Goal: Check status: Check status

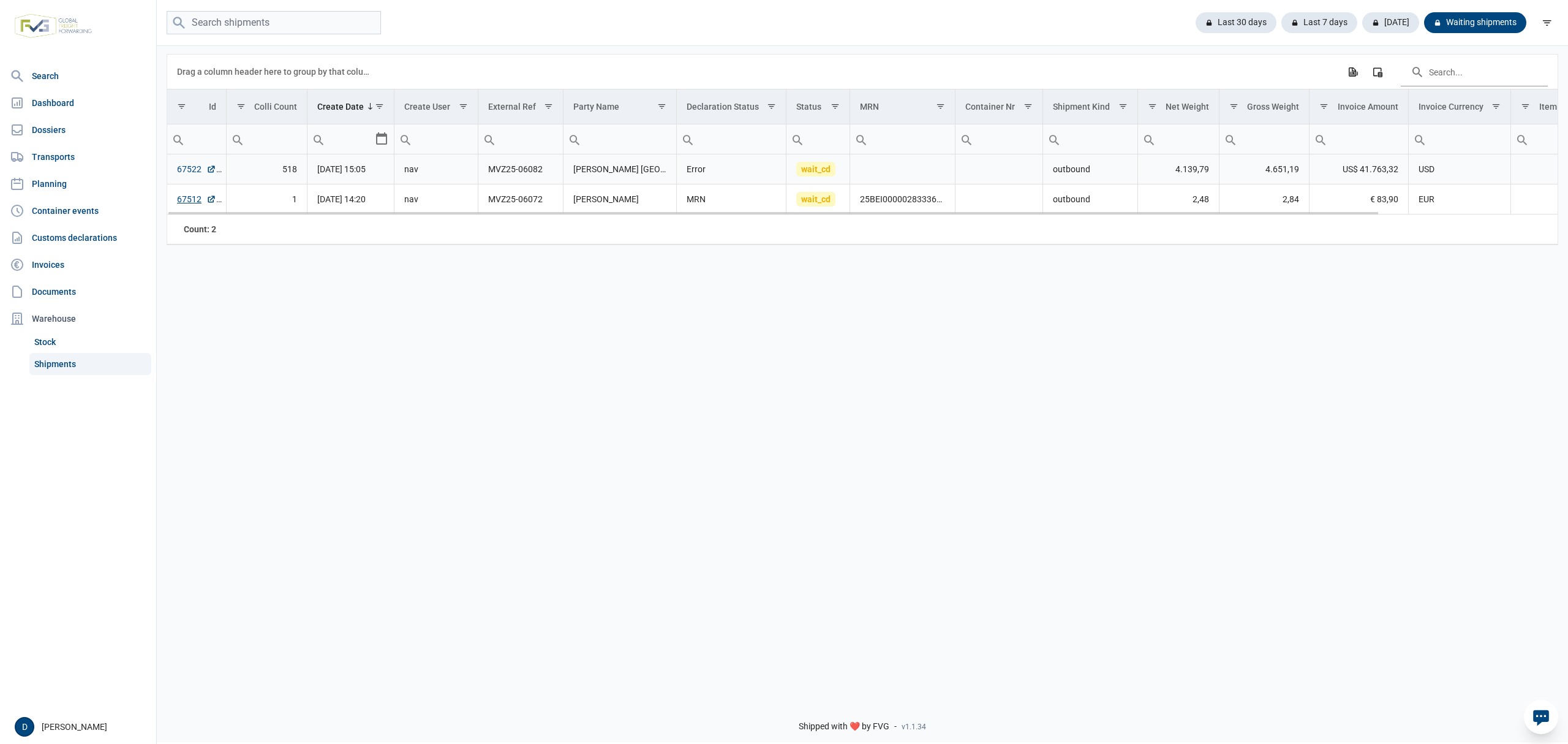
click at [189, 174] on link "67522" at bounding box center [196, 169] width 40 height 12
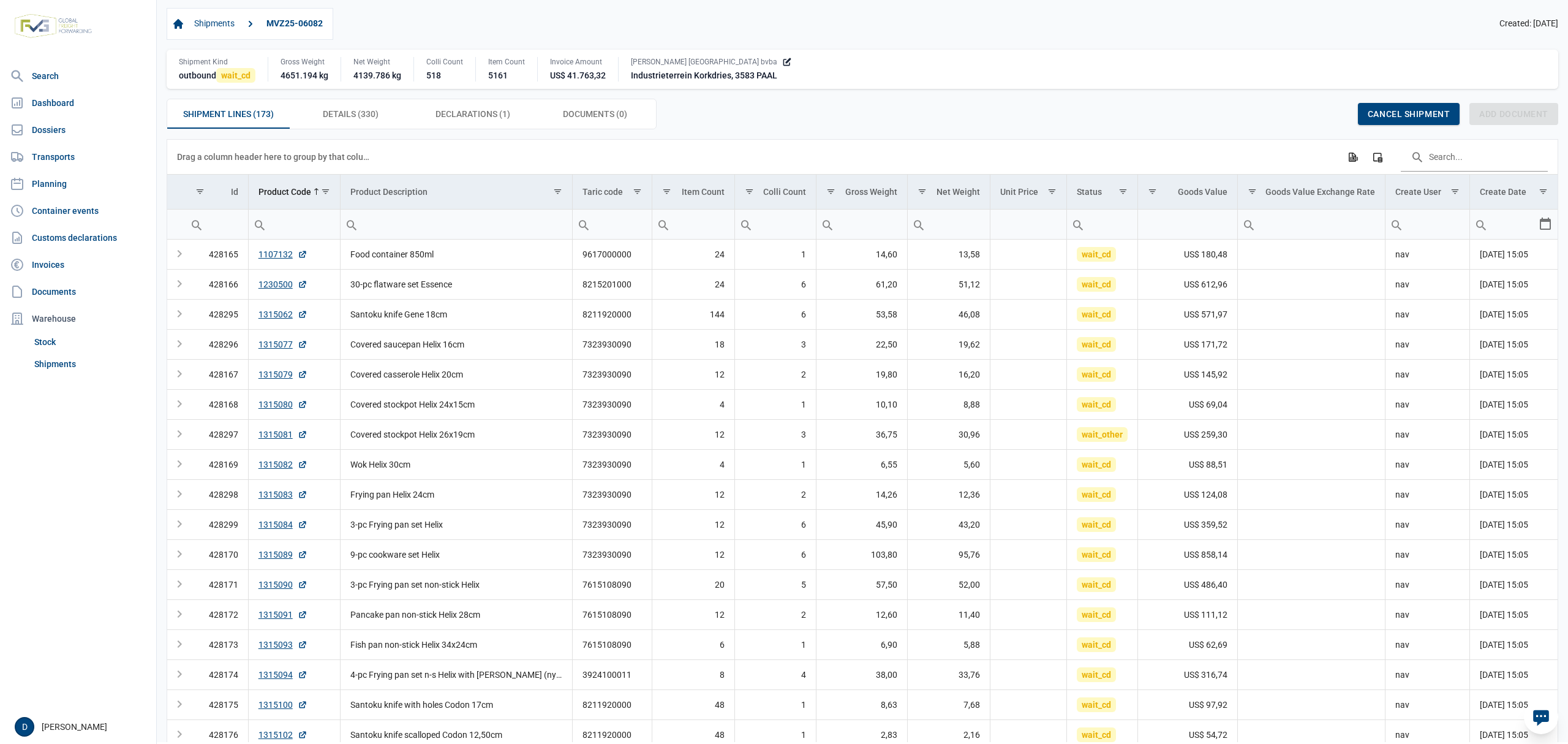
click at [437, 99] on div "Shipments MVZ25-06082 Created: 13-10-2025 Shipment Kind outbound wait_cd Gross …" at bounding box center [862, 68] width 1391 height 121
click at [466, 109] on span "Declarations (1) Declarations (1)" at bounding box center [472, 114] width 75 height 15
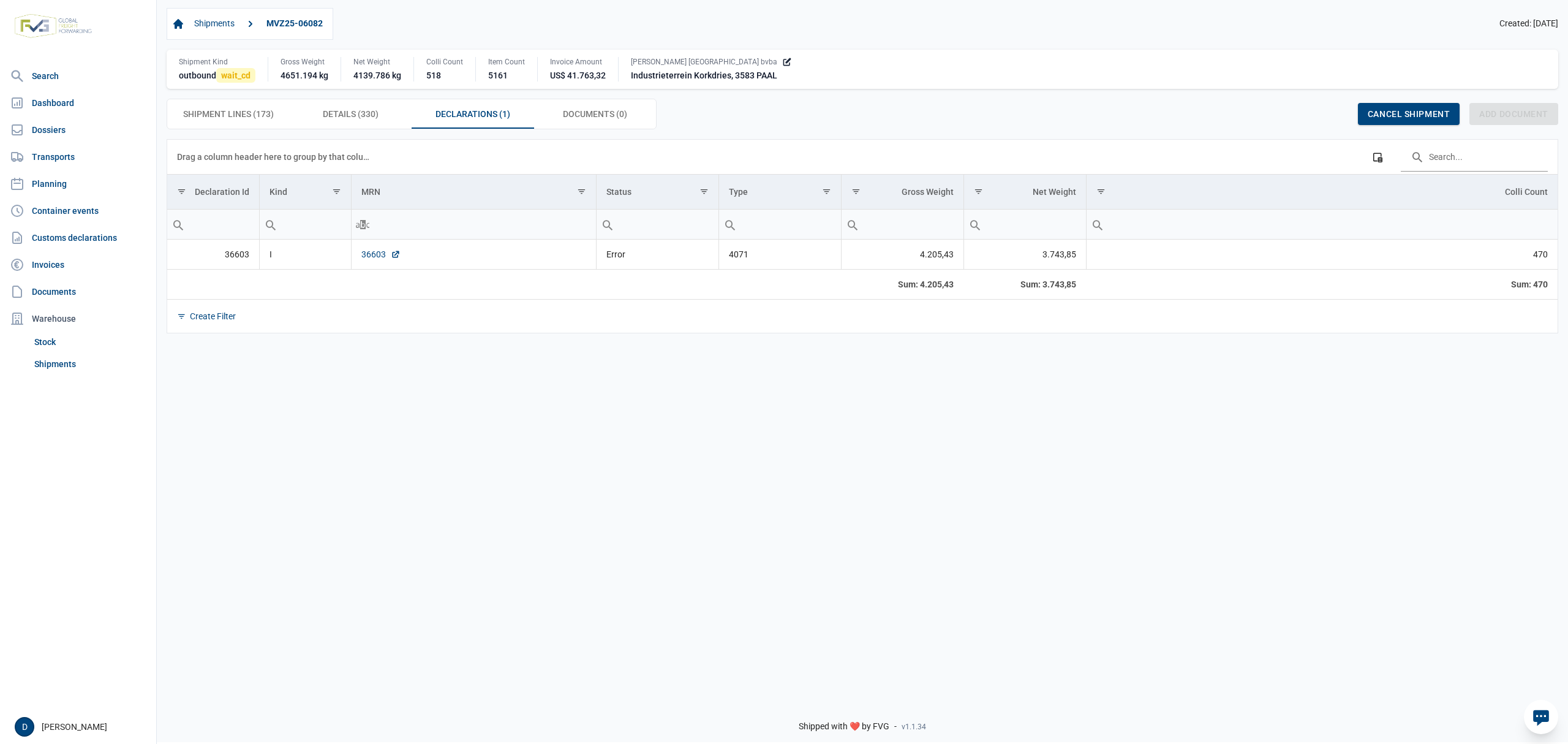
click at [371, 257] on link "36603" at bounding box center [381, 254] width 40 height 12
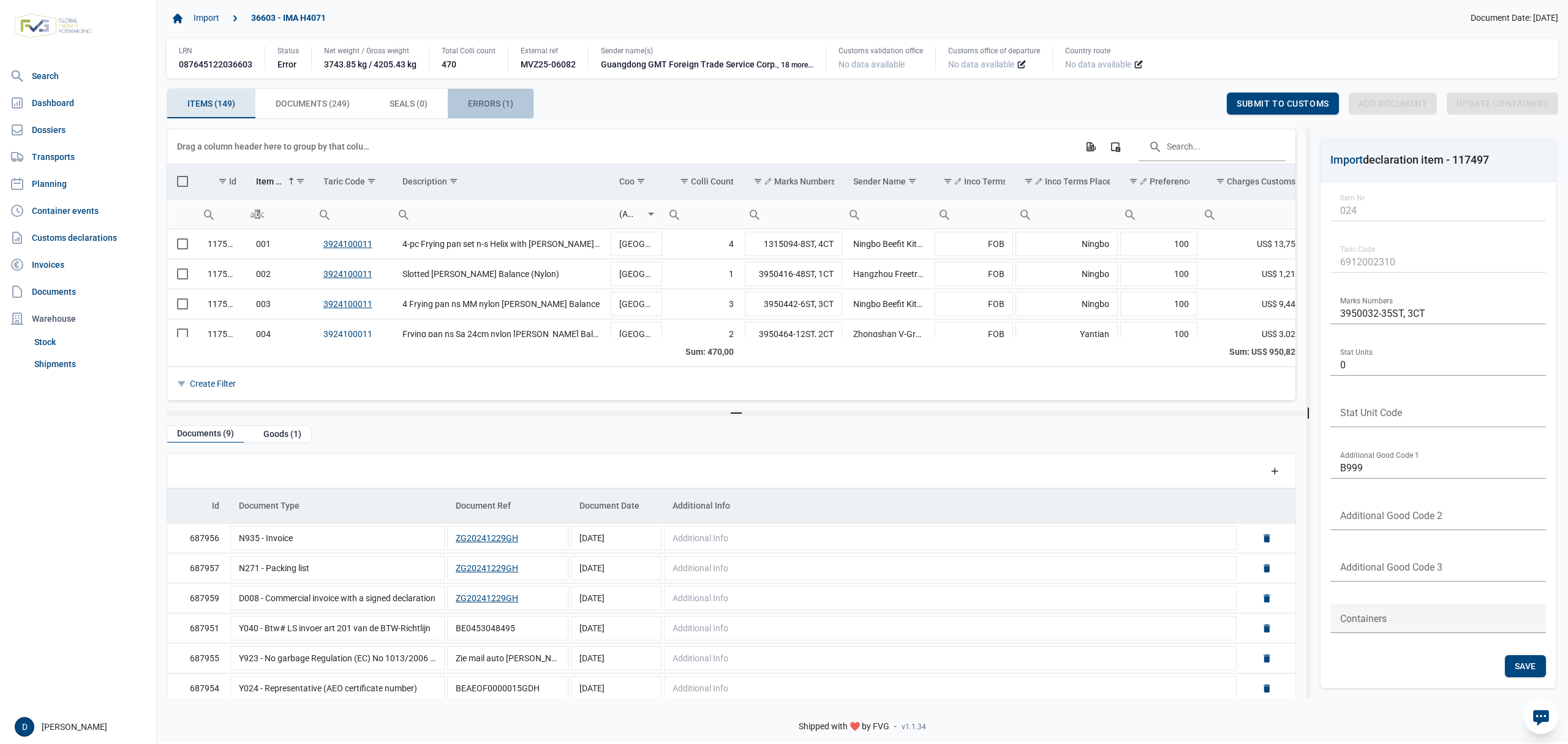
click at [477, 94] on div "Errors (1) Errors (1)" at bounding box center [490, 103] width 86 height 29
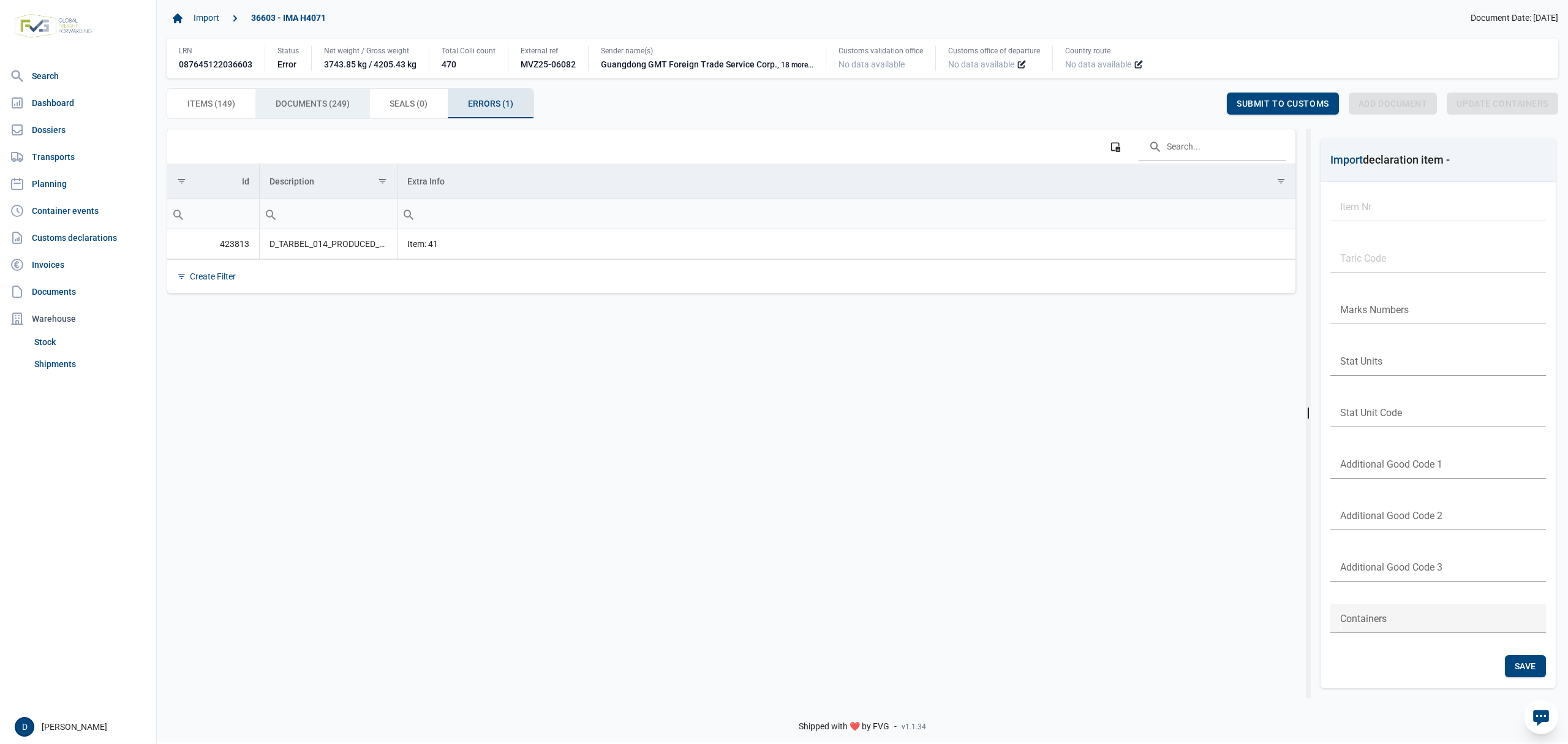
click at [295, 99] on span "Documents (249) Documents (249)" at bounding box center [312, 104] width 75 height 15
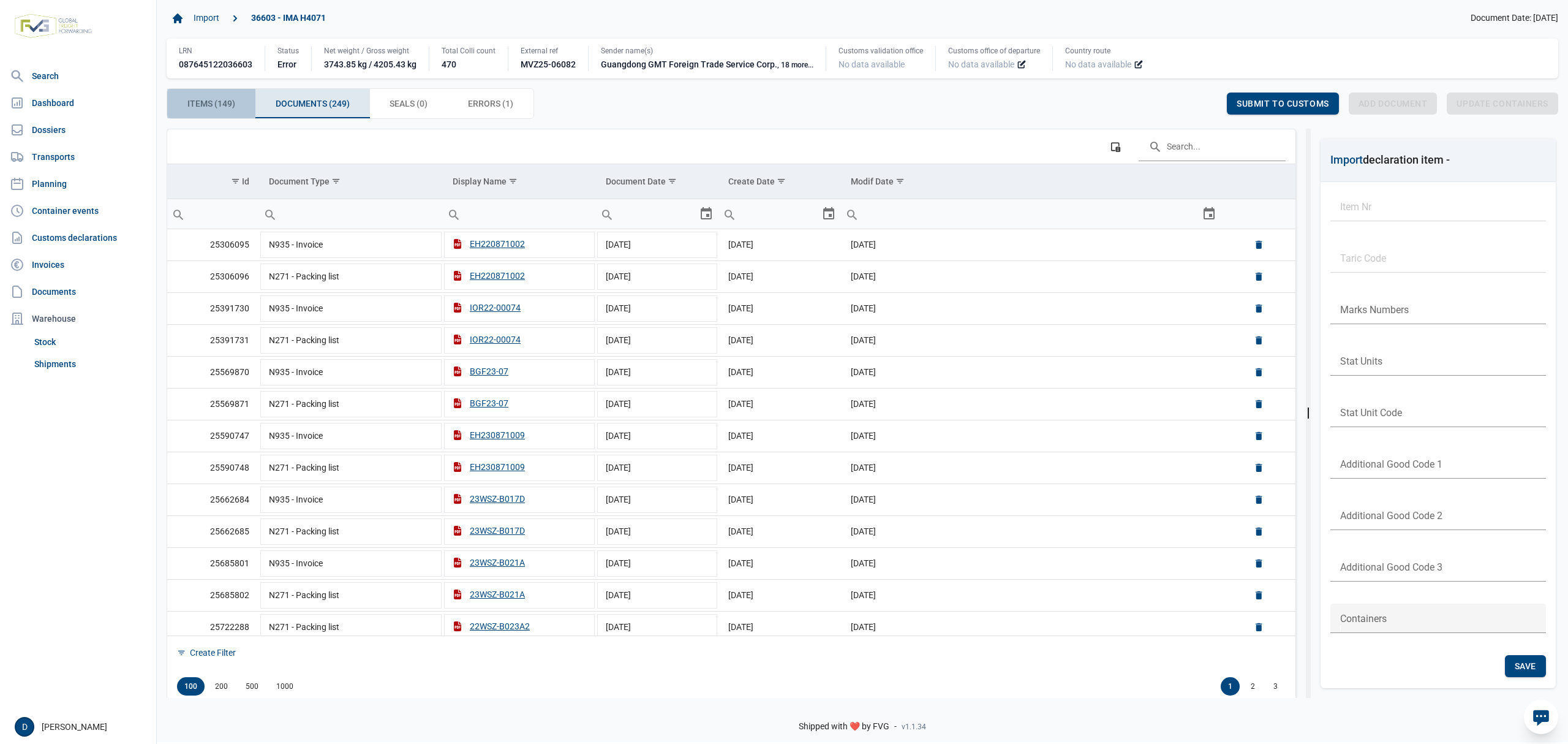
click at [219, 101] on span "Items (149) Items (149)" at bounding box center [211, 104] width 48 height 15
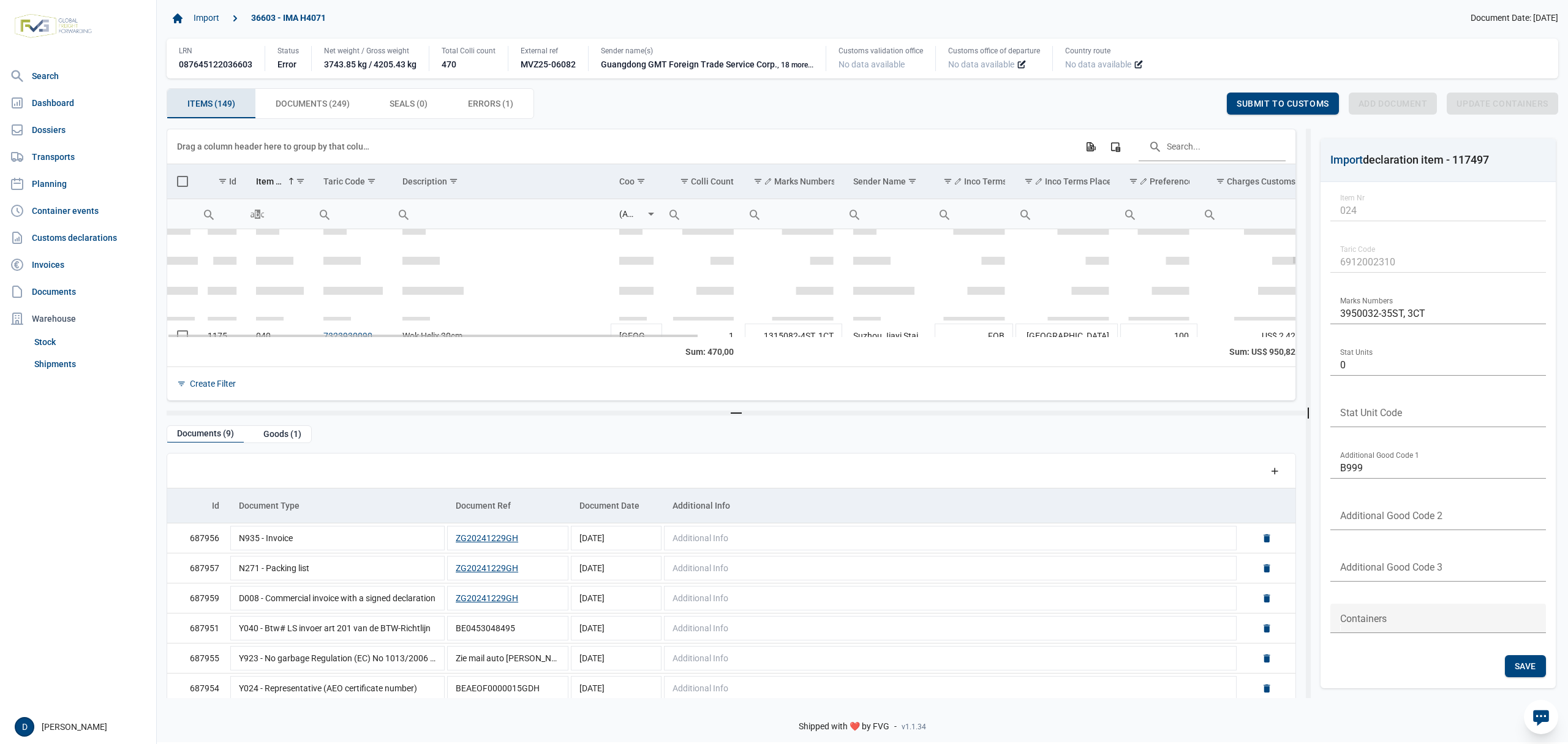
scroll to position [1194, 0]
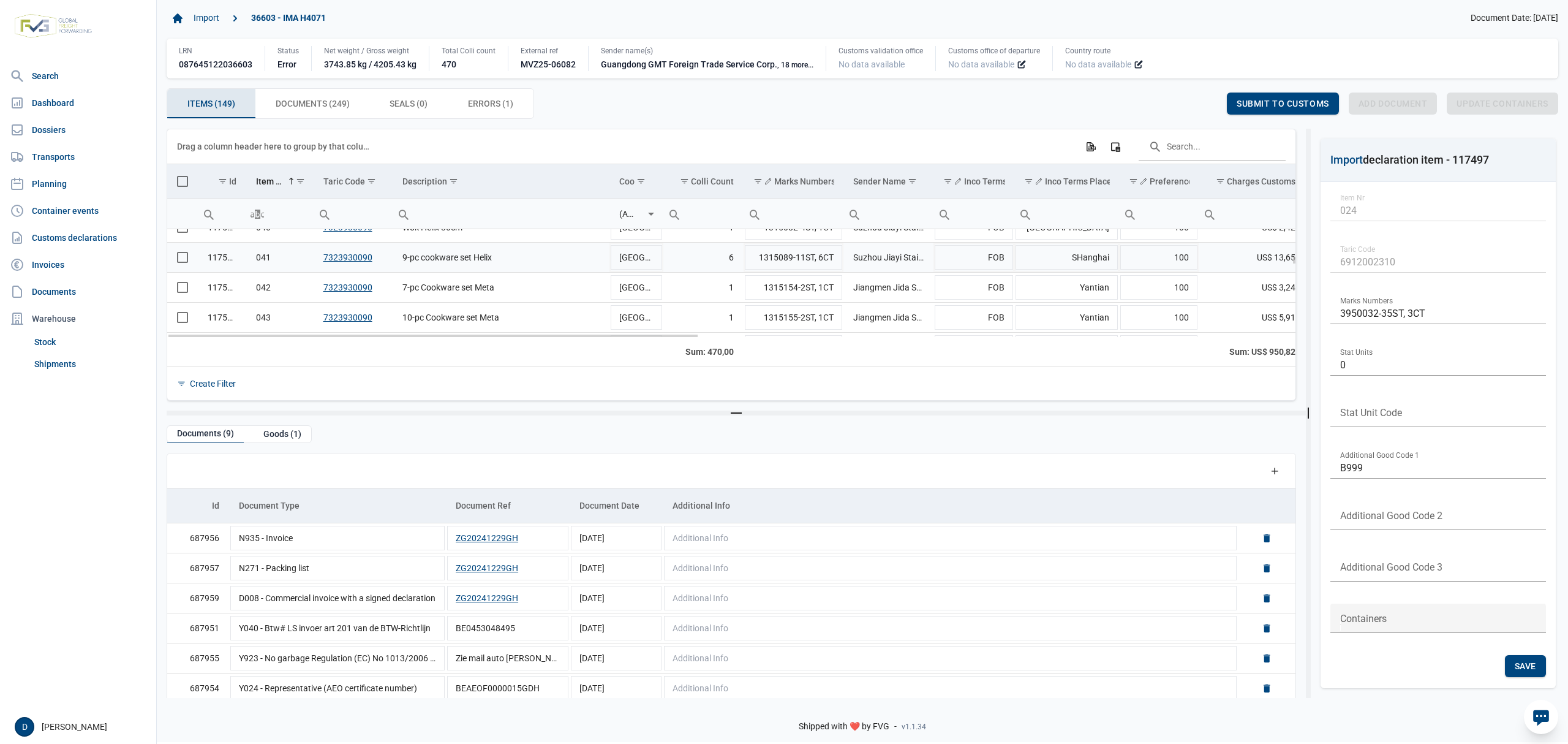
click at [185, 262] on span "Select row" at bounding box center [182, 258] width 11 height 11
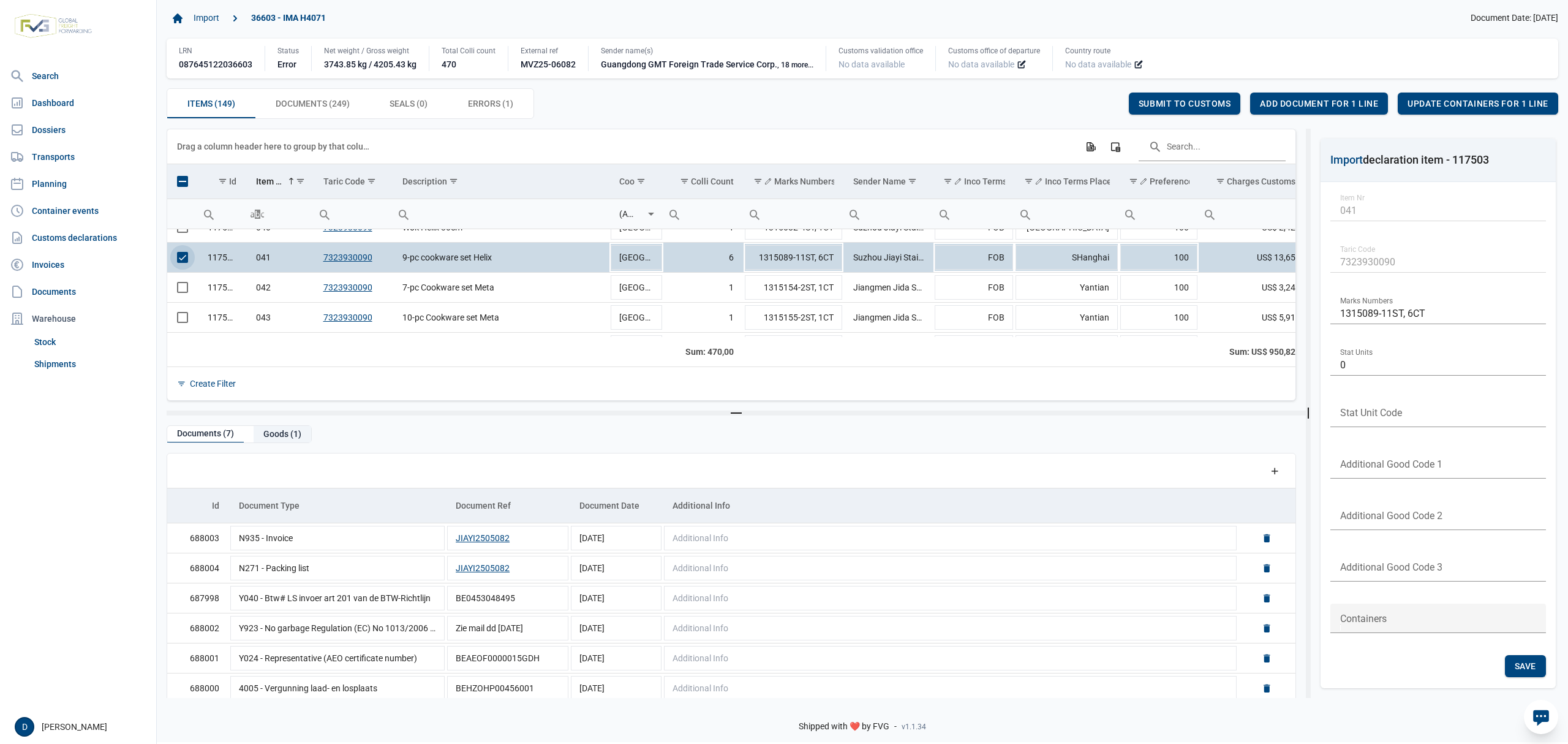
click at [280, 430] on div "Goods (1)" at bounding box center [282, 434] width 58 height 17
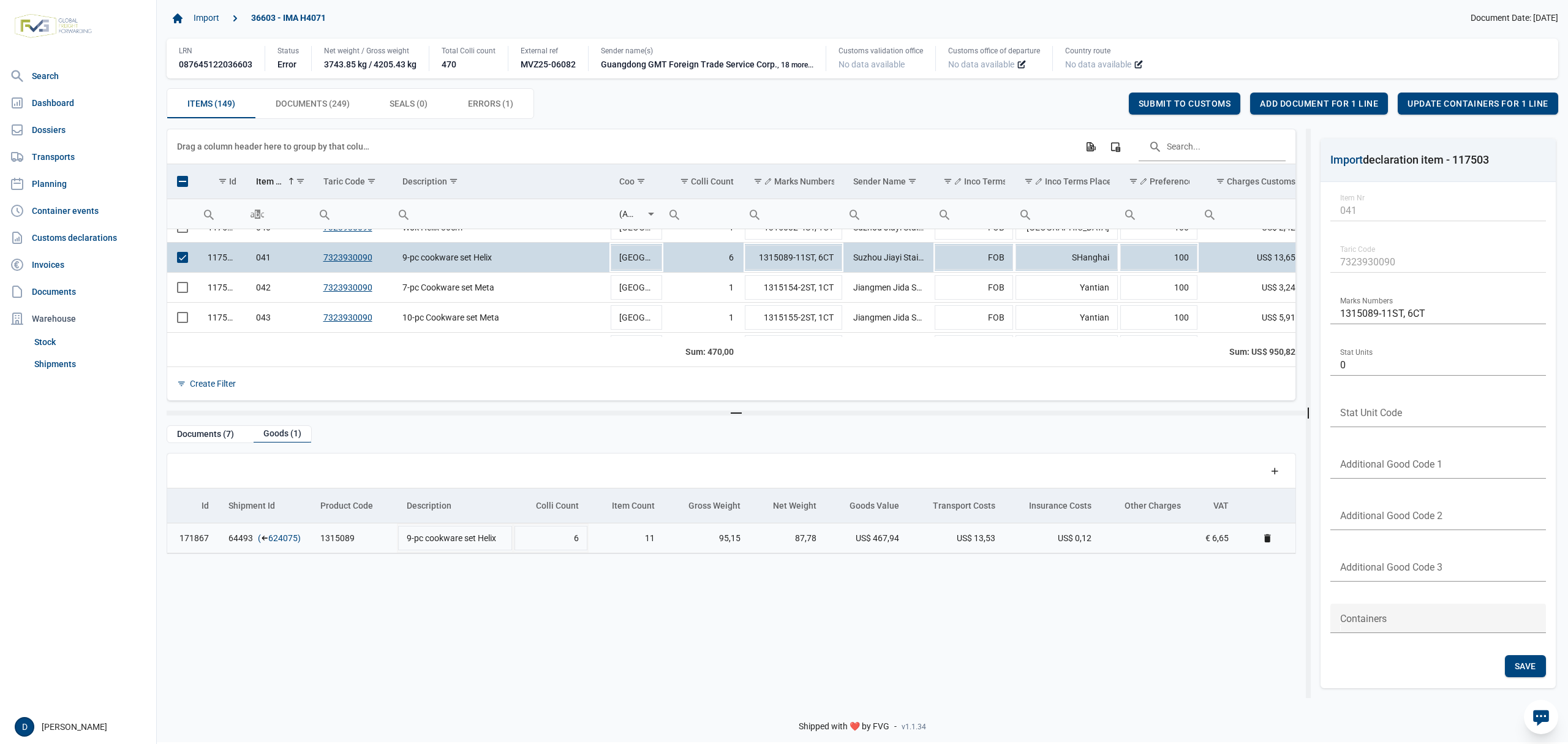
click at [283, 542] on link "624075" at bounding box center [282, 537] width 29 height 12
click at [1338, 98] on span "Add document for 1 line" at bounding box center [1319, 103] width 118 height 9
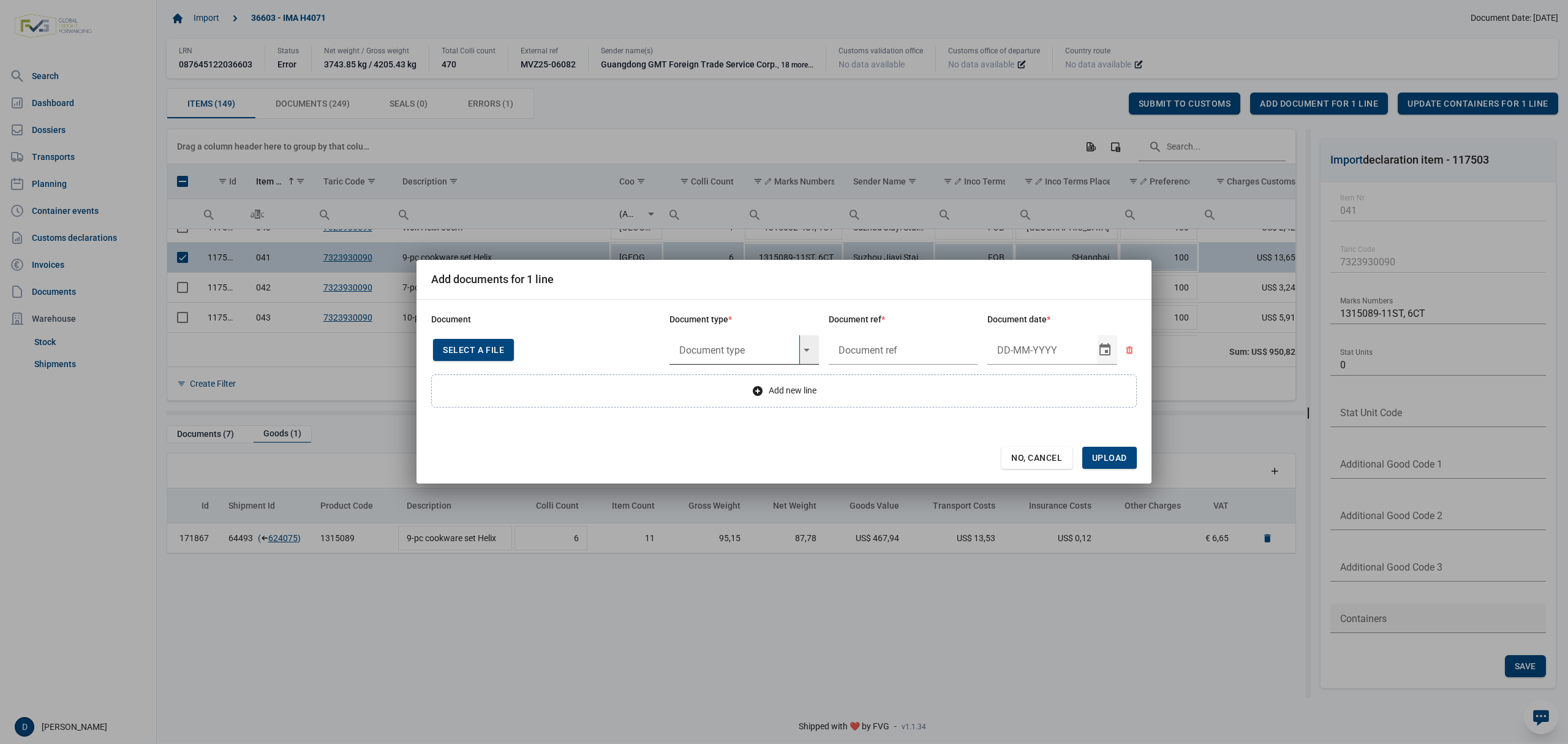
click at [731, 348] on input "text" at bounding box center [734, 349] width 130 height 29
click at [728, 380] on div "Y824 - Bewijs lvo van ijzer/staalbasisproducten" at bounding box center [744, 383] width 149 height 28
type input "Y824 - Bewijs lvo van ijzer/staalbasisproducten"
type input "."
type input "22-5-2025"
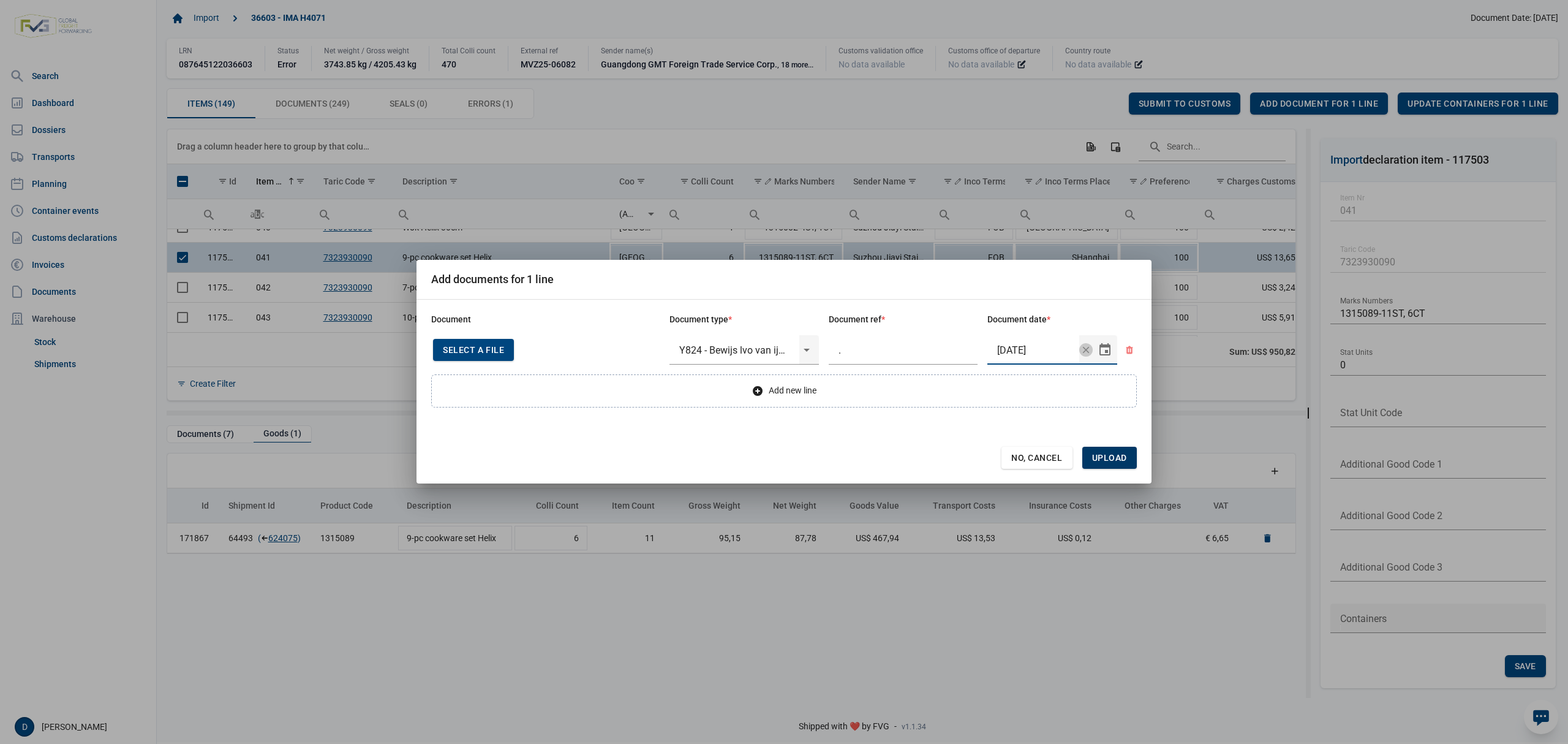
click at [1125, 457] on span "Upload" at bounding box center [1109, 457] width 35 height 9
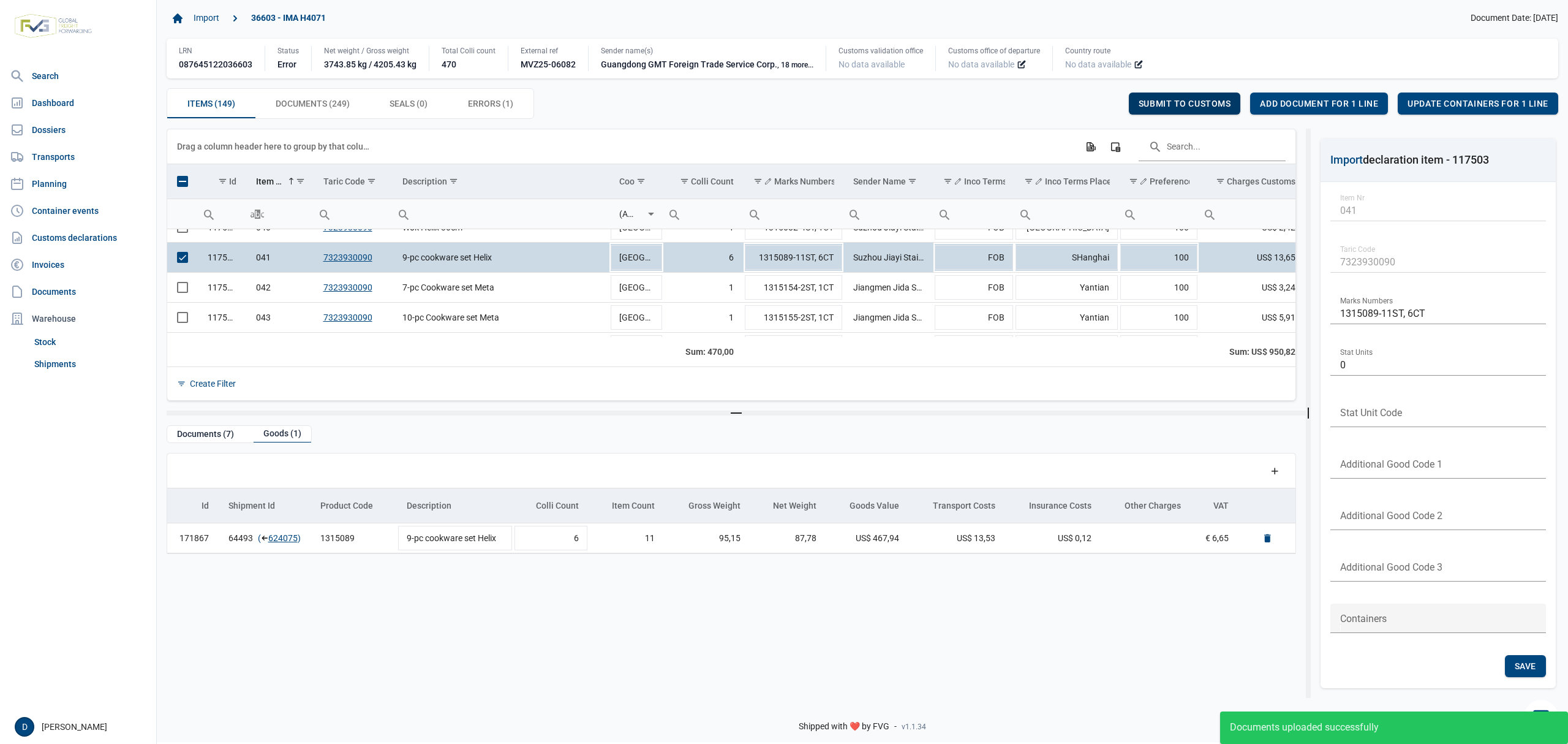
click at [1207, 98] on span "Submit to customs" at bounding box center [1185, 103] width 93 height 9
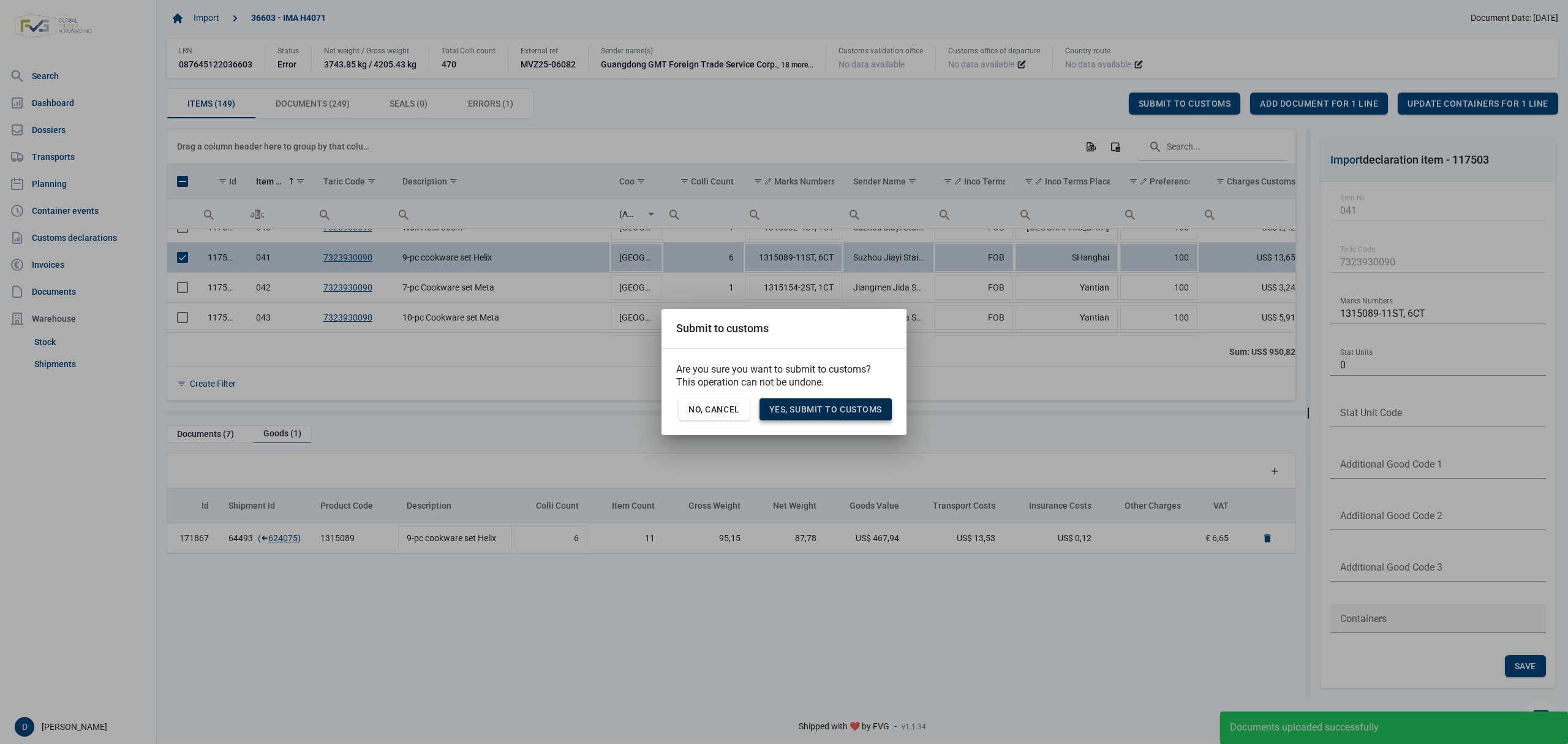
click at [829, 413] on span "Yes, Submit to customs" at bounding box center [825, 409] width 112 height 9
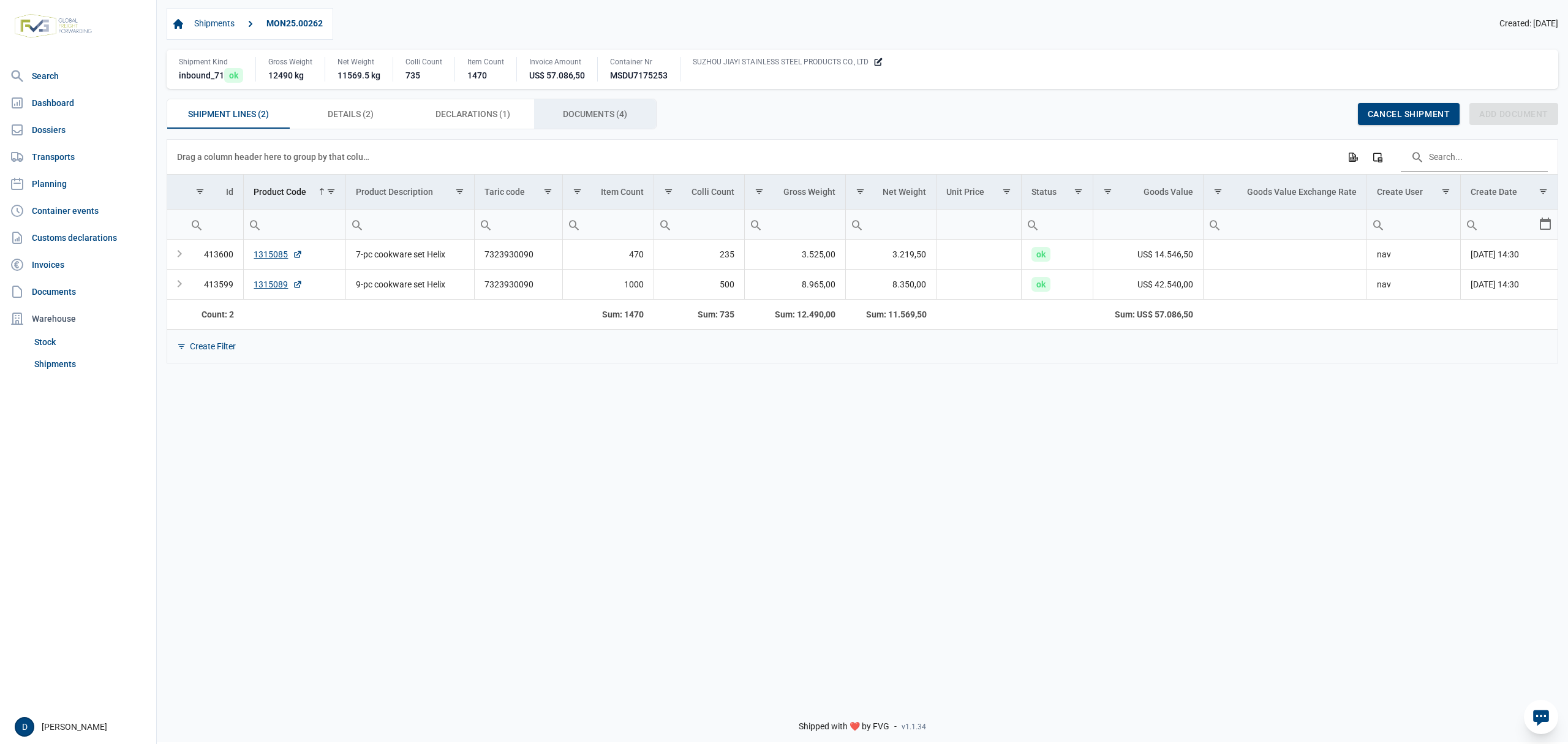
click at [599, 111] on span "Documents (4) Documents (4)" at bounding box center [595, 114] width 64 height 15
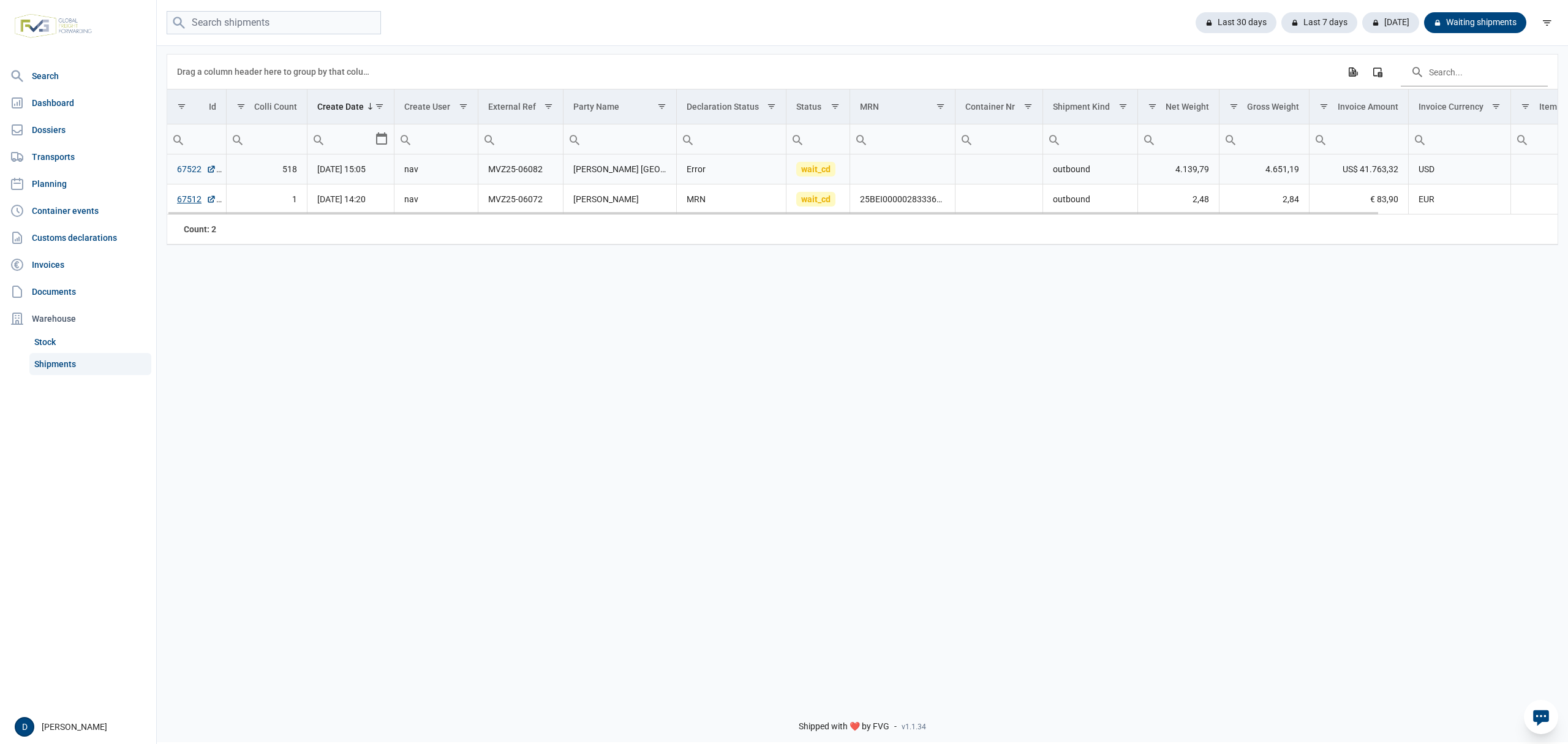
click at [185, 172] on link "67522" at bounding box center [196, 169] width 40 height 12
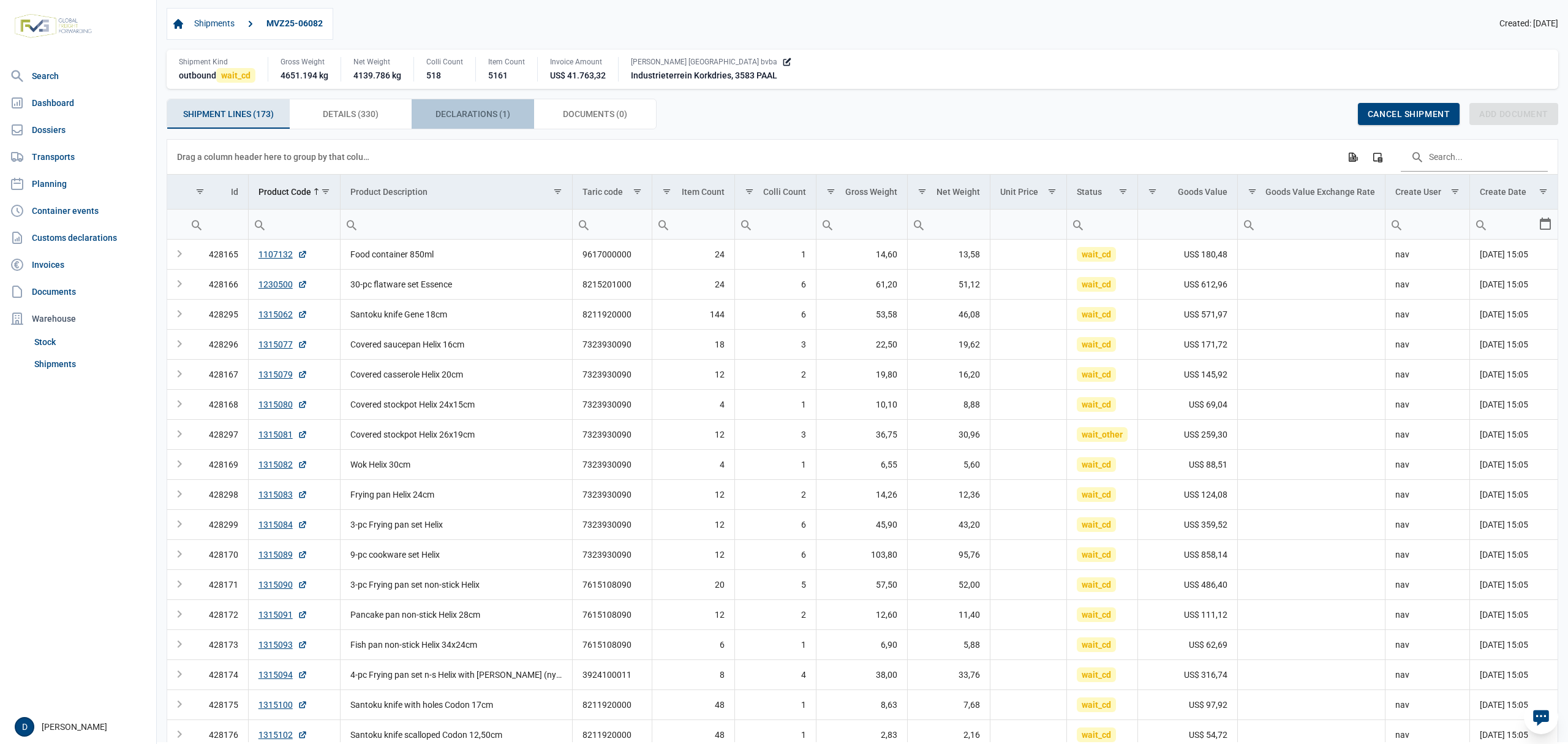
click at [461, 121] on span "Declarations (1) Declarations (1)" at bounding box center [472, 114] width 75 height 15
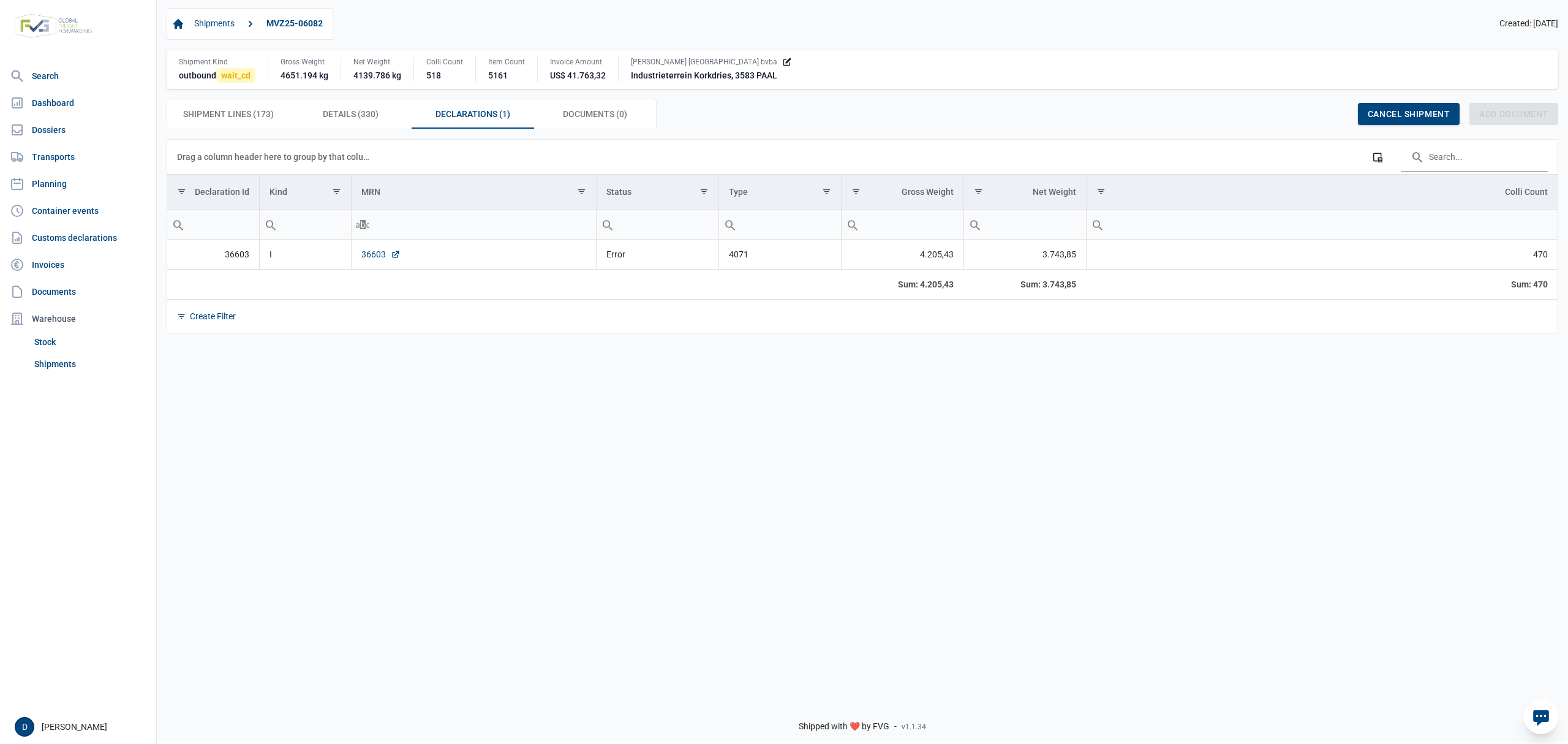
click at [372, 257] on link "36603" at bounding box center [381, 254] width 40 height 12
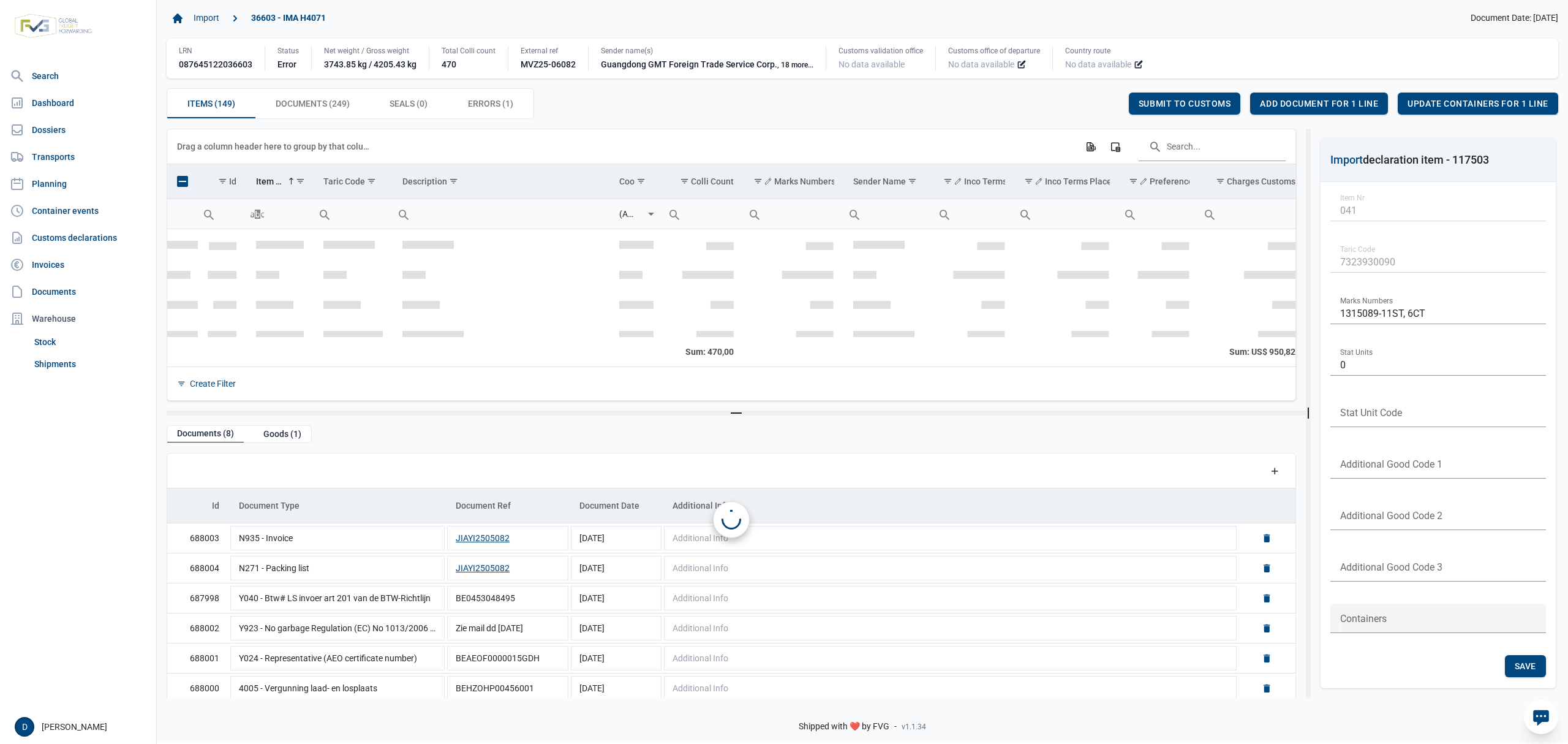
scroll to position [1207, 0]
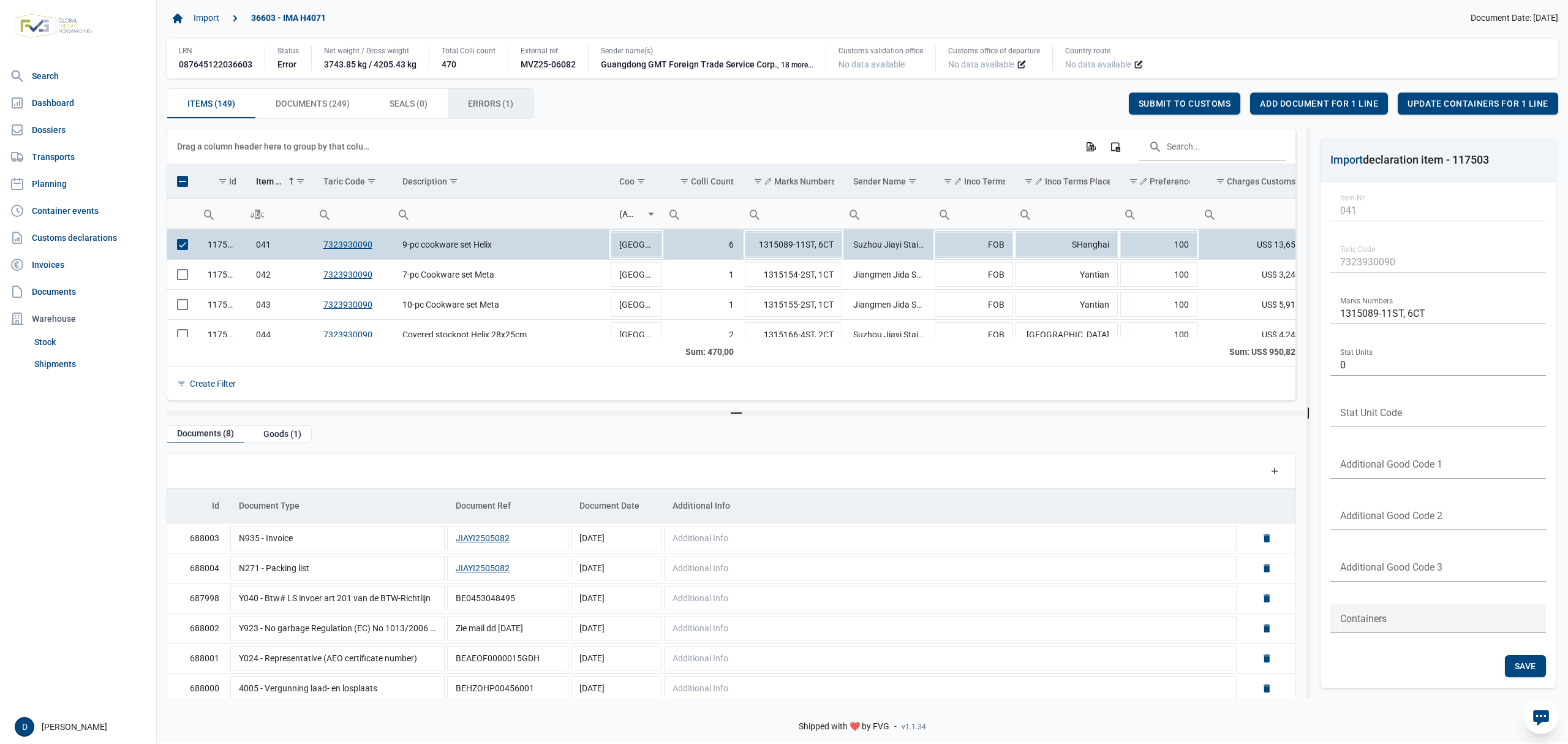
click at [481, 101] on span "Errors (1) Errors (1)" at bounding box center [491, 104] width 45 height 15
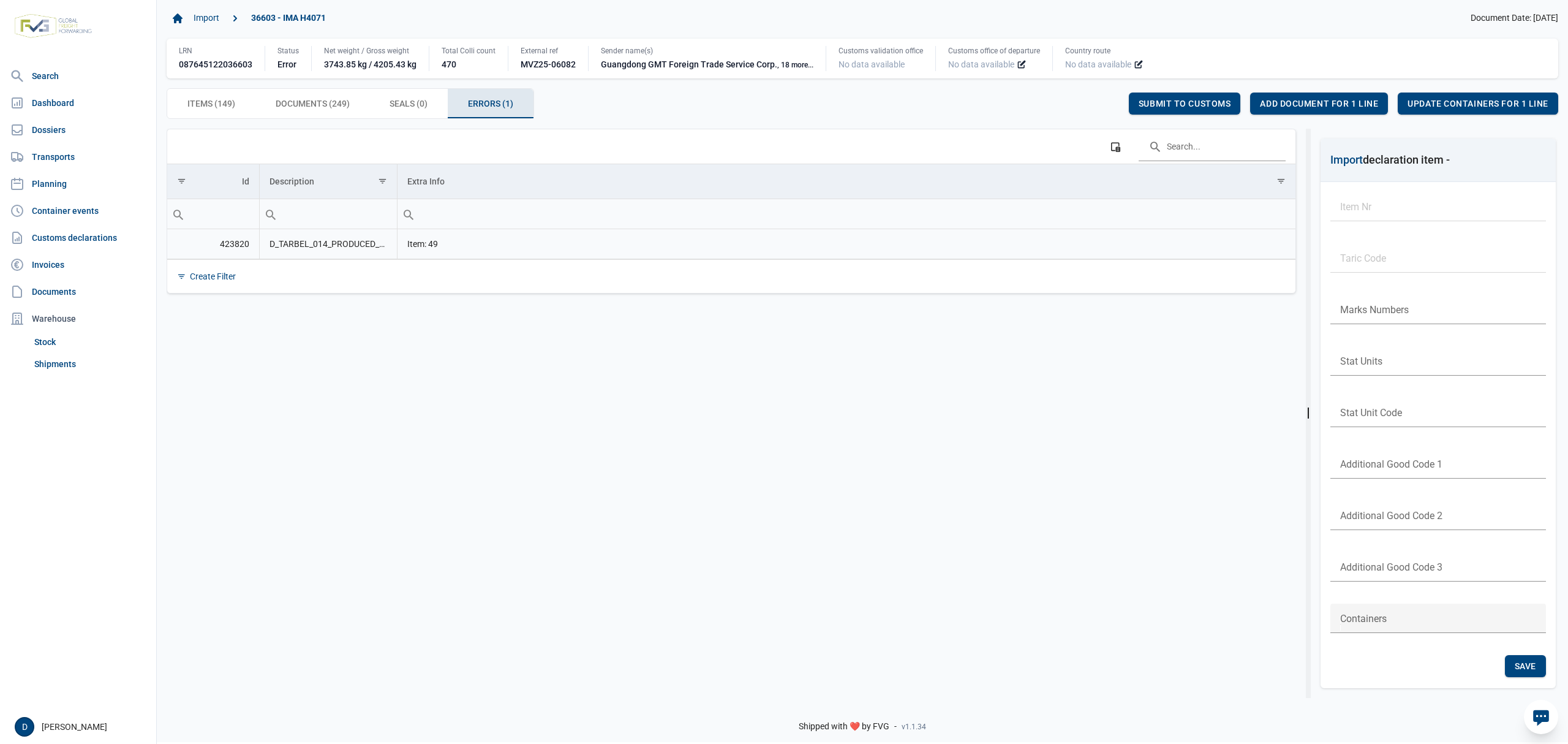
click at [337, 250] on td "D_TARBEL_014_PRODUCED_DOCUMENTS_MISSING Ontbrekende bijgevoegde documenten: L13…" at bounding box center [328, 245] width 138 height 30
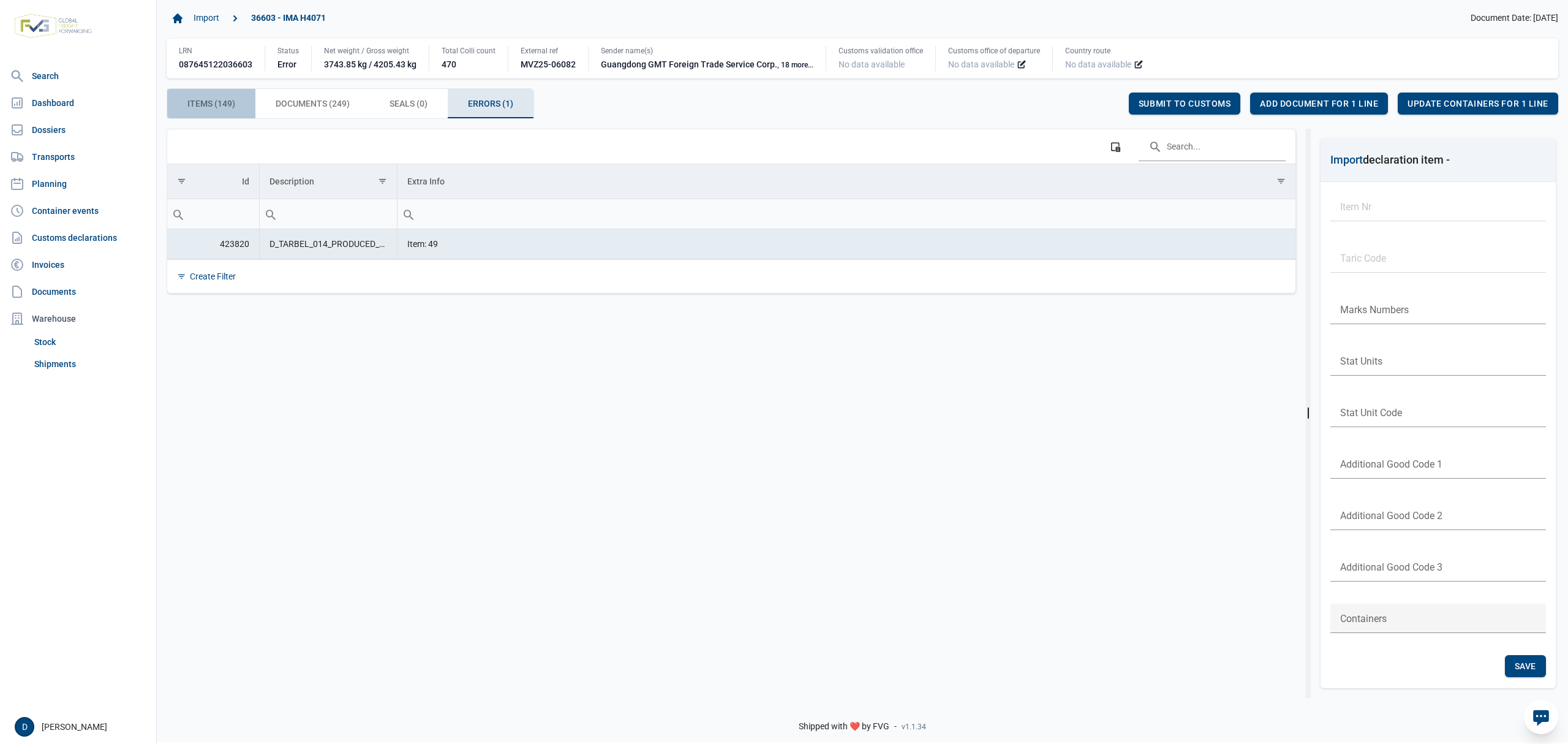
click at [213, 101] on span "Items (149) Items (149)" at bounding box center [211, 104] width 48 height 15
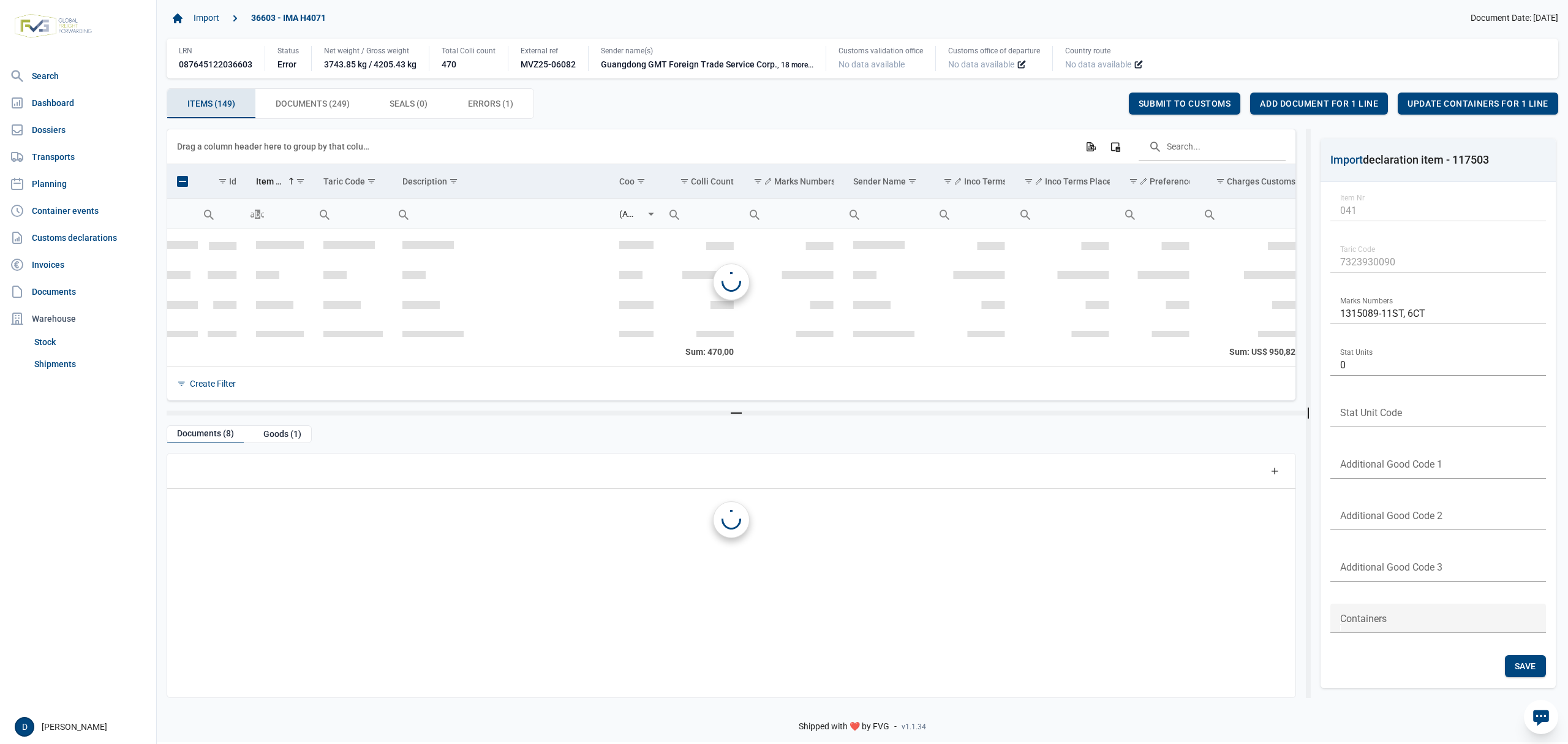
scroll to position [1207, 0]
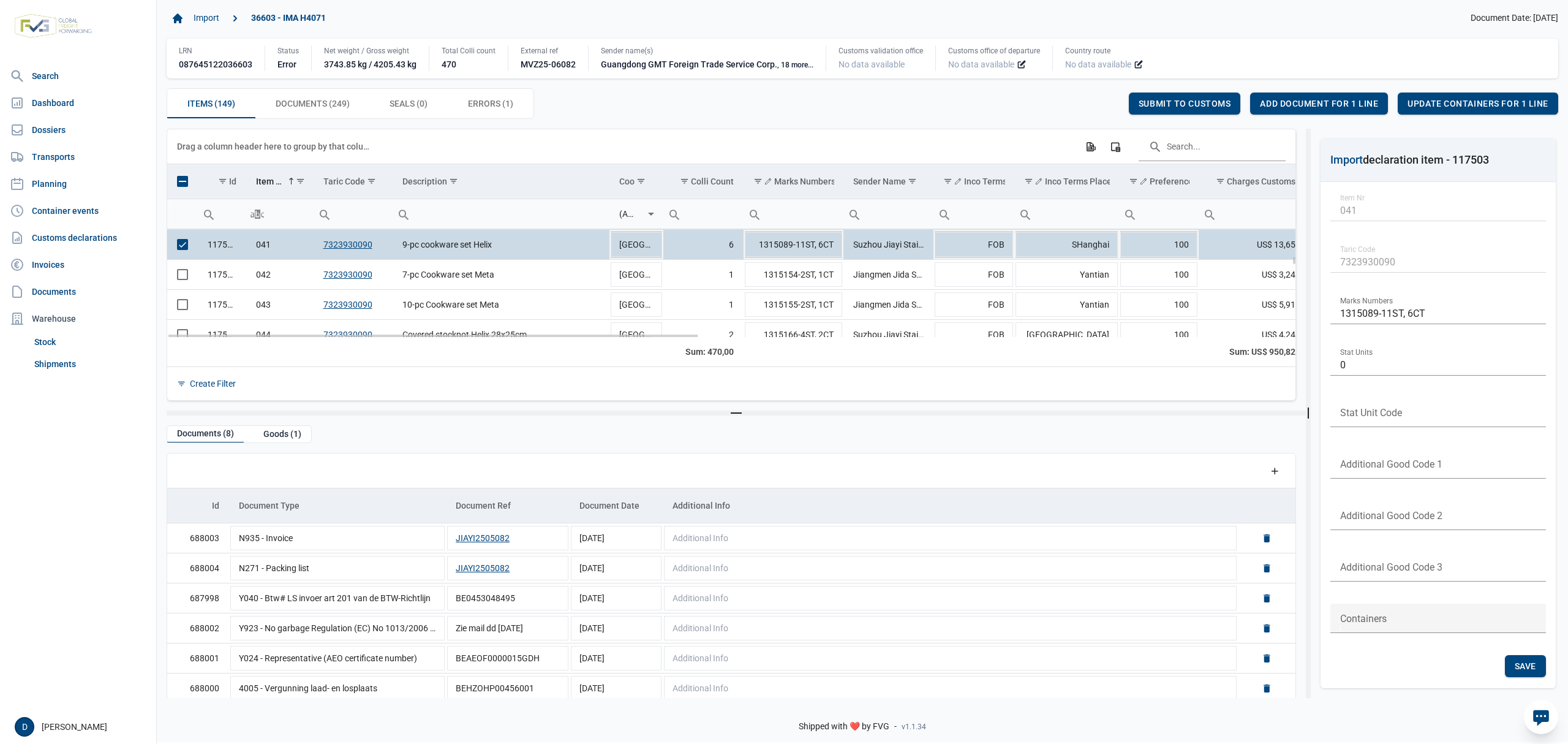
click at [184, 244] on span "Select row" at bounding box center [182, 245] width 11 height 11
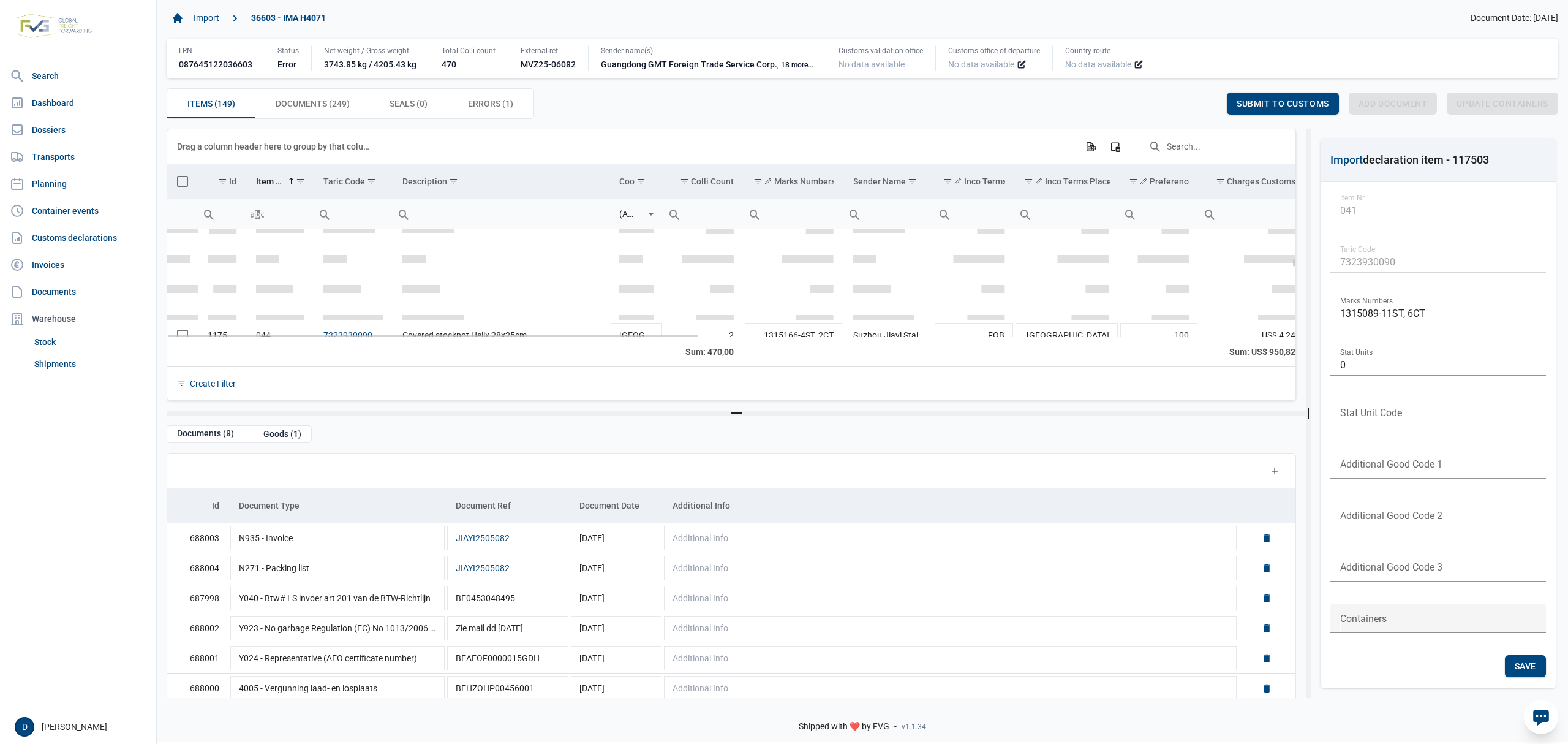
scroll to position [1424, 0]
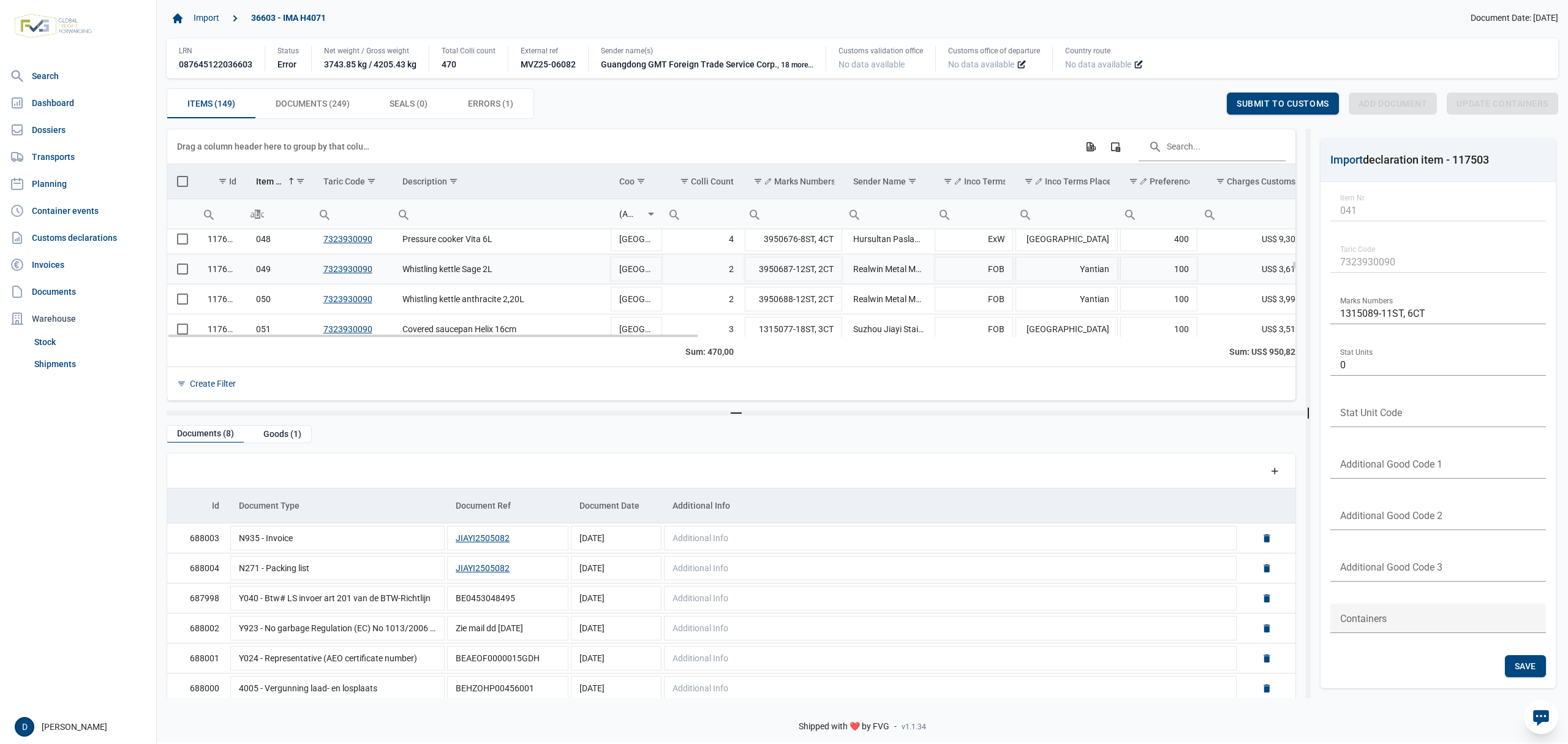
click at [178, 273] on span "Select row" at bounding box center [182, 269] width 11 height 11
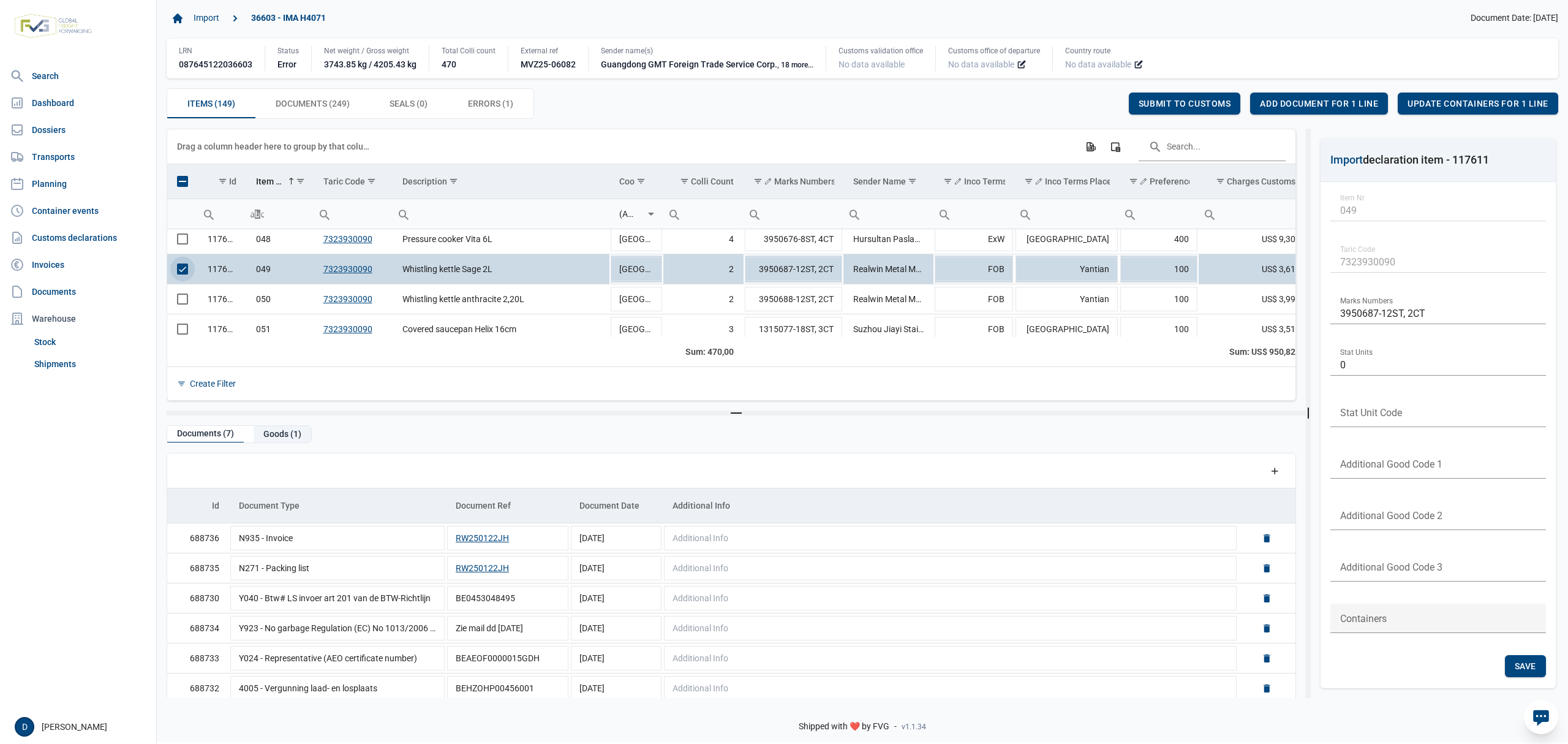
click at [291, 431] on div "Goods (1)" at bounding box center [282, 434] width 58 height 17
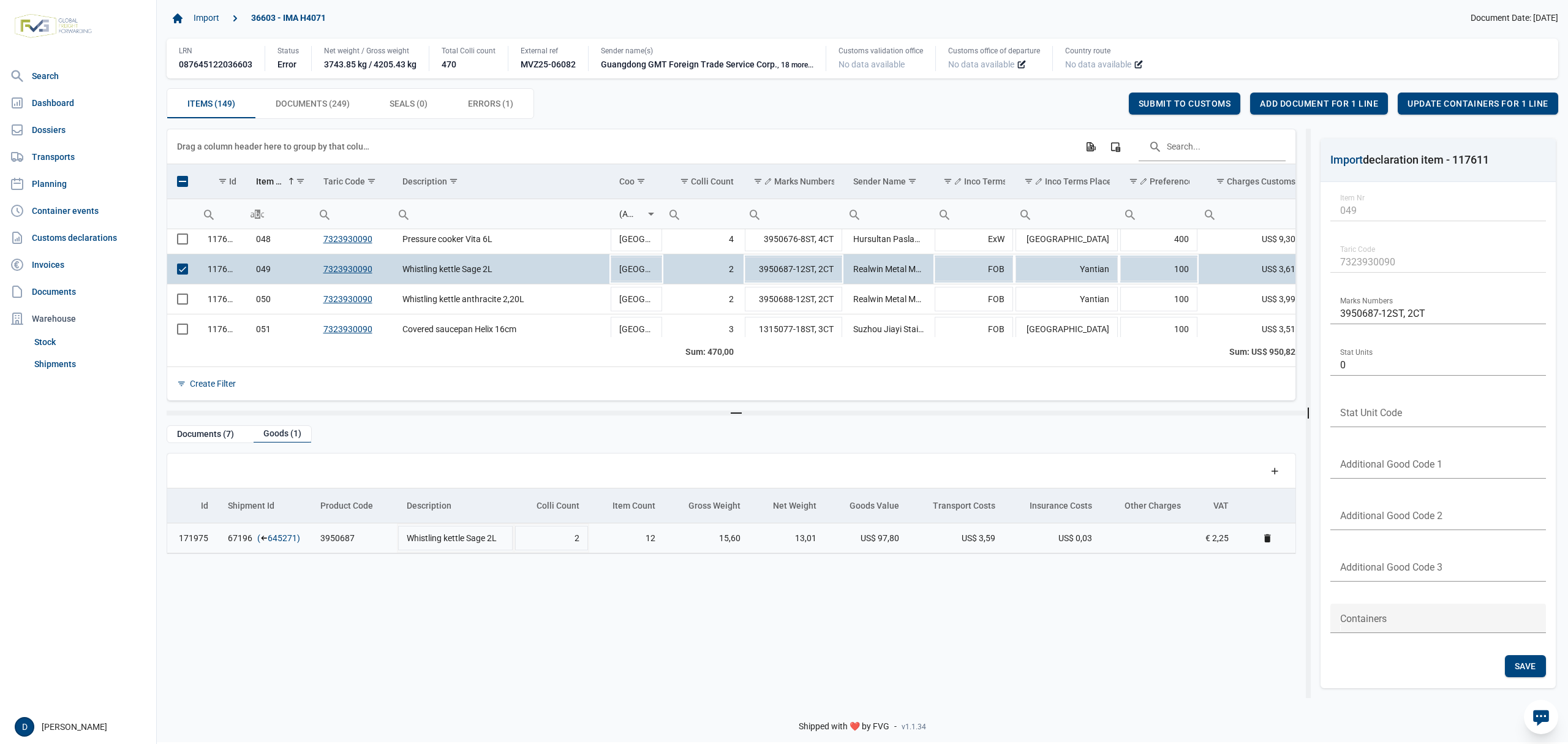
click at [285, 538] on link "645271" at bounding box center [282, 537] width 29 height 12
click at [1307, 106] on span "Add document for 1 line" at bounding box center [1319, 103] width 118 height 9
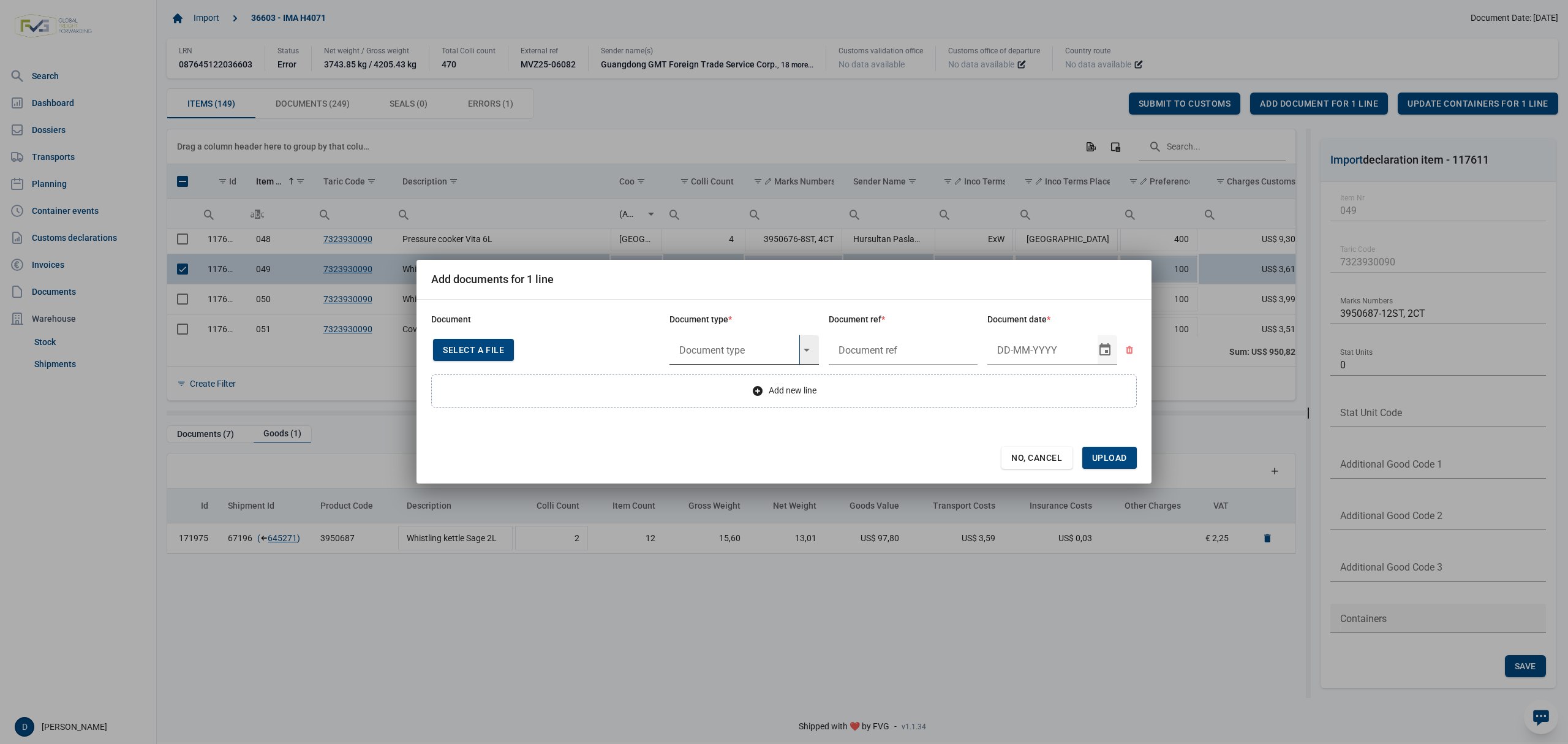
click at [700, 341] on input "text" at bounding box center [734, 349] width 130 height 29
click at [716, 383] on div "Y824 - Bewijs lvo van ijzer/staalbasisproducten" at bounding box center [744, 383] width 149 height 28
type input "Y824 - Bewijs lvo van ijzer/staalbasisproducten"
click at [878, 339] on input "text" at bounding box center [903, 349] width 149 height 29
type input "."
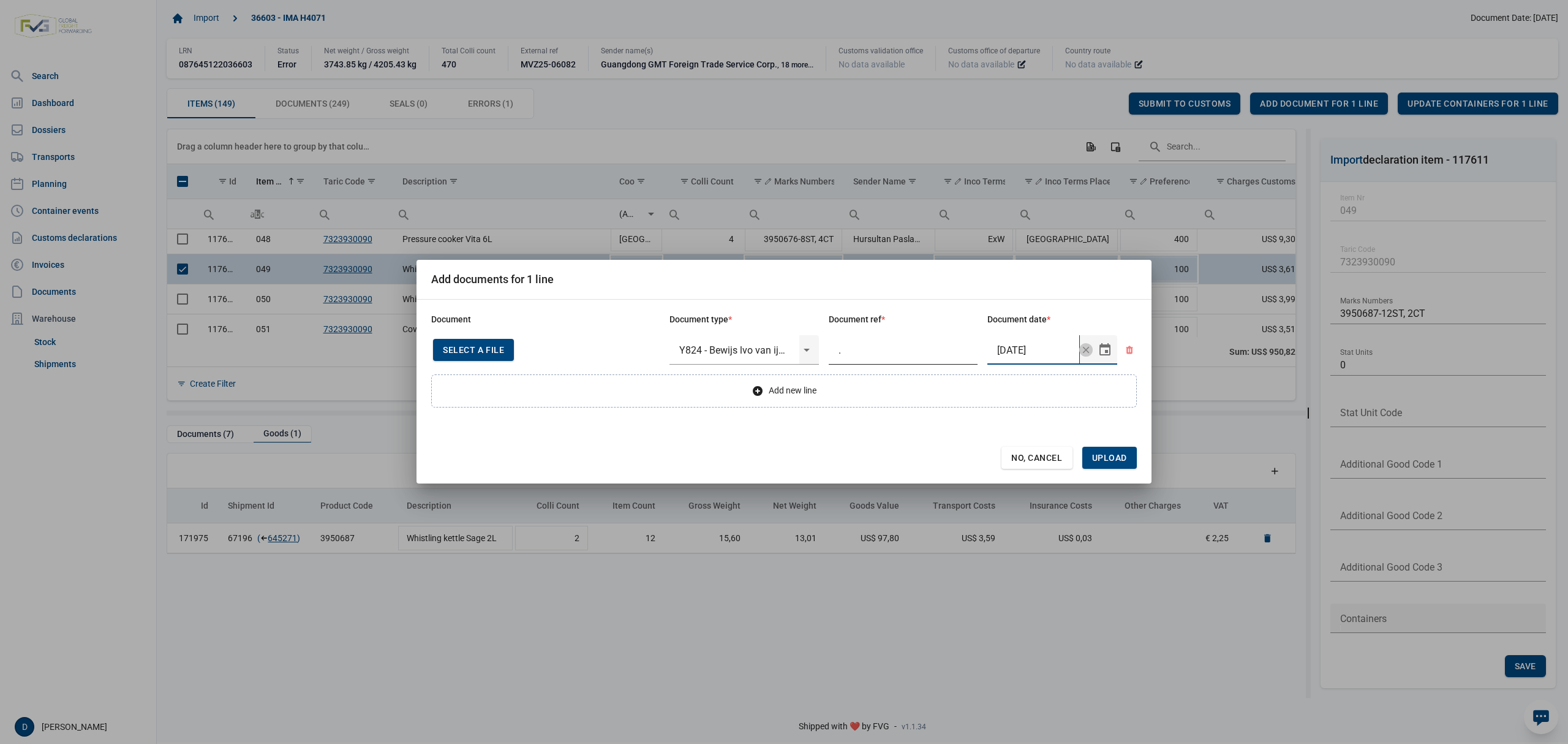
type input "[DATE]"
click at [1119, 460] on span "Upload" at bounding box center [1109, 457] width 35 height 9
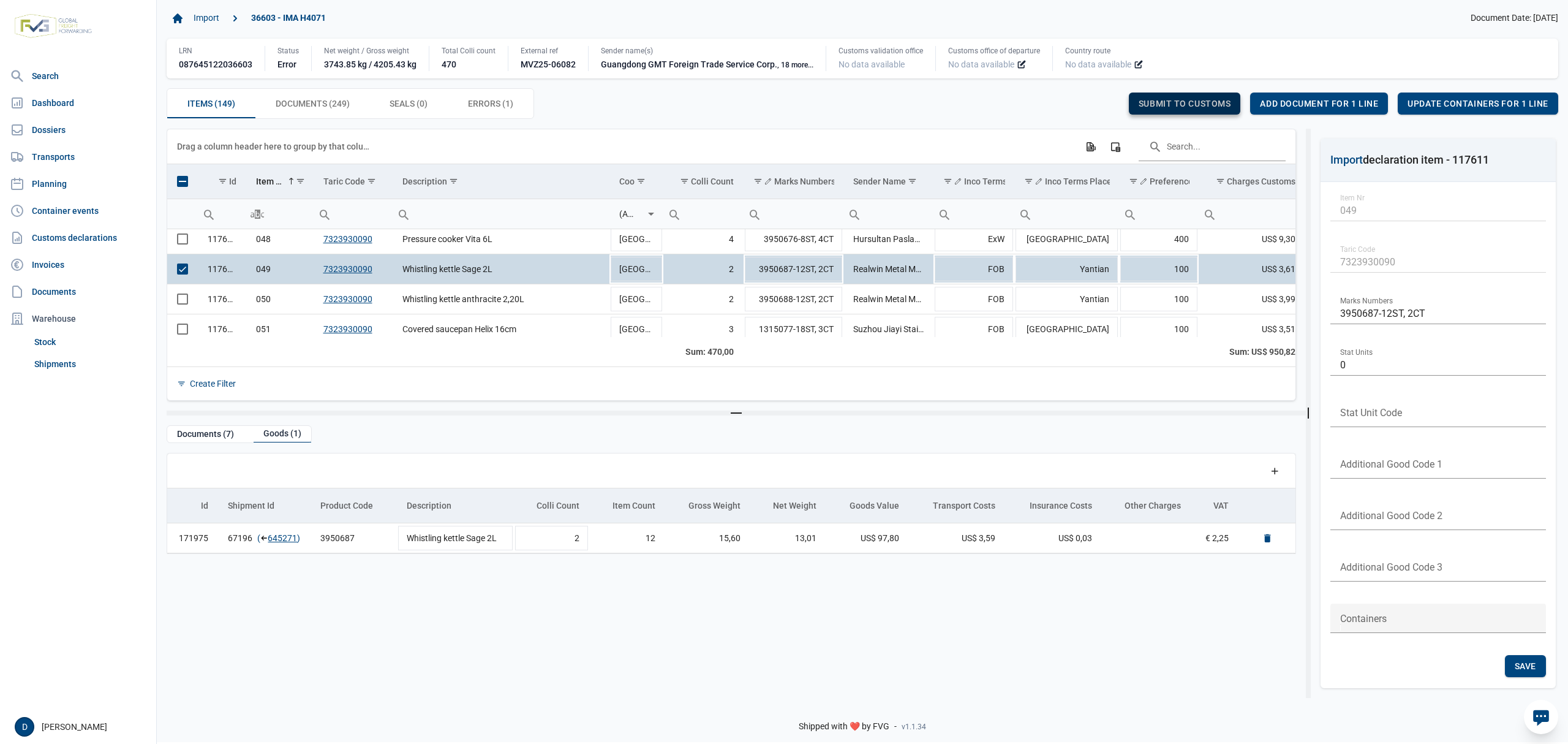
click at [1189, 103] on span "Submit to customs" at bounding box center [1185, 103] width 93 height 9
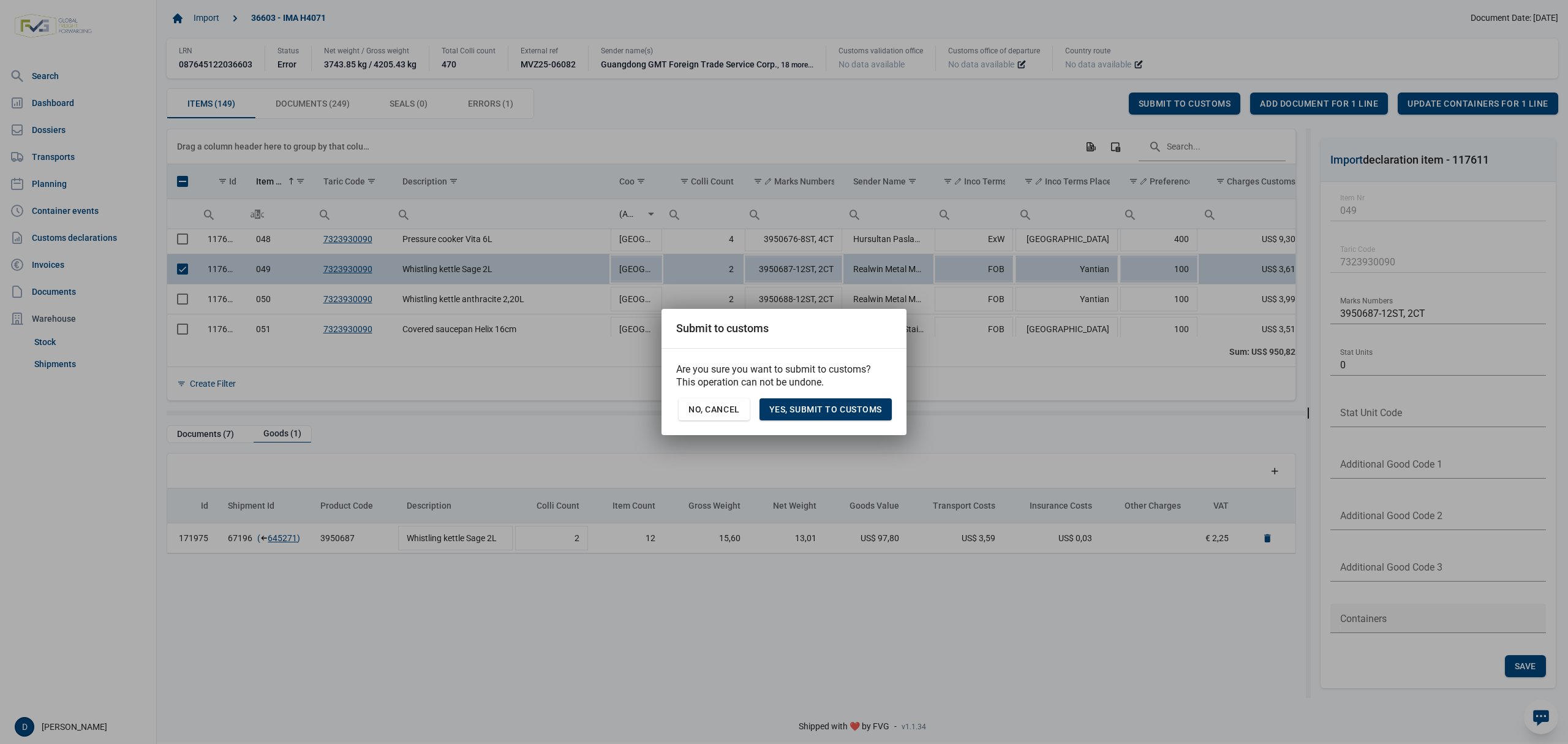
click at [812, 412] on span "Yes, Submit to customs" at bounding box center [825, 409] width 112 height 9
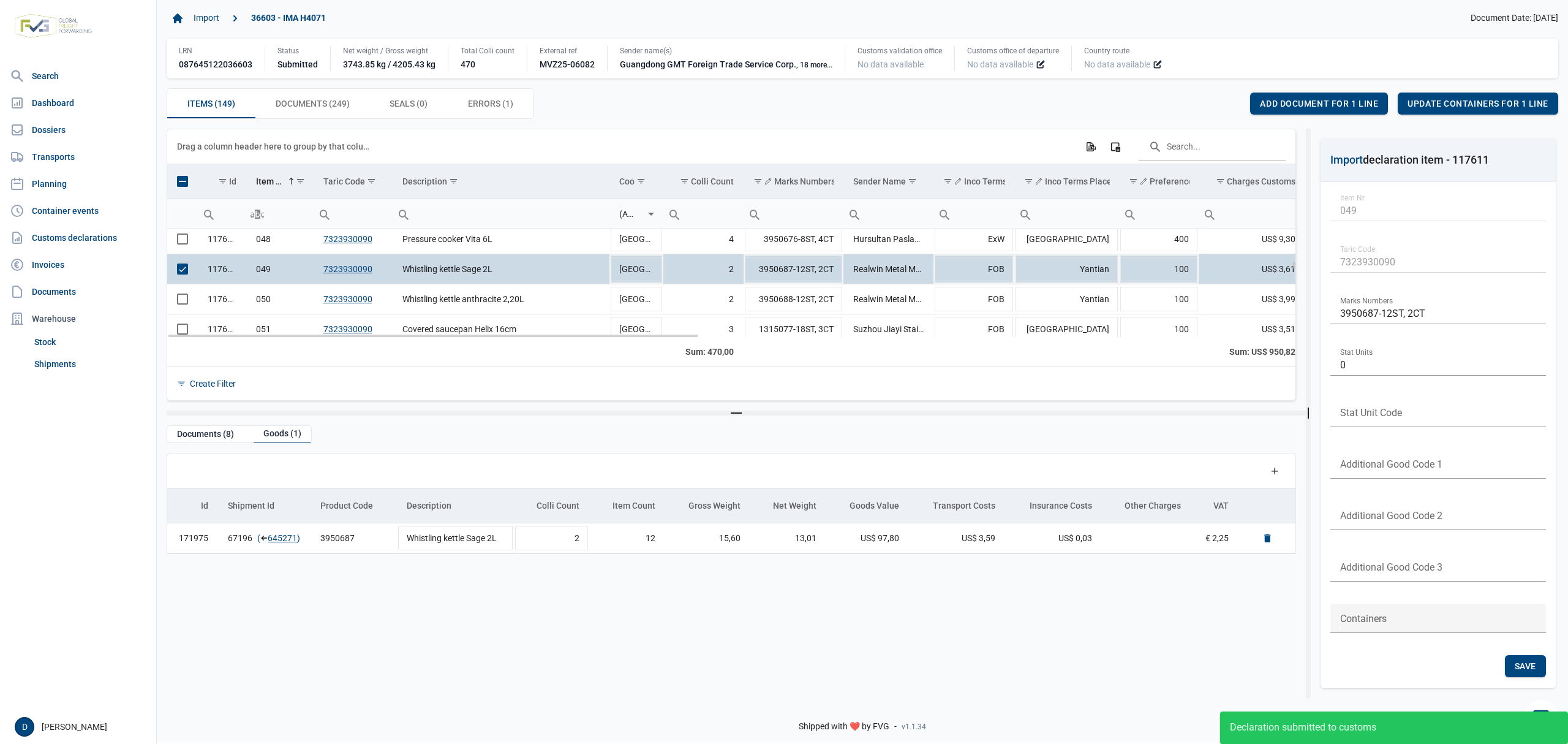
click at [181, 269] on span "Select row" at bounding box center [182, 269] width 11 height 11
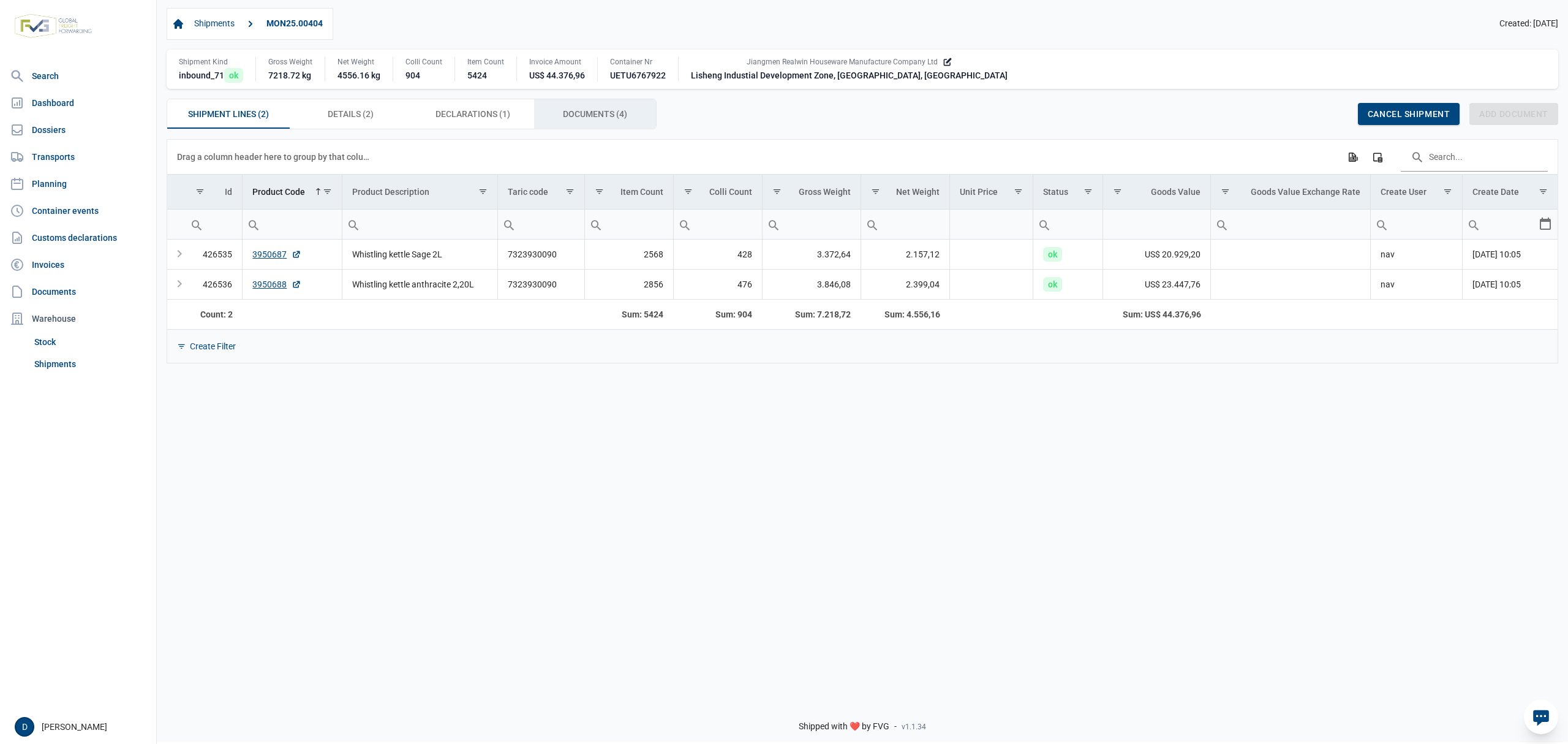
click at [606, 112] on span "Documents (4) Documents (4)" at bounding box center [595, 114] width 64 height 15
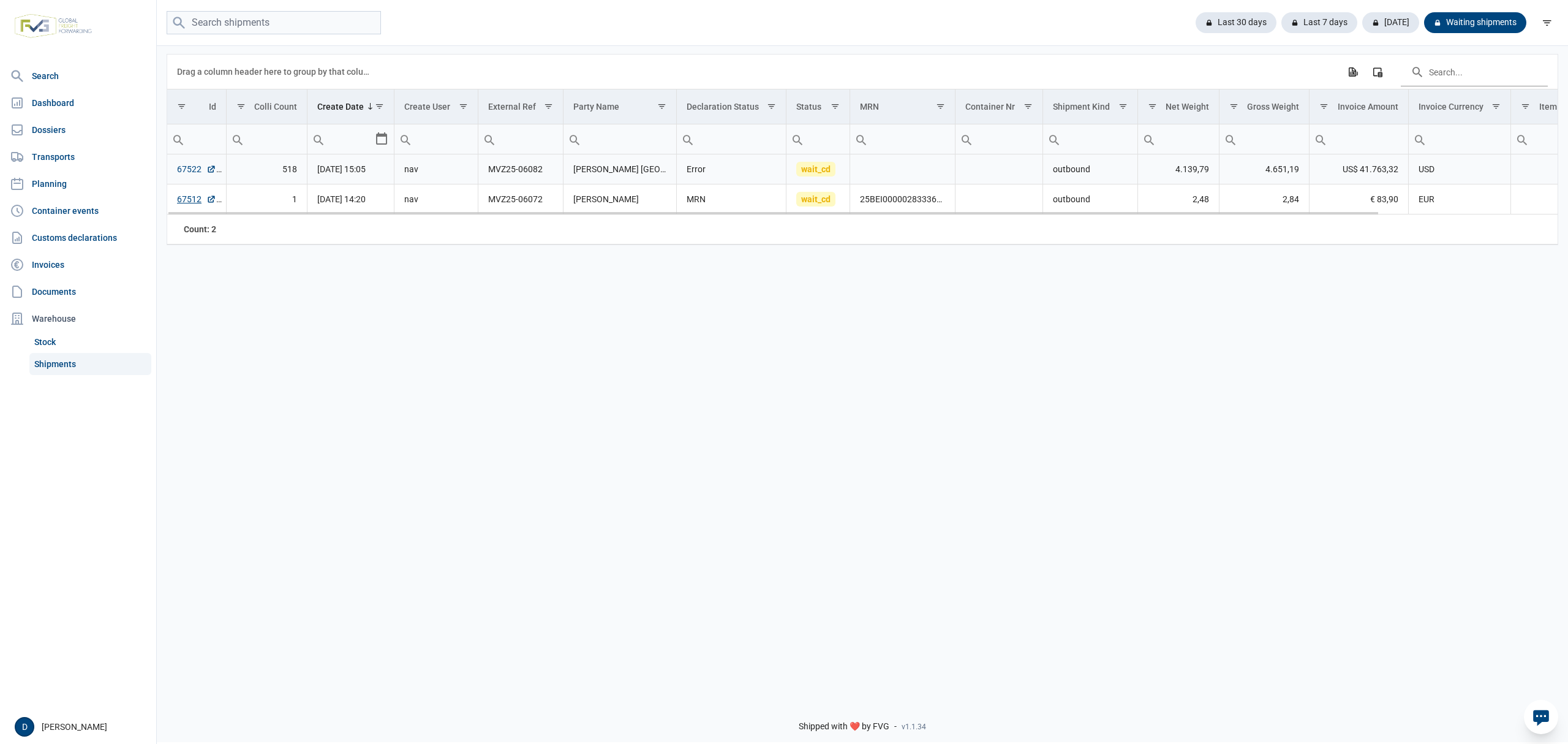
click at [192, 165] on link "67522" at bounding box center [196, 169] width 40 height 12
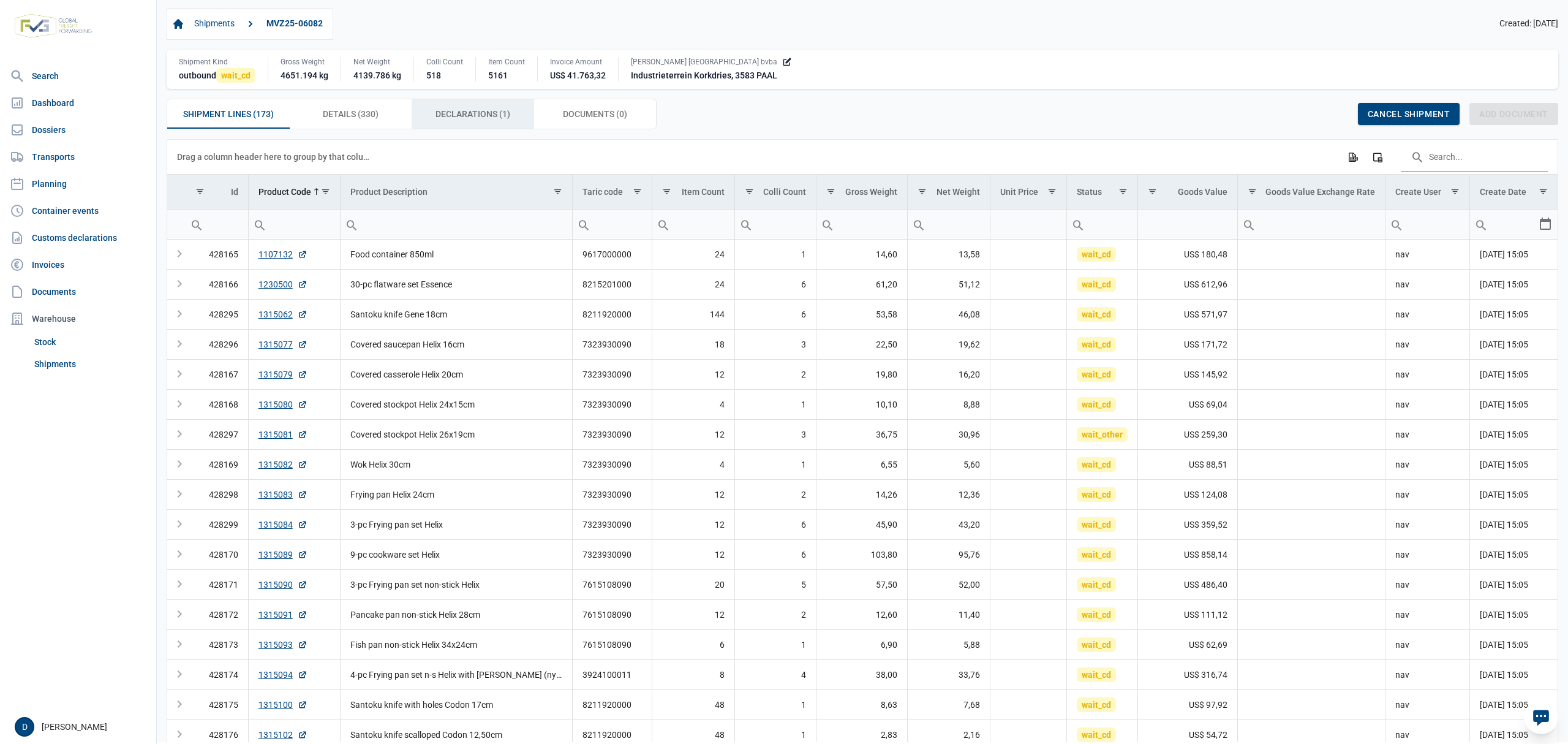
click at [496, 116] on span "Declarations (1) Declarations (1)" at bounding box center [472, 114] width 75 height 15
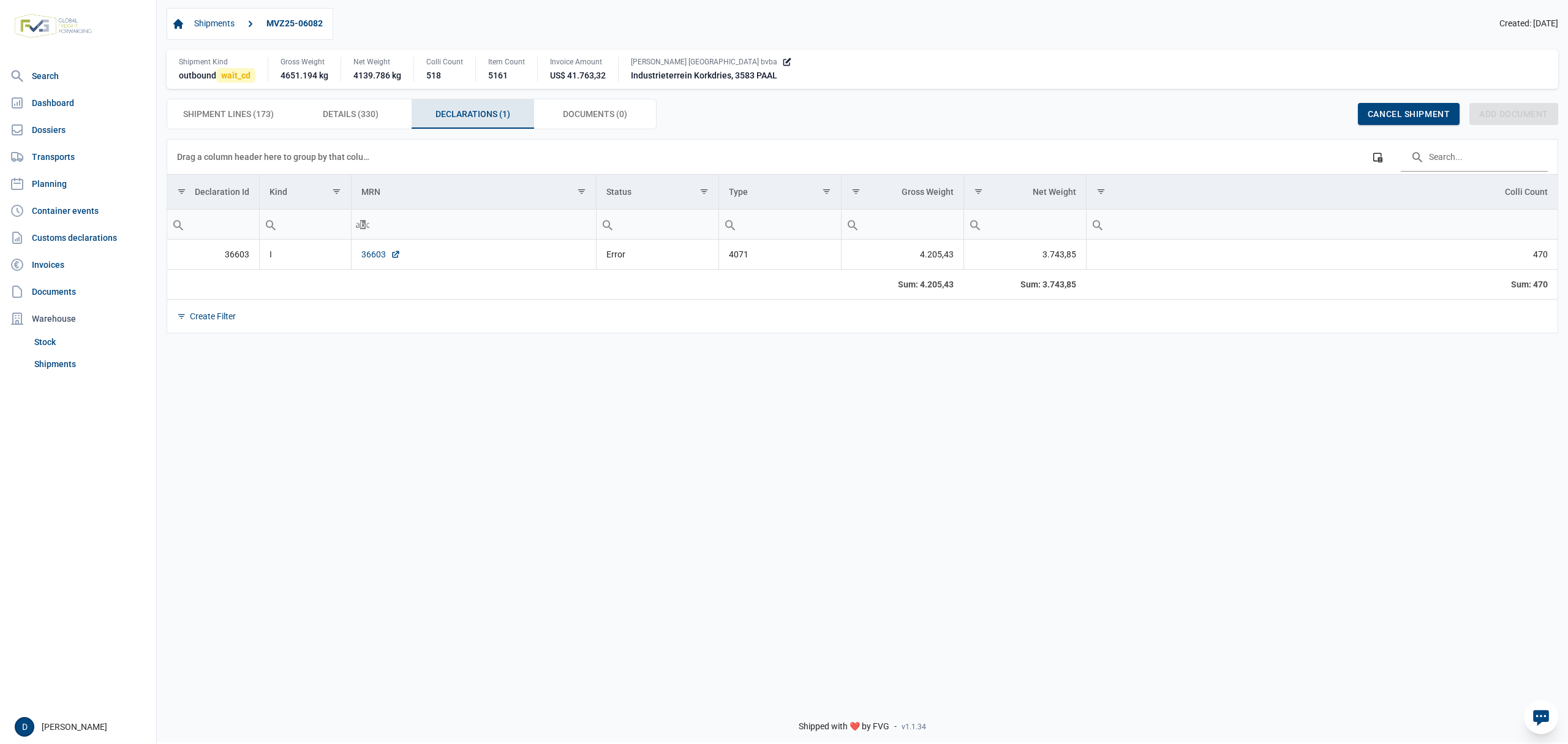
click at [371, 259] on link "36603" at bounding box center [381, 254] width 40 height 12
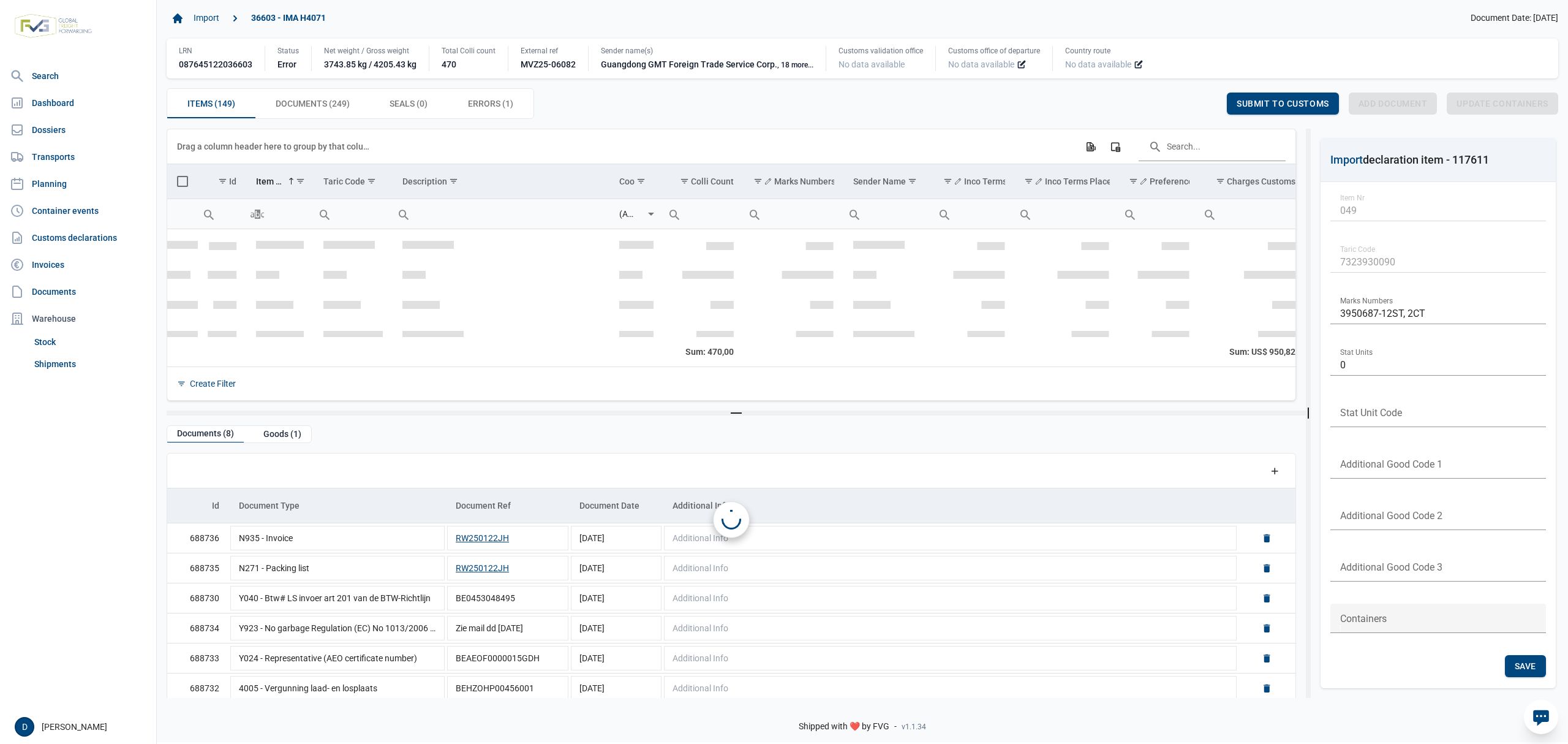
scroll to position [1449, 0]
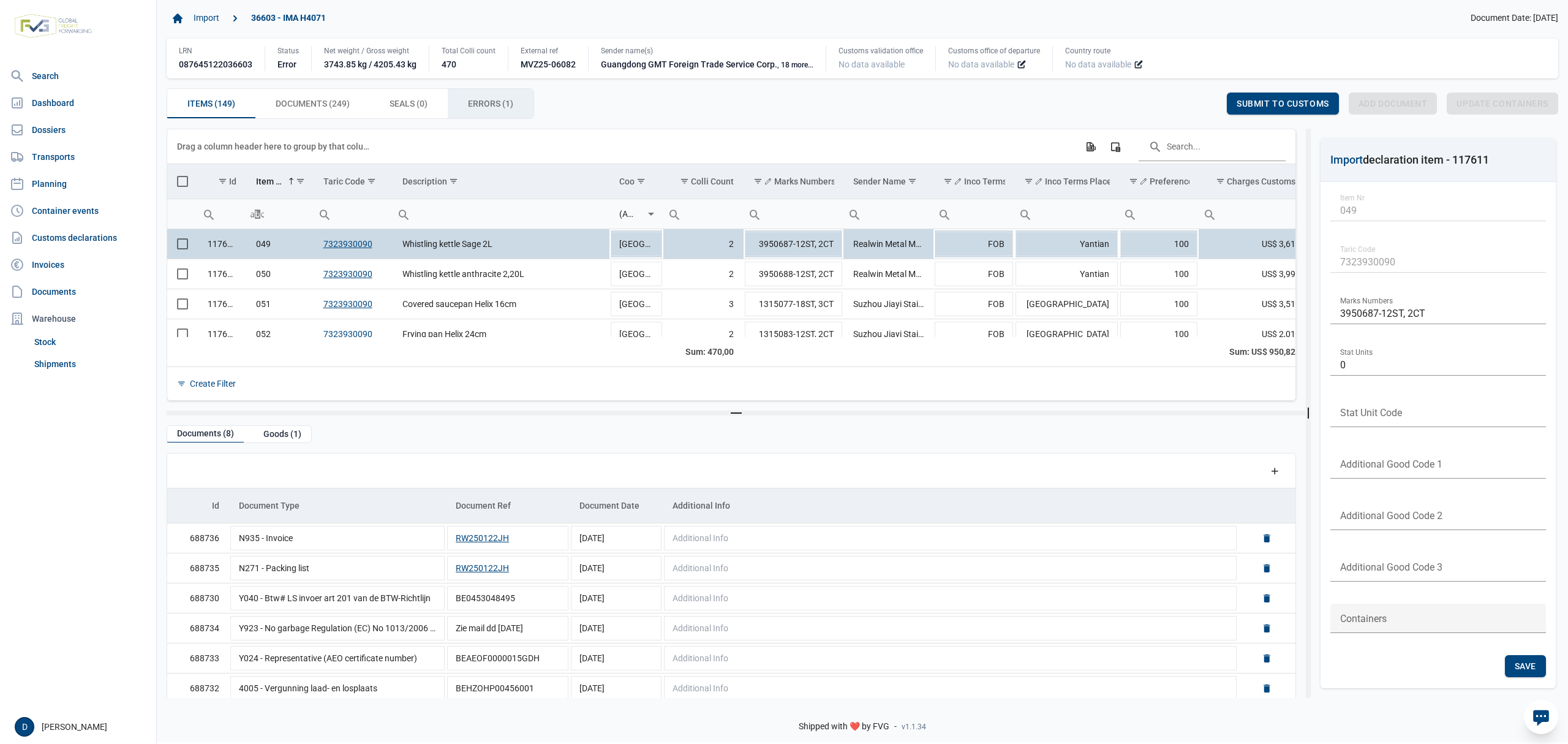
click at [481, 98] on span "Errors (1) Errors (1)" at bounding box center [491, 104] width 45 height 15
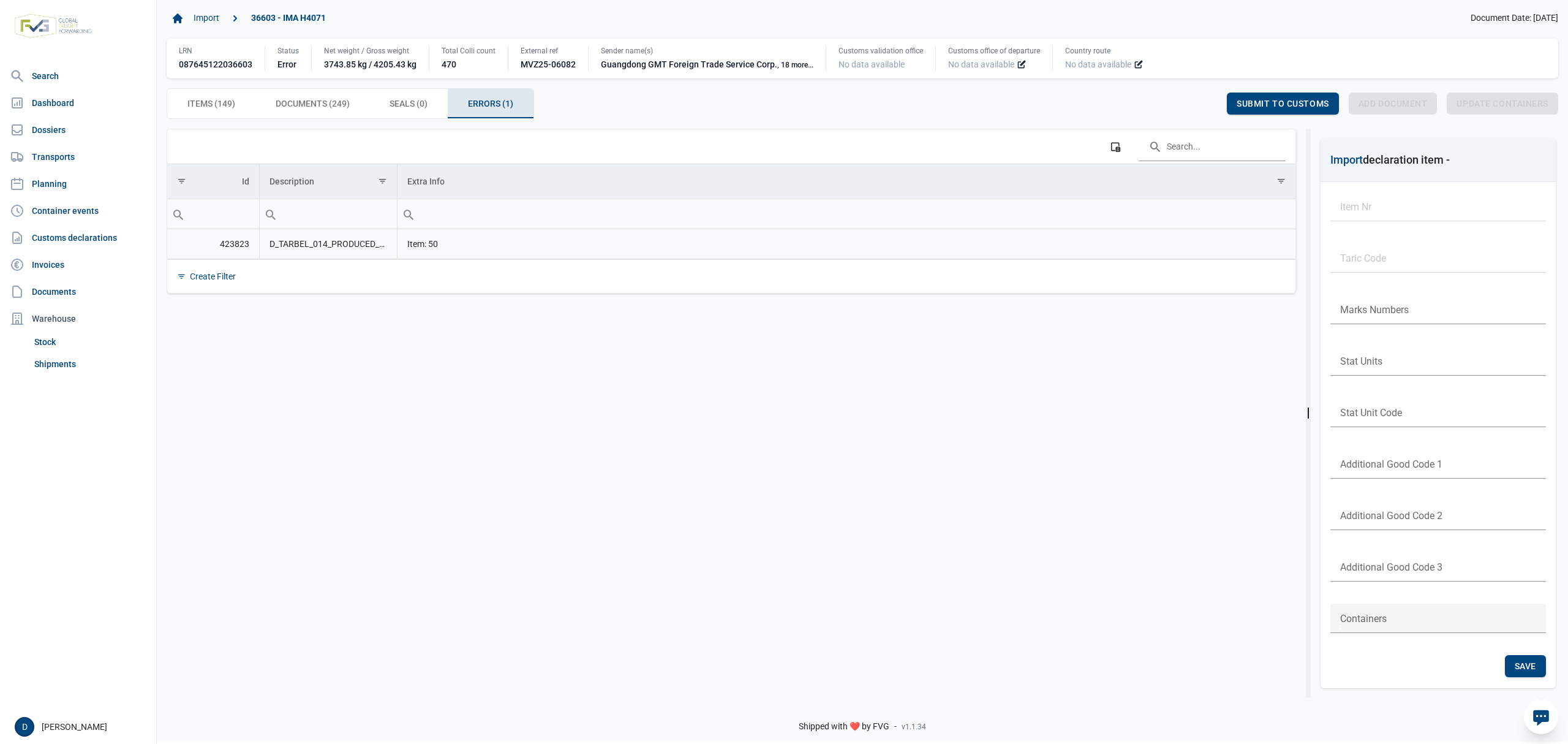
click at [382, 247] on td "D_TARBEL_014_PRODUCED_DOCUMENTS_MISSING Ontbrekende bijgevoegde documenten: L13…" at bounding box center [328, 245] width 138 height 30
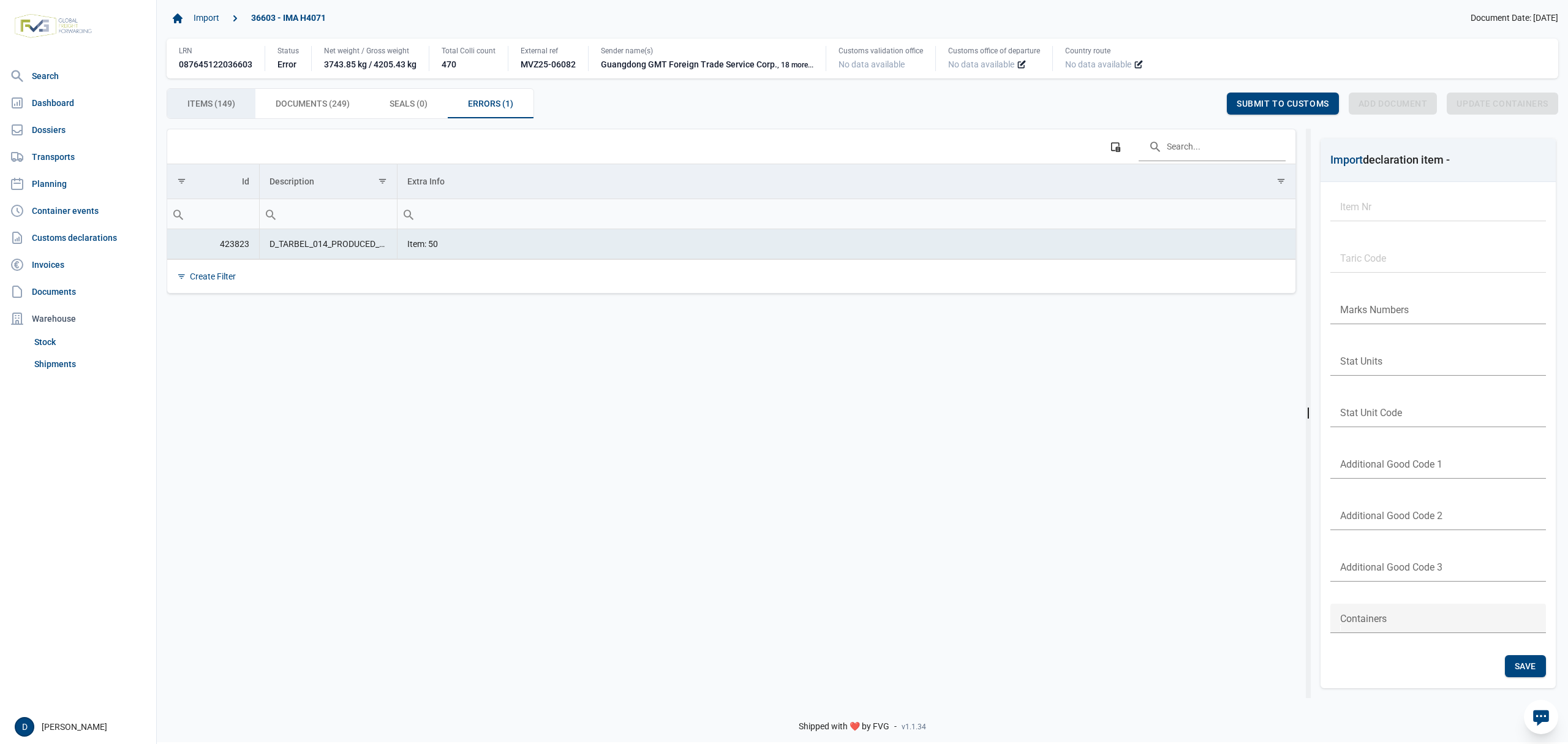
click at [221, 104] on span "Items (149) Items (149)" at bounding box center [211, 104] width 48 height 15
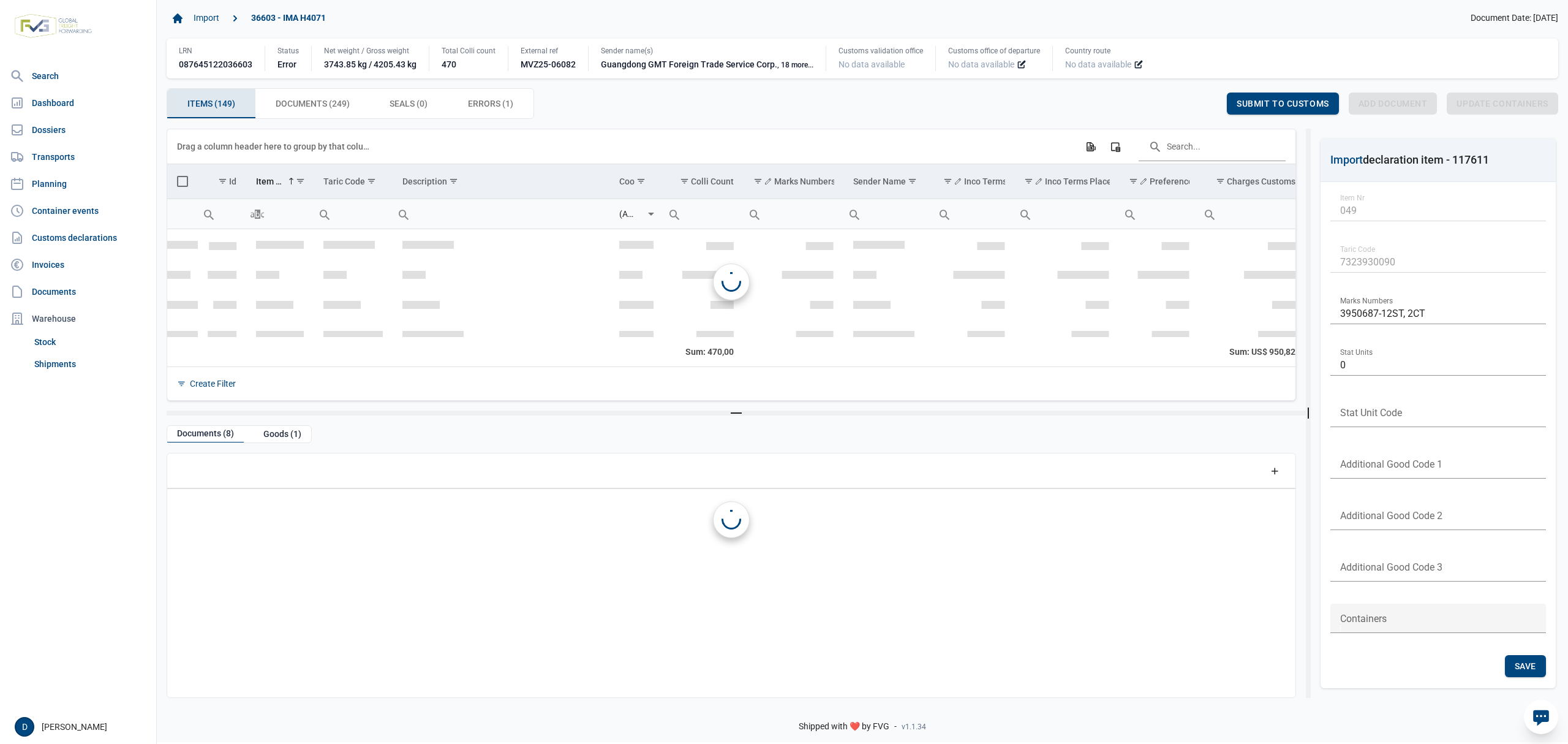
scroll to position [1449, 0]
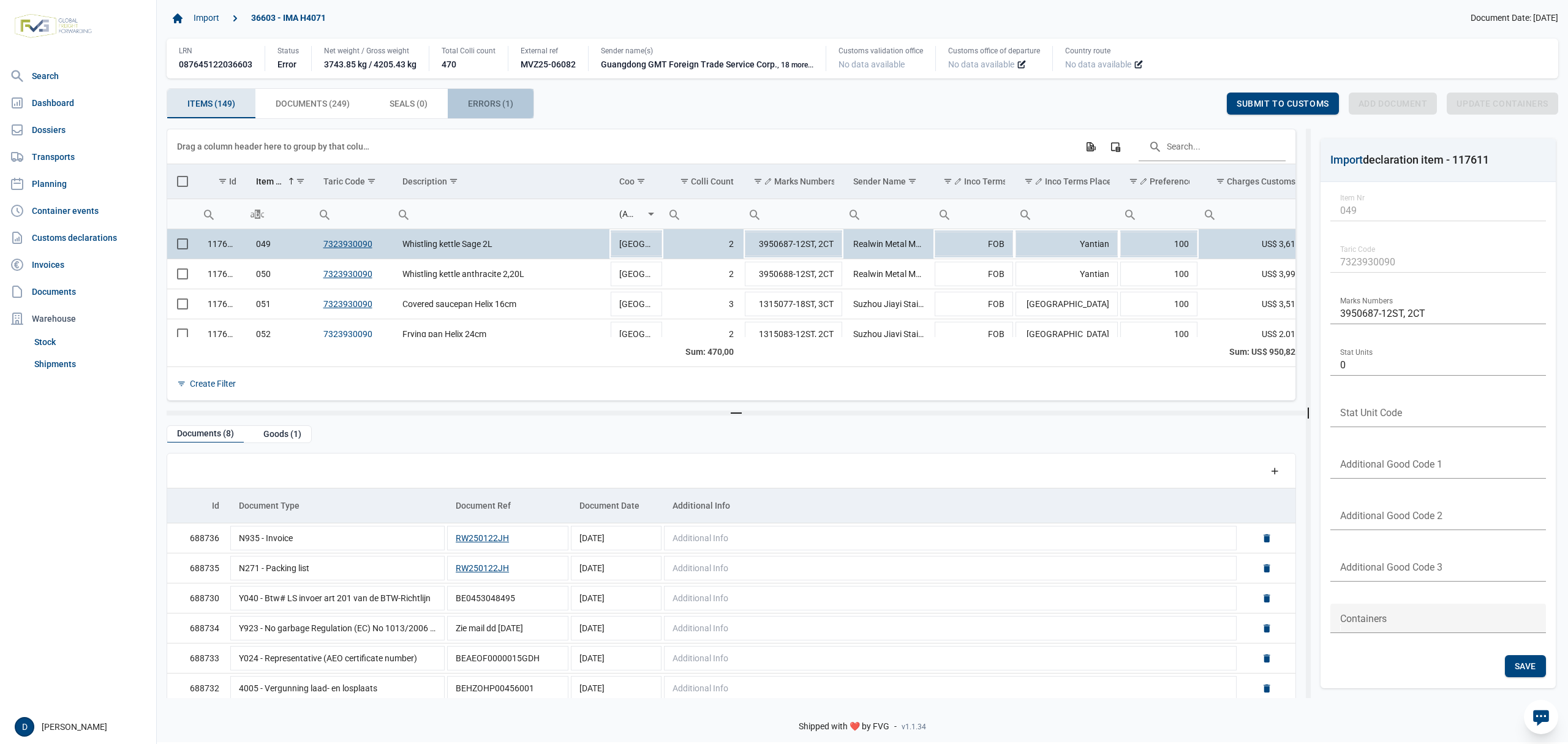
drag, startPoint x: 478, startPoint y: 106, endPoint x: 464, endPoint y: 108, distance: 14.1
click at [479, 106] on span "Errors (1) Errors (1)" at bounding box center [491, 104] width 45 height 15
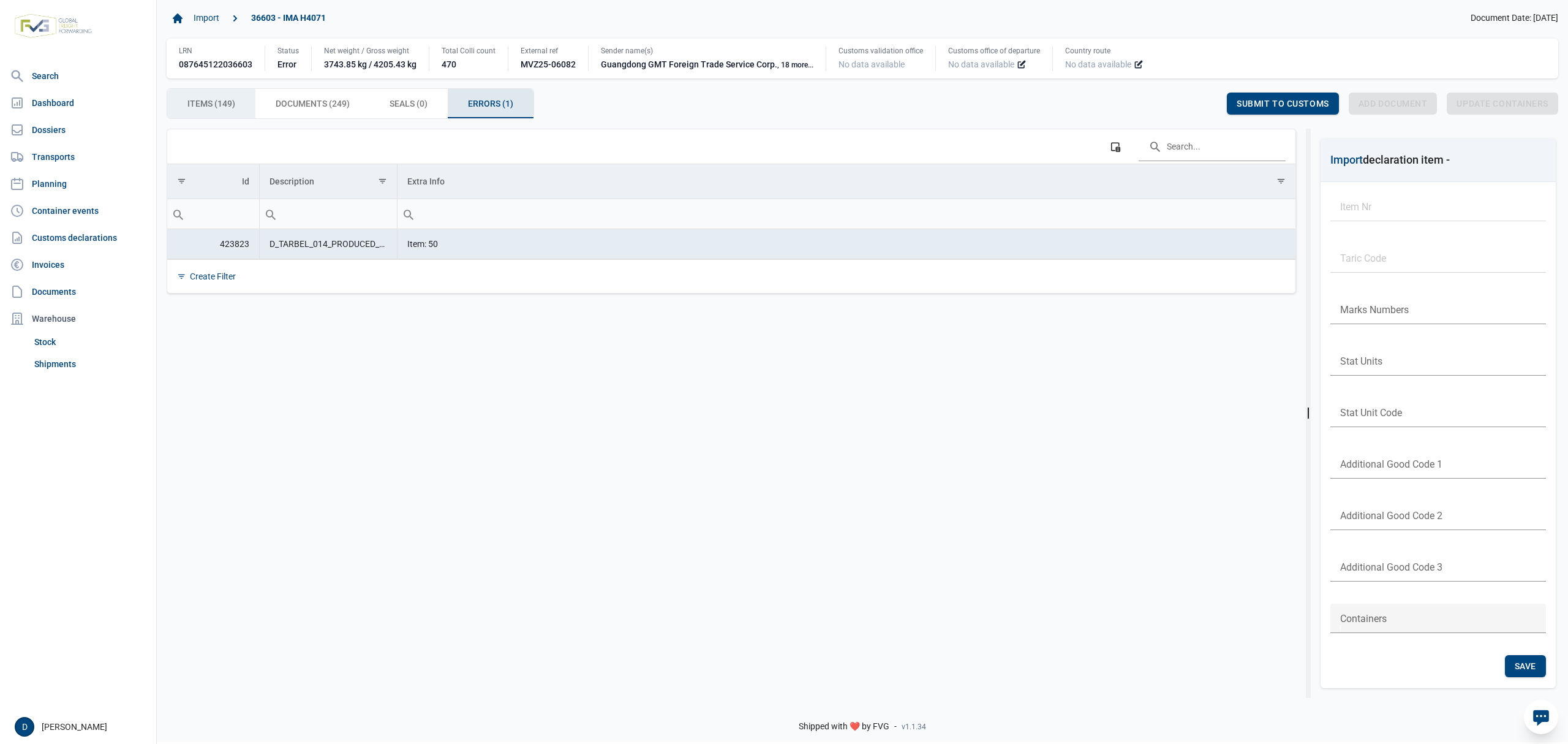
click at [210, 104] on span "Items (149) Items (149)" at bounding box center [211, 104] width 48 height 15
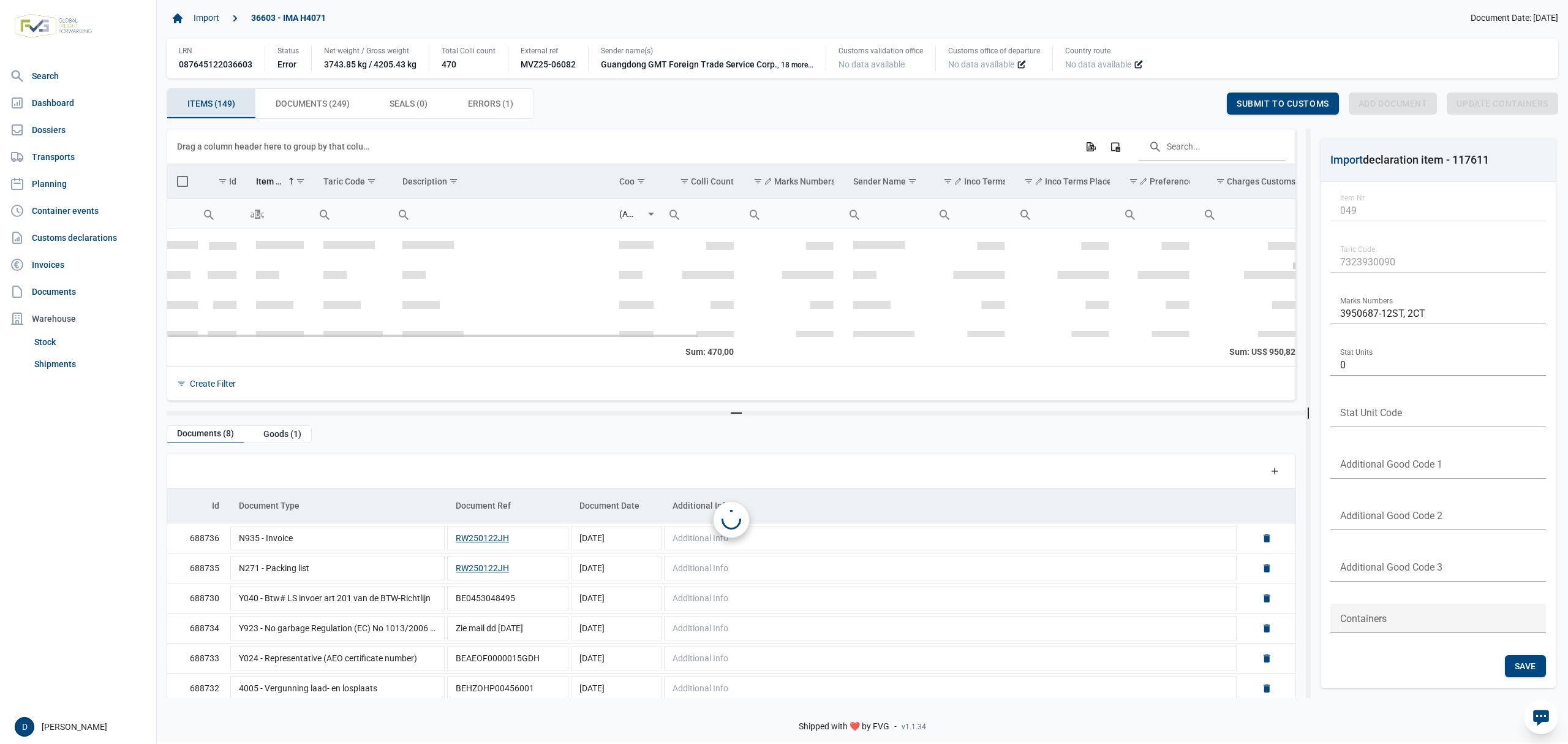
scroll to position [1449, 0]
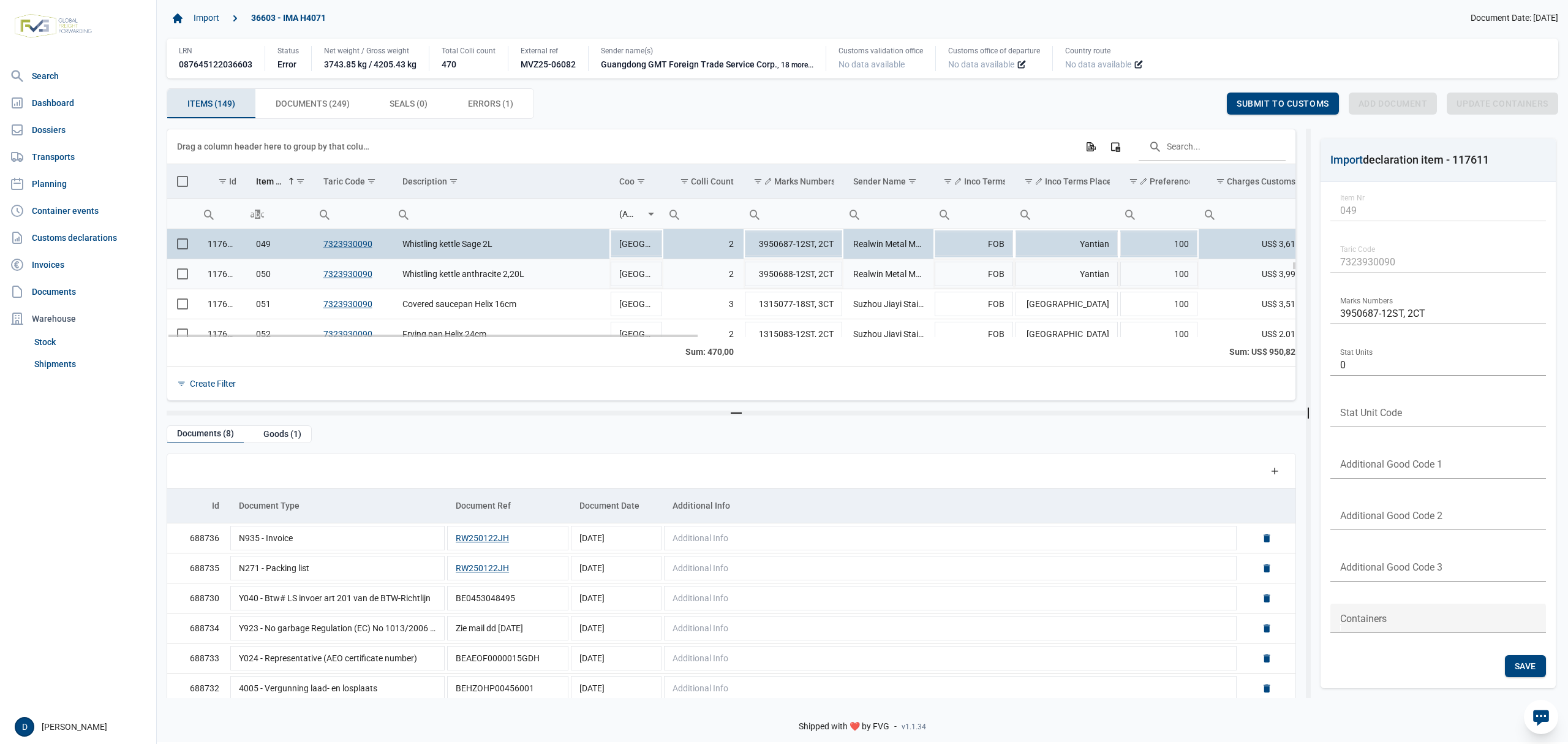
click at [178, 279] on span "Select row" at bounding box center [182, 274] width 11 height 11
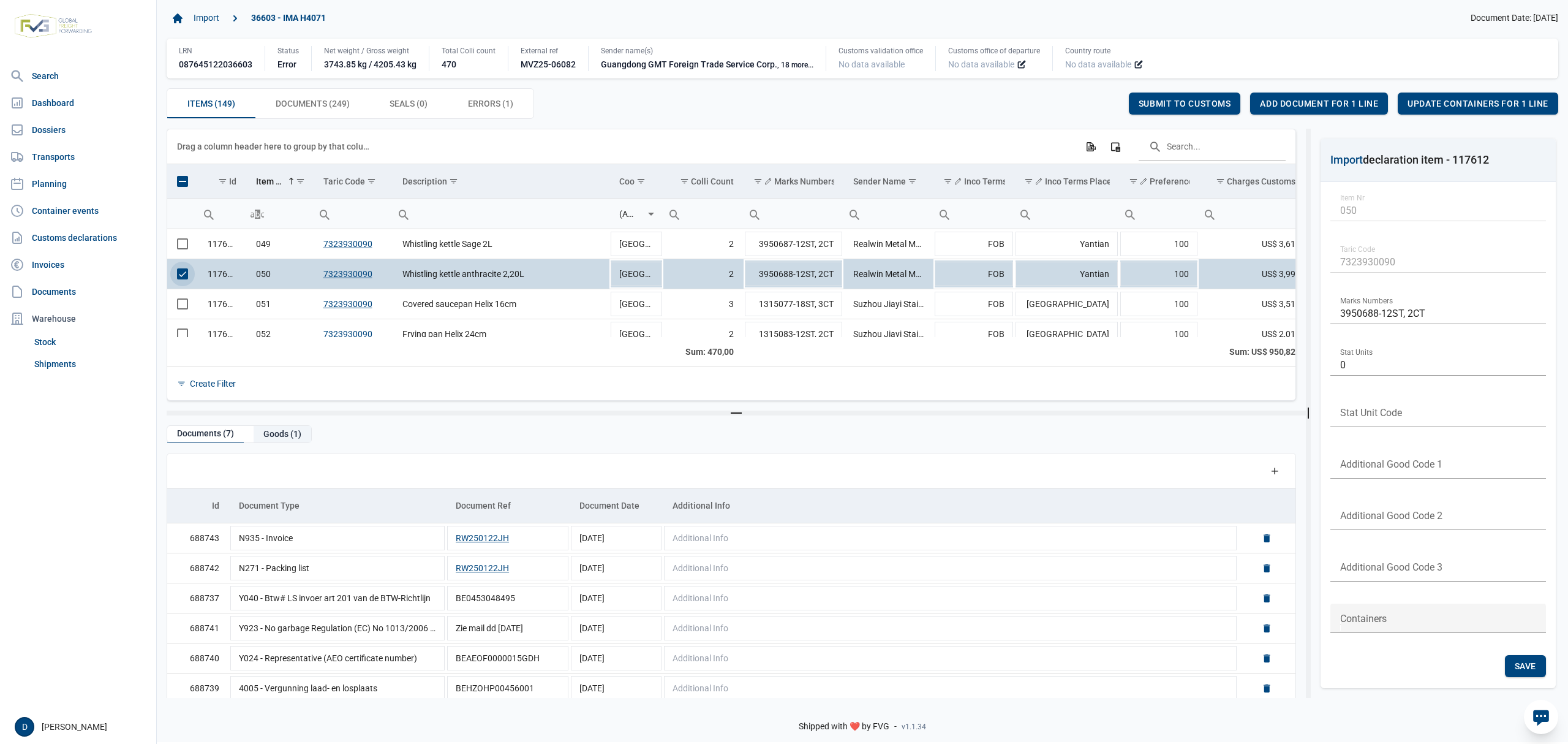
click at [284, 433] on div "Goods (1)" at bounding box center [282, 434] width 58 height 17
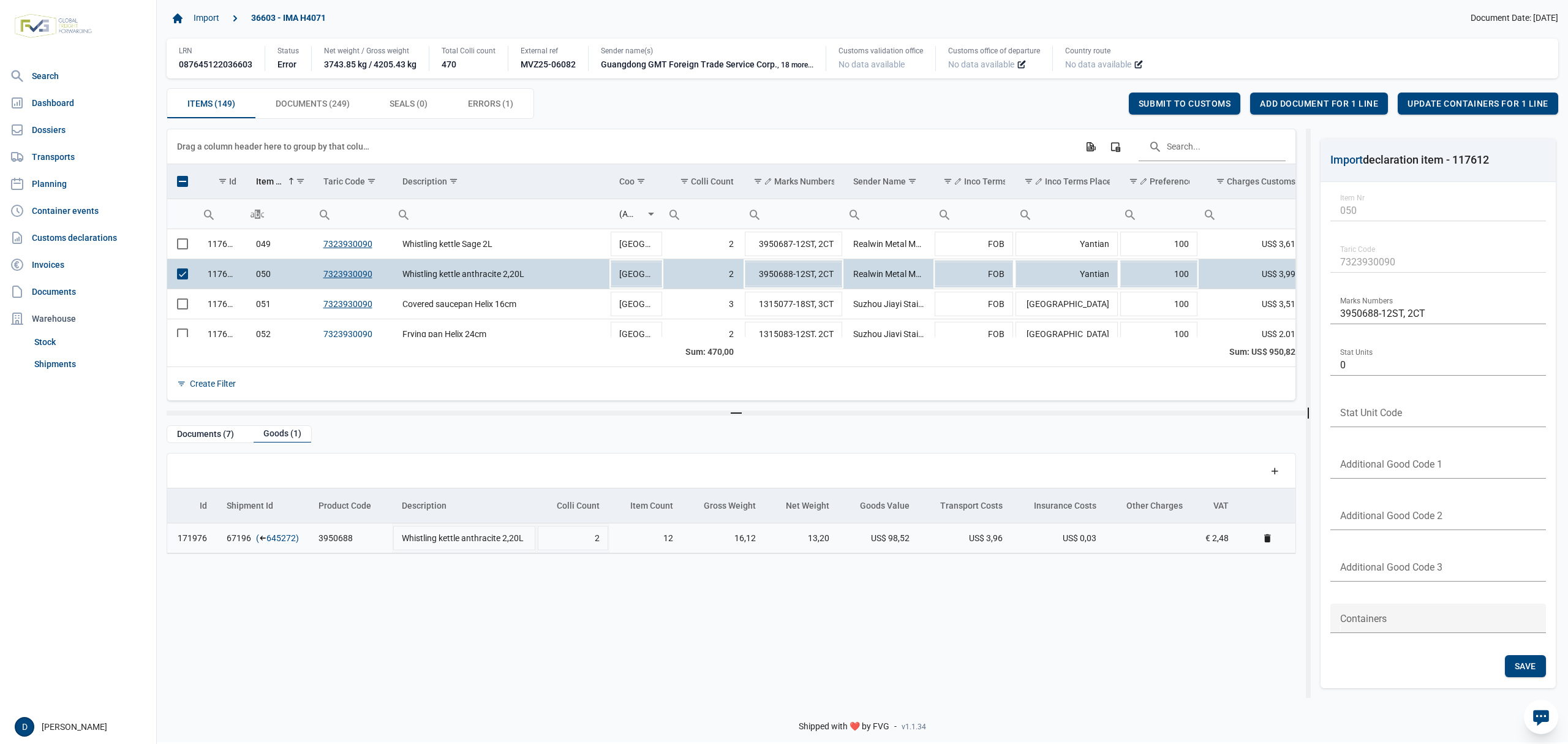
click at [285, 538] on link "645272" at bounding box center [280, 537] width 29 height 12
click at [1340, 106] on span "Add document for 1 line" at bounding box center [1319, 103] width 118 height 9
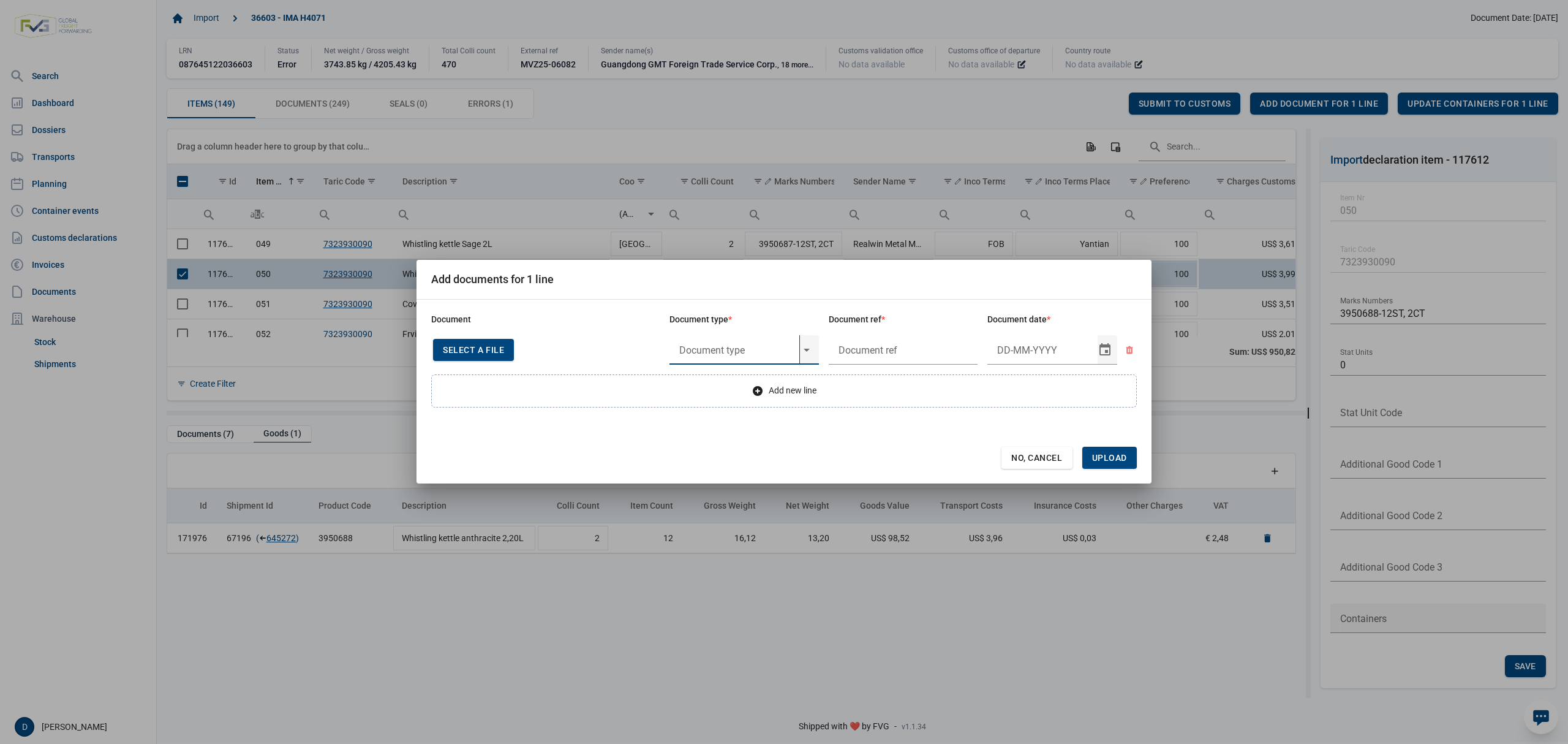
click at [732, 348] on input "text" at bounding box center [734, 349] width 130 height 29
click at [726, 382] on div "Y824 - Bewijs lvo van ijzer/staalbasisproducten" at bounding box center [744, 383] width 149 height 28
type input "Y824 - Bewijs lvo van ijzer/staalbasisproducten"
click at [907, 342] on input "text" at bounding box center [903, 349] width 149 height 29
type input "1"
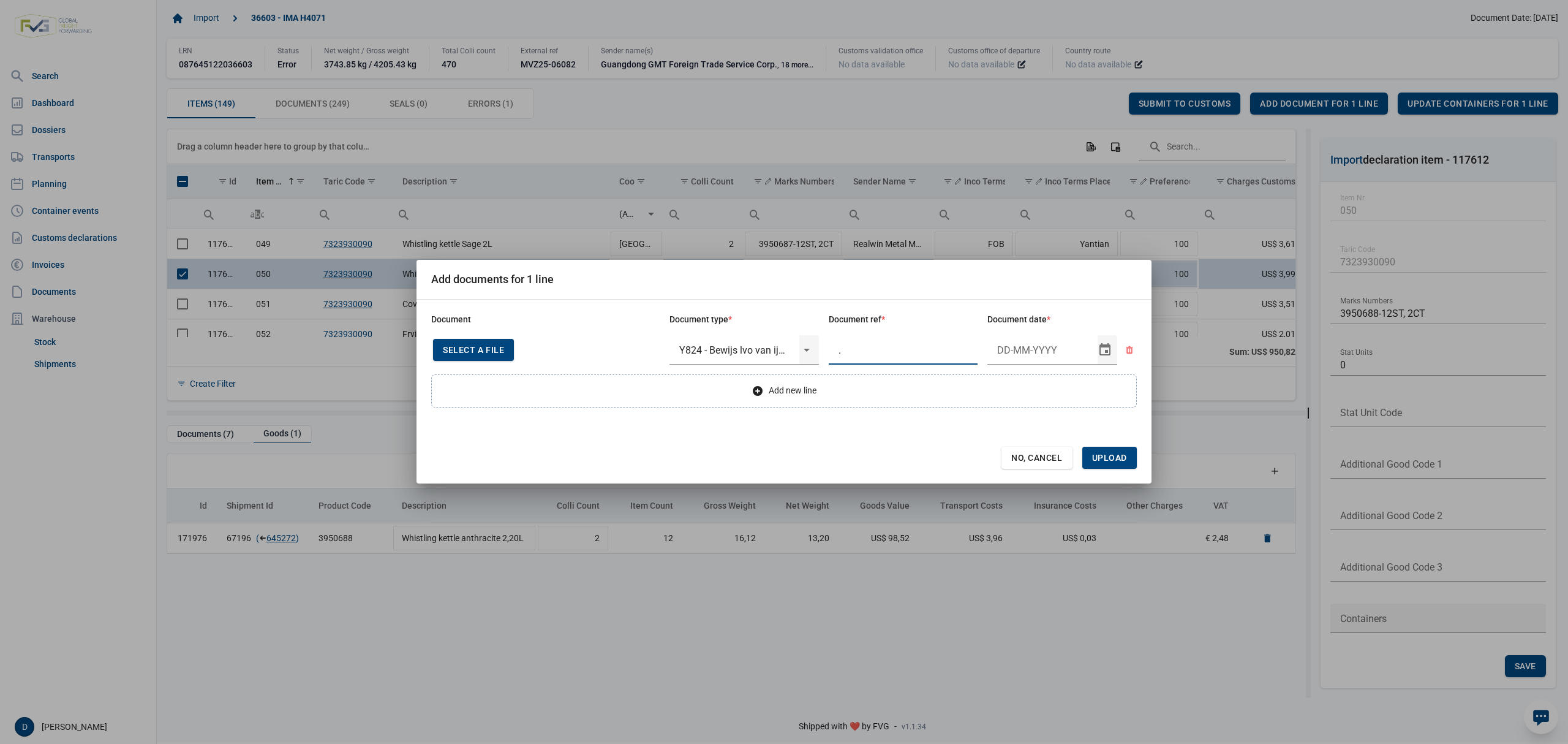
type input "."
type input "17-8-2025"
click at [1112, 449] on span "Upload" at bounding box center [1109, 457] width 55 height 22
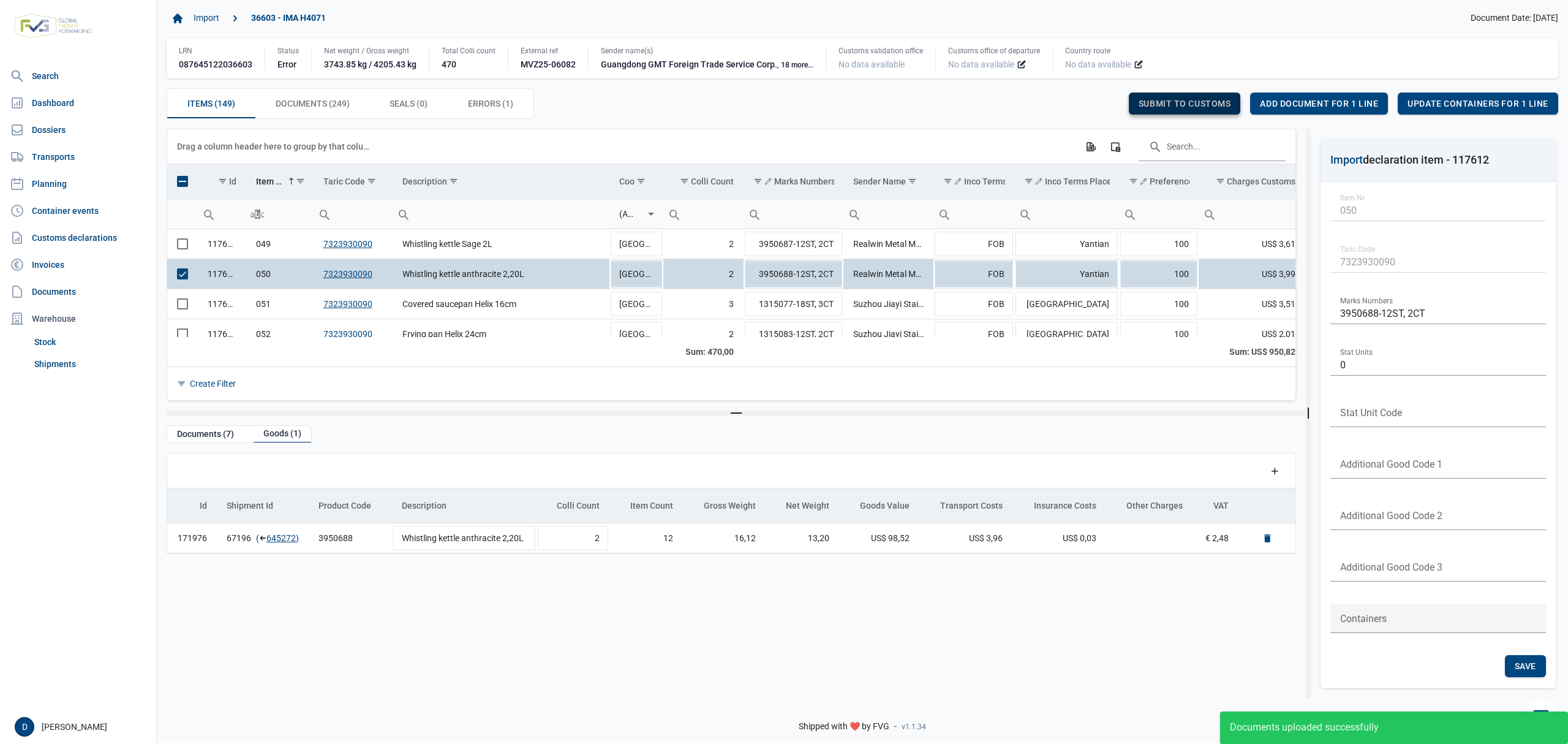
click at [1182, 108] on span "Submit to customs" at bounding box center [1185, 103] width 93 height 9
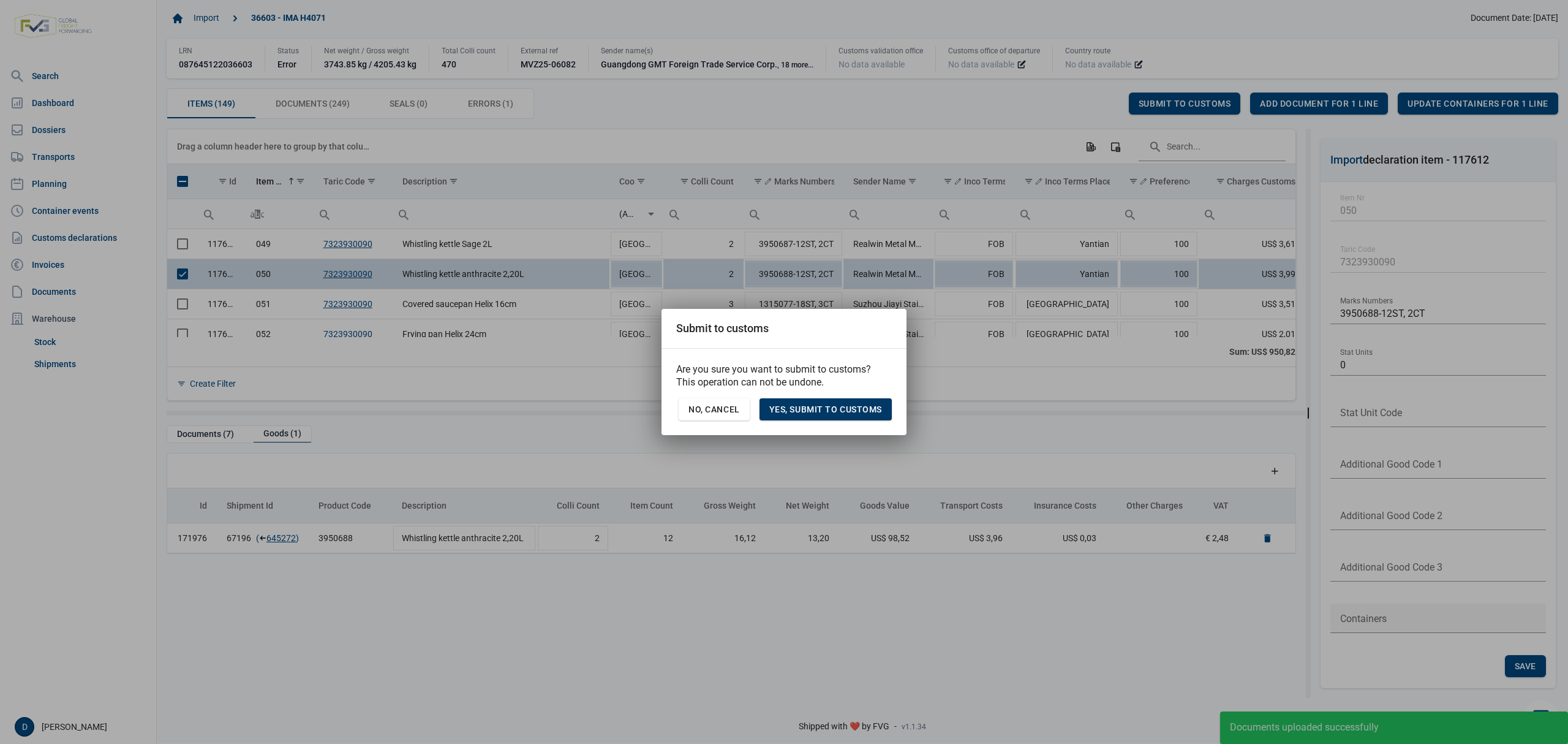
click at [853, 411] on span "Yes, Submit to customs" at bounding box center [825, 409] width 112 height 9
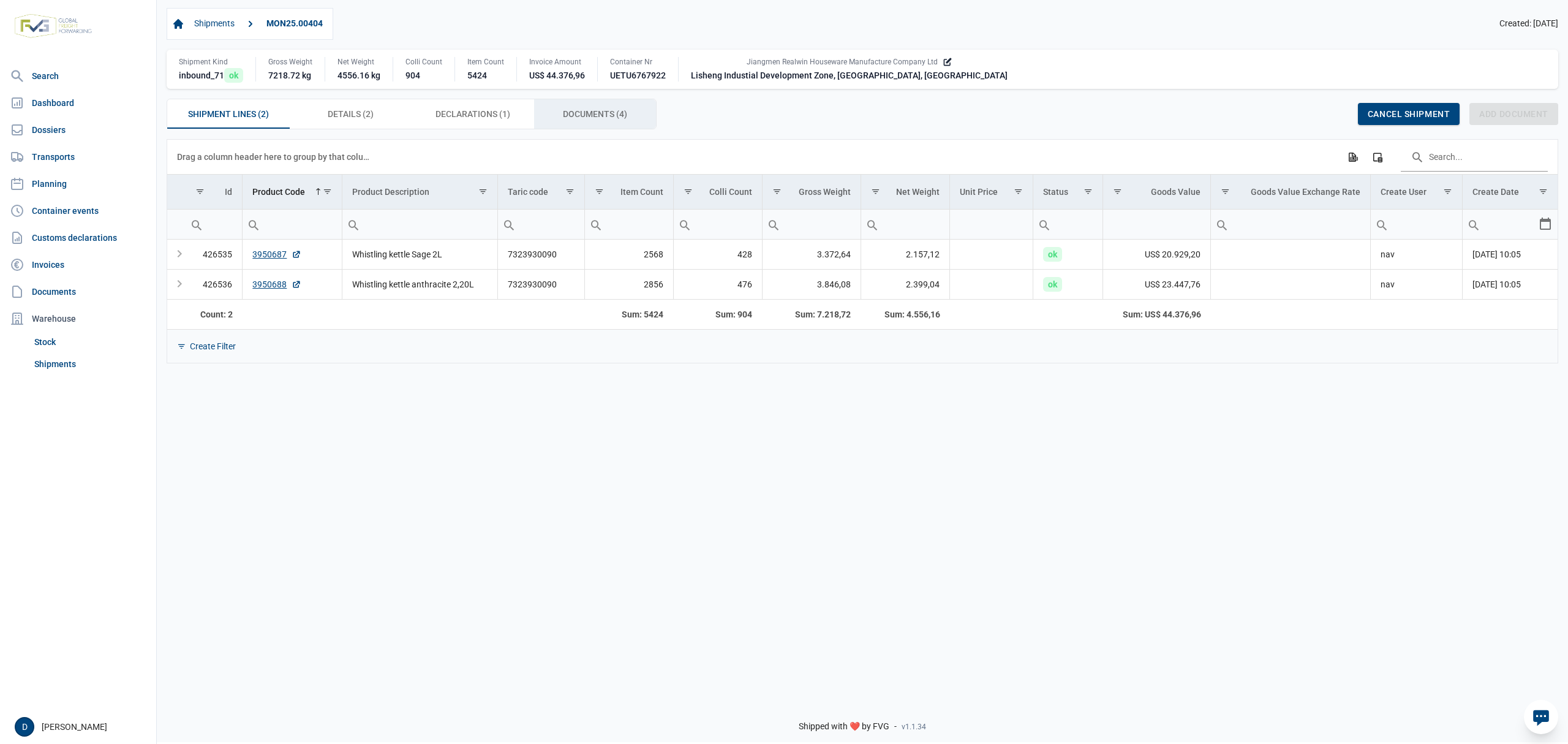
click at [587, 113] on span "Documents (4) Documents (4)" at bounding box center [595, 114] width 64 height 15
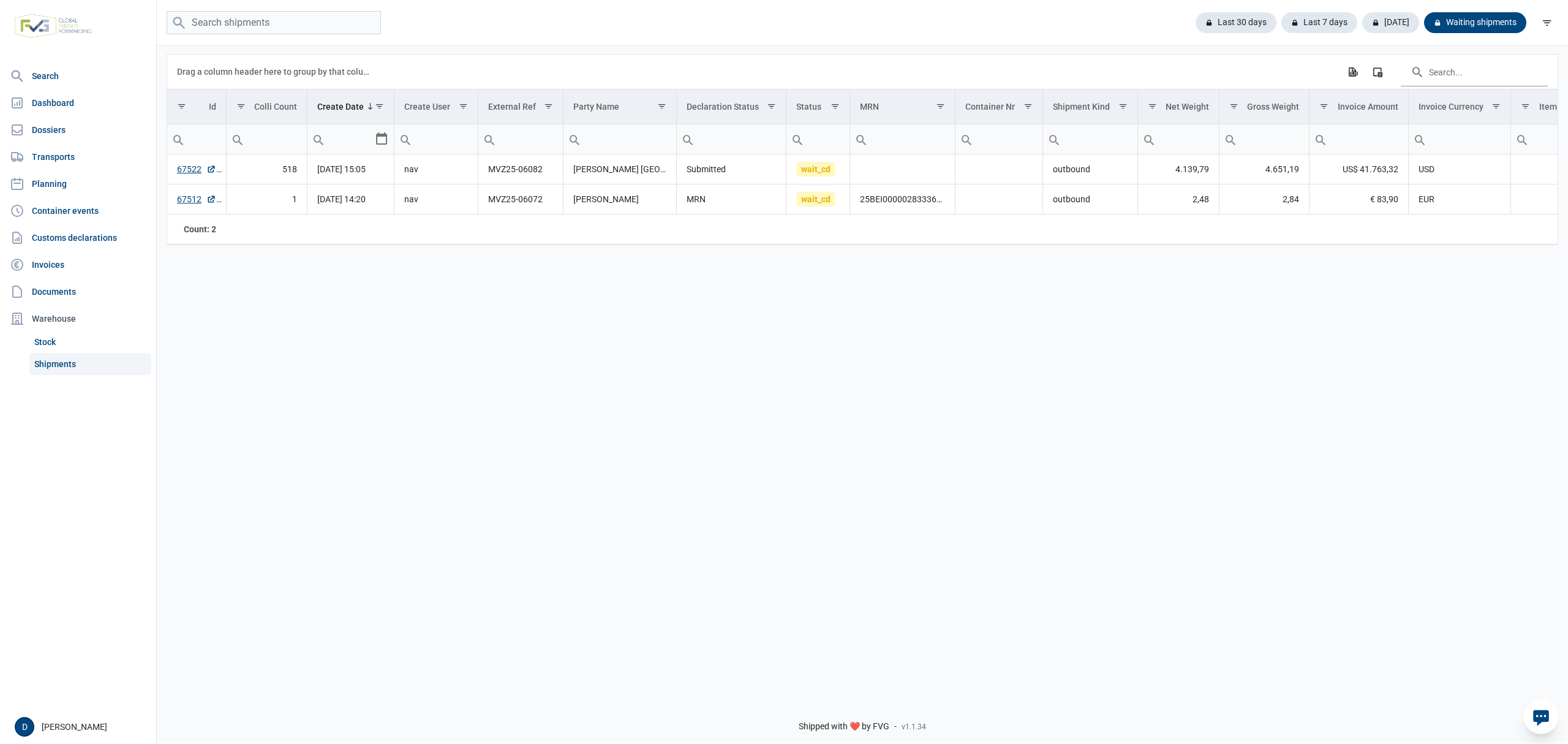
click at [834, 466] on div "Data grid with 2 rows and 18 columns Drag a column header here to group by that…" at bounding box center [862, 367] width 1411 height 646
click at [179, 168] on link "67522" at bounding box center [196, 169] width 40 height 12
click at [48, 130] on link "Dossiers" at bounding box center [77, 130] width 146 height 25
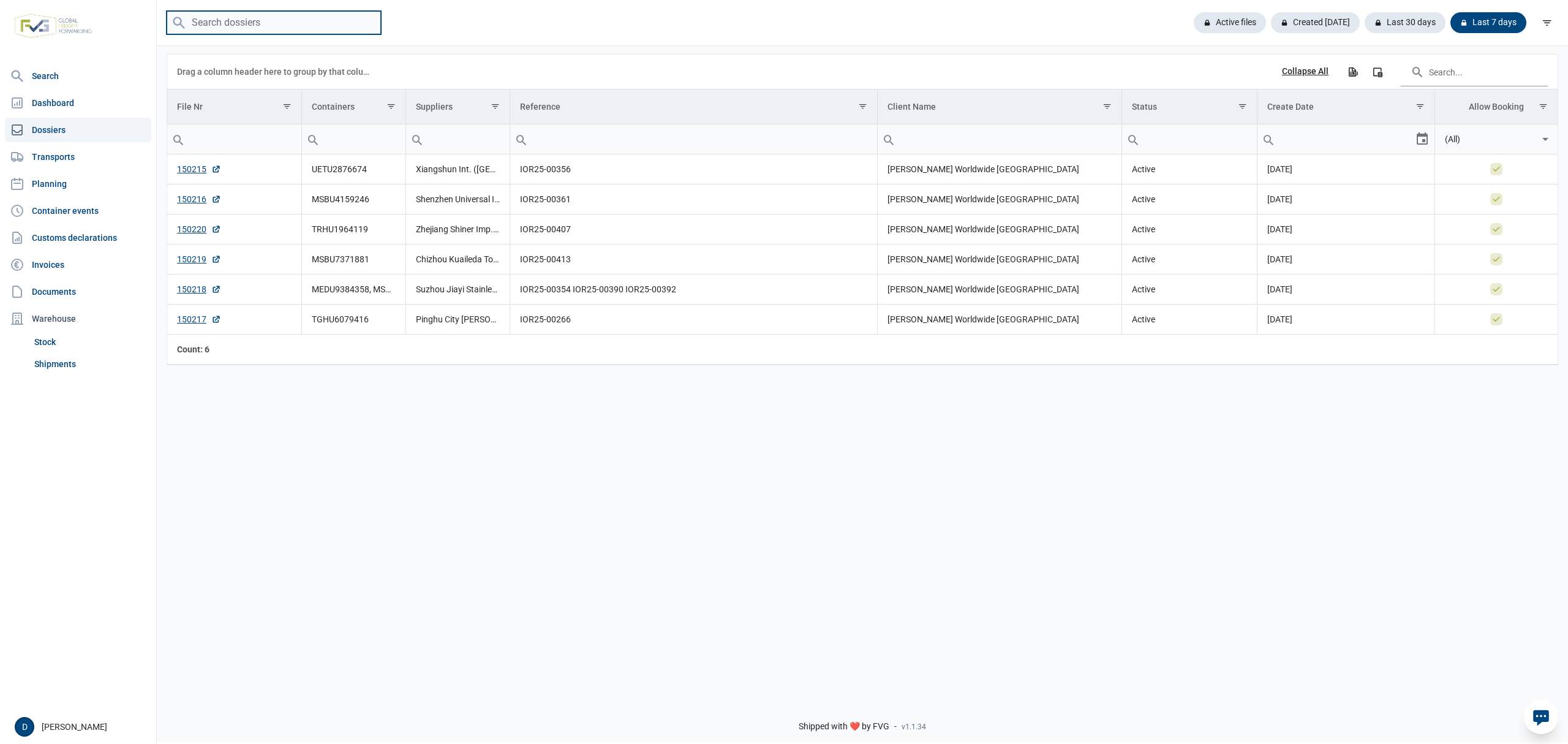
click at [209, 16] on input "search" at bounding box center [273, 23] width 214 height 24
paste input "BMOU4750659"
type input "BMOU4750659"
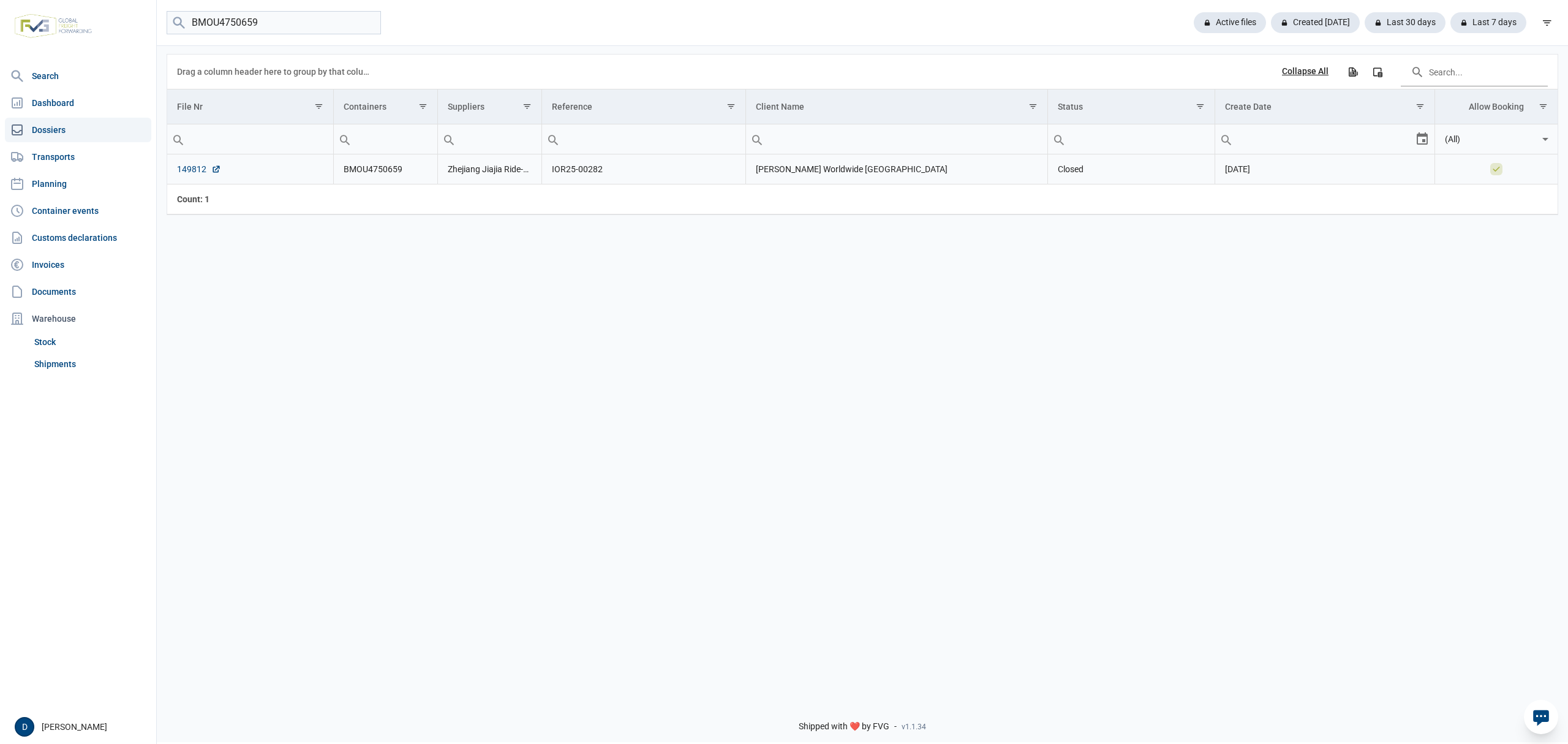
click at [180, 176] on link "149812" at bounding box center [198, 169] width 44 height 12
drag, startPoint x: 273, startPoint y: 20, endPoint x: 168, endPoint y: 33, distance: 105.8
click at [168, 33] on input "BMOU4750659" at bounding box center [273, 23] width 214 height 24
paste input "CMAU6718047"
type input "CMAU6718047"
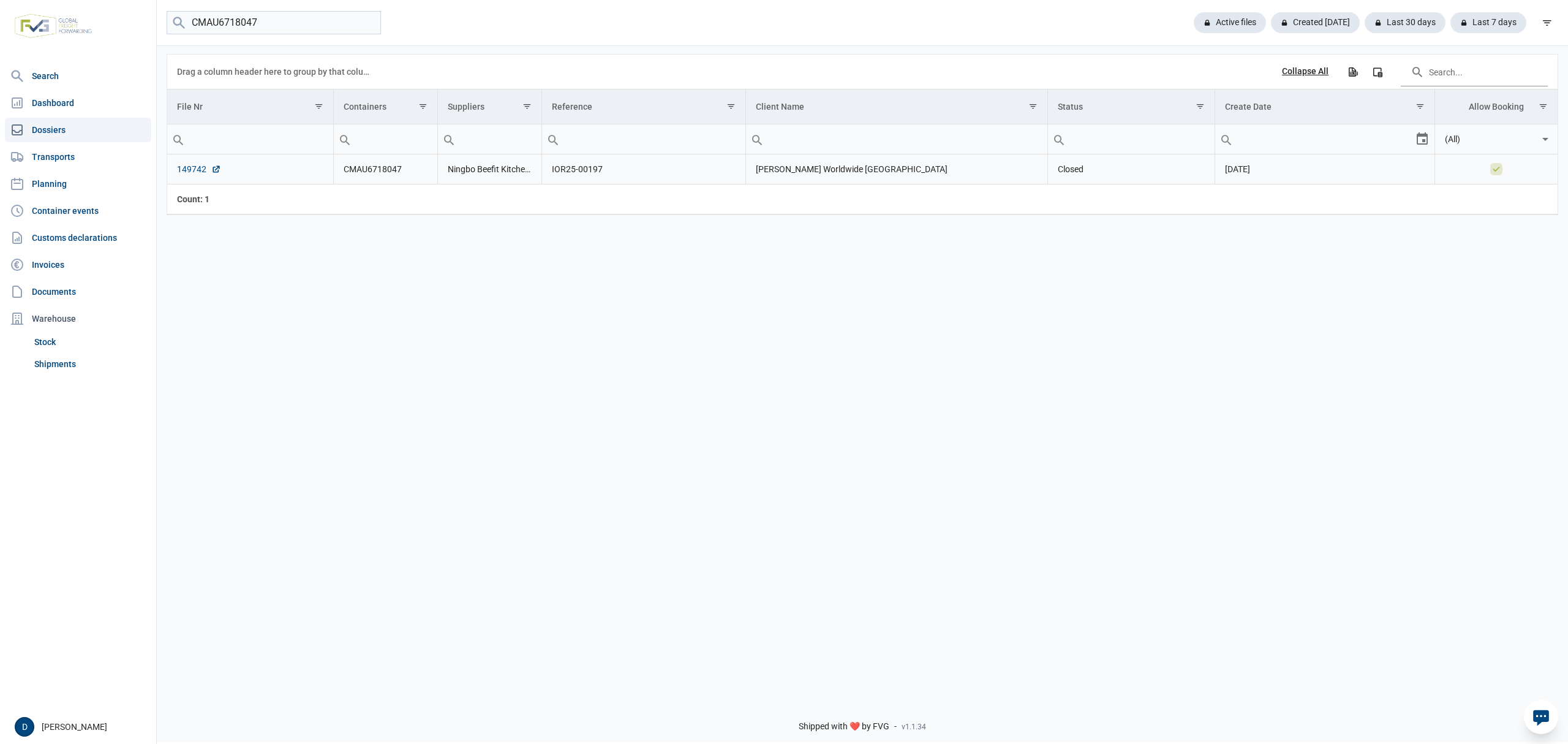
click at [187, 170] on link "149742" at bounding box center [198, 169] width 44 height 12
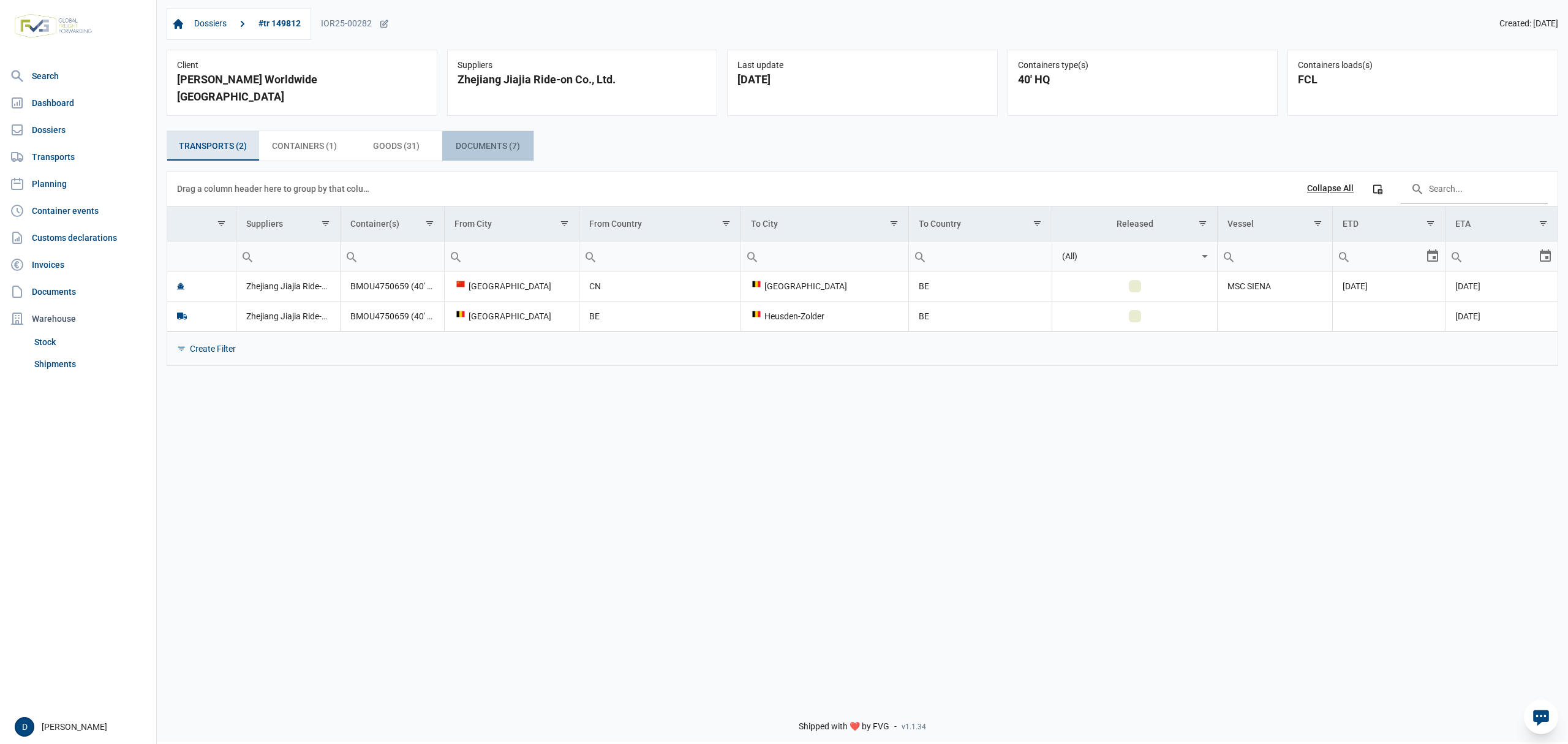
click at [476, 139] on span "Documents (7) Documents (7)" at bounding box center [488, 146] width 64 height 15
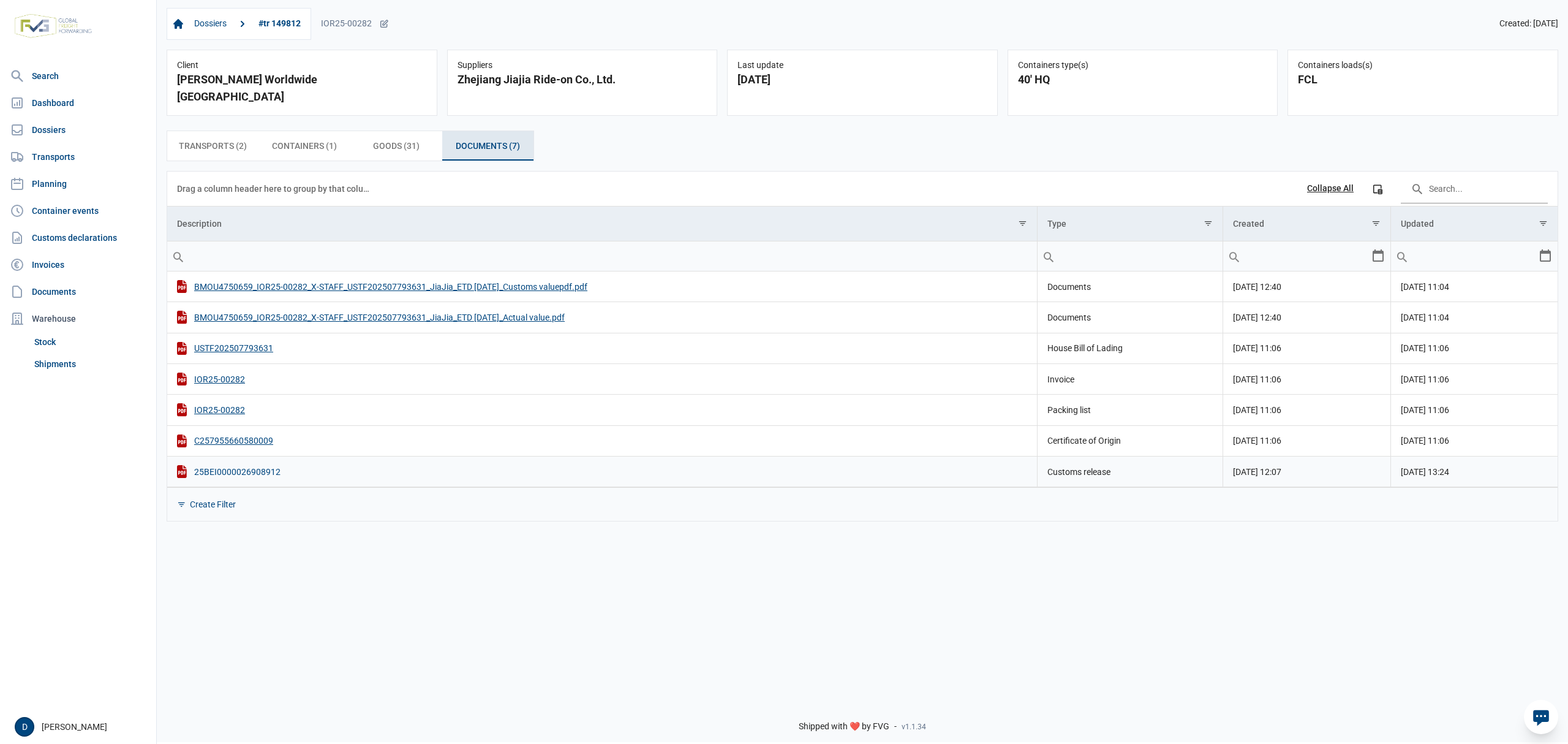
click at [248, 465] on div "25BEI0000026908912" at bounding box center [601, 471] width 851 height 13
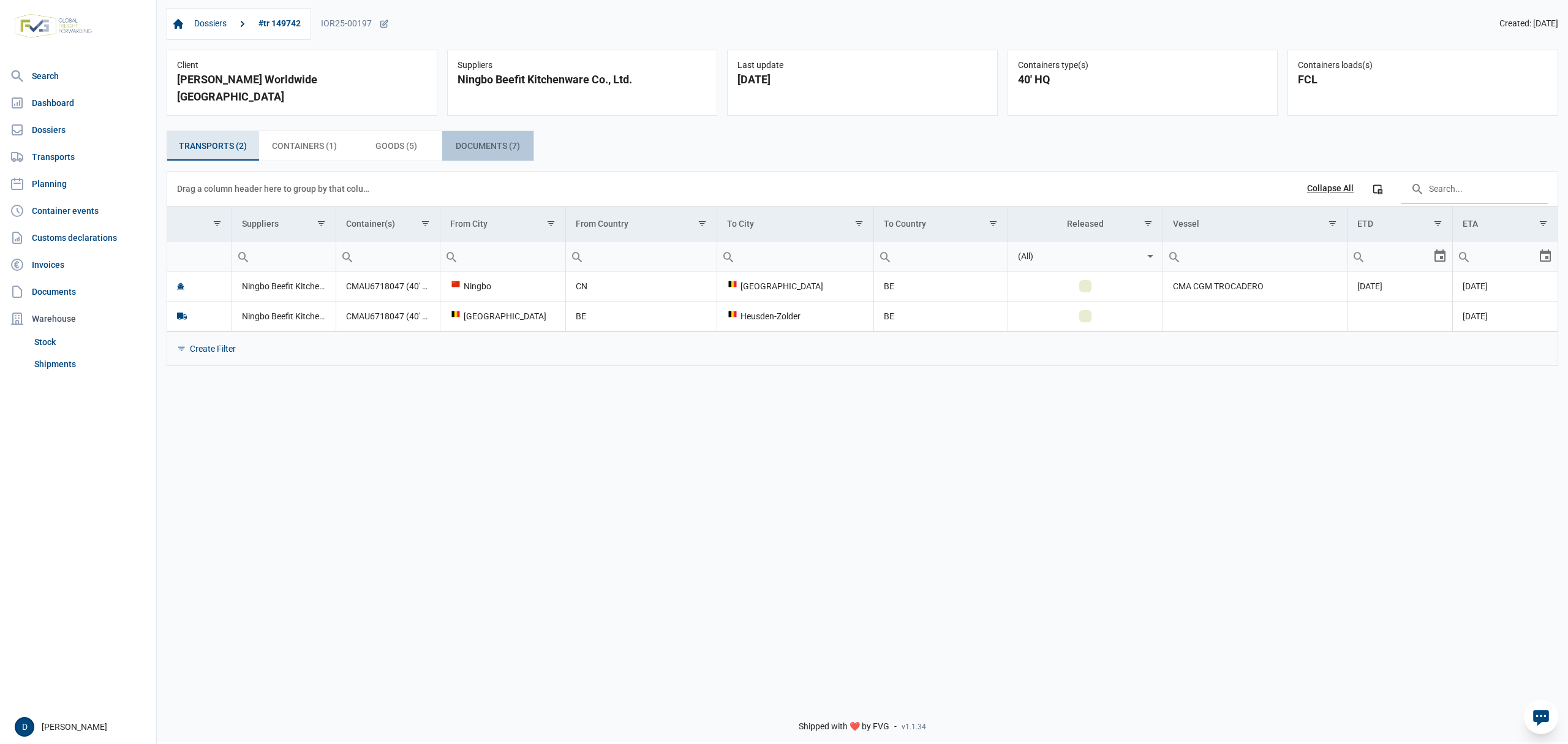
click at [485, 139] on span "Documents (7) Documents (7)" at bounding box center [488, 146] width 64 height 15
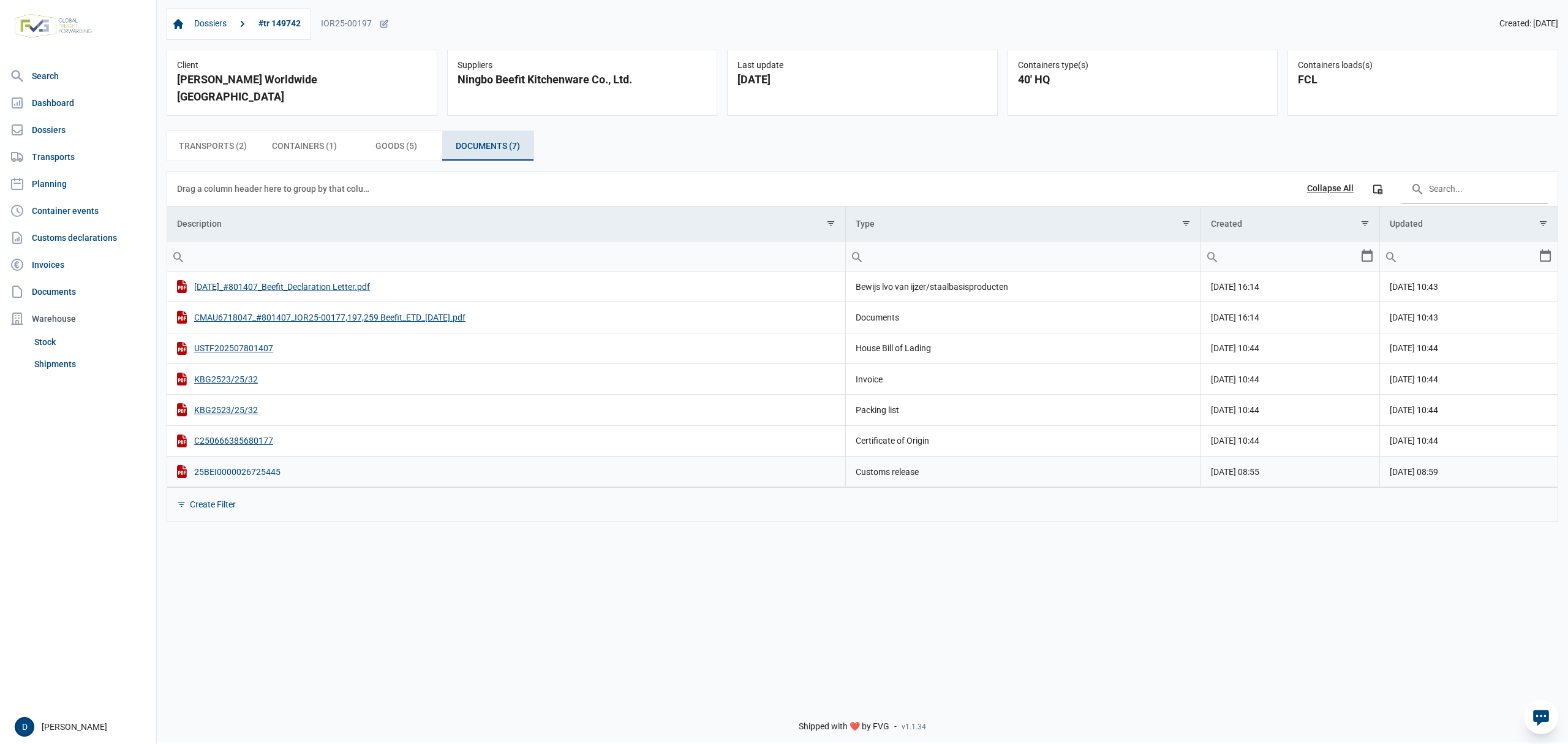
click at [244, 465] on div "25BEI0000026725445" at bounding box center [505, 471] width 658 height 13
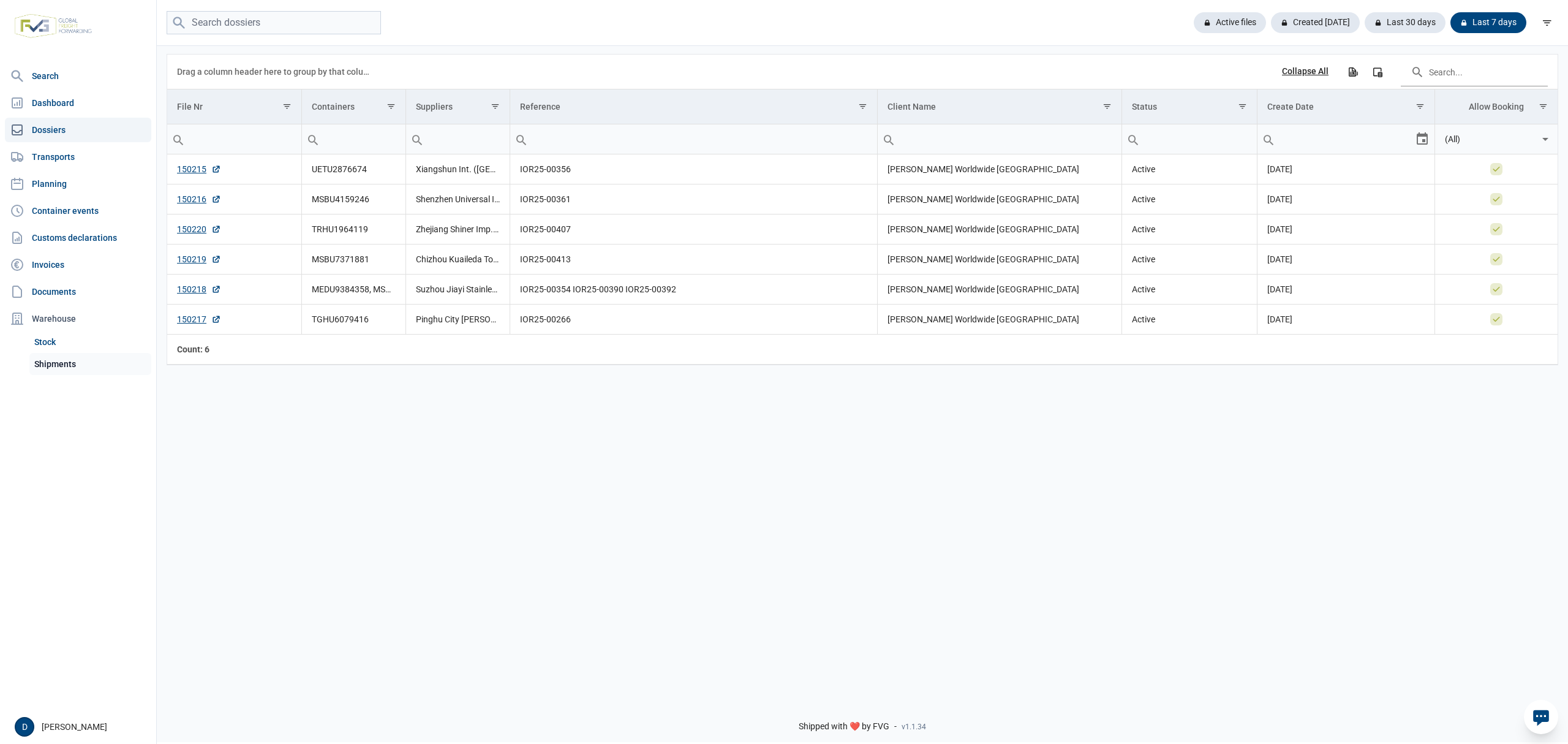
click at [75, 365] on link "Shipments" at bounding box center [90, 364] width 122 height 22
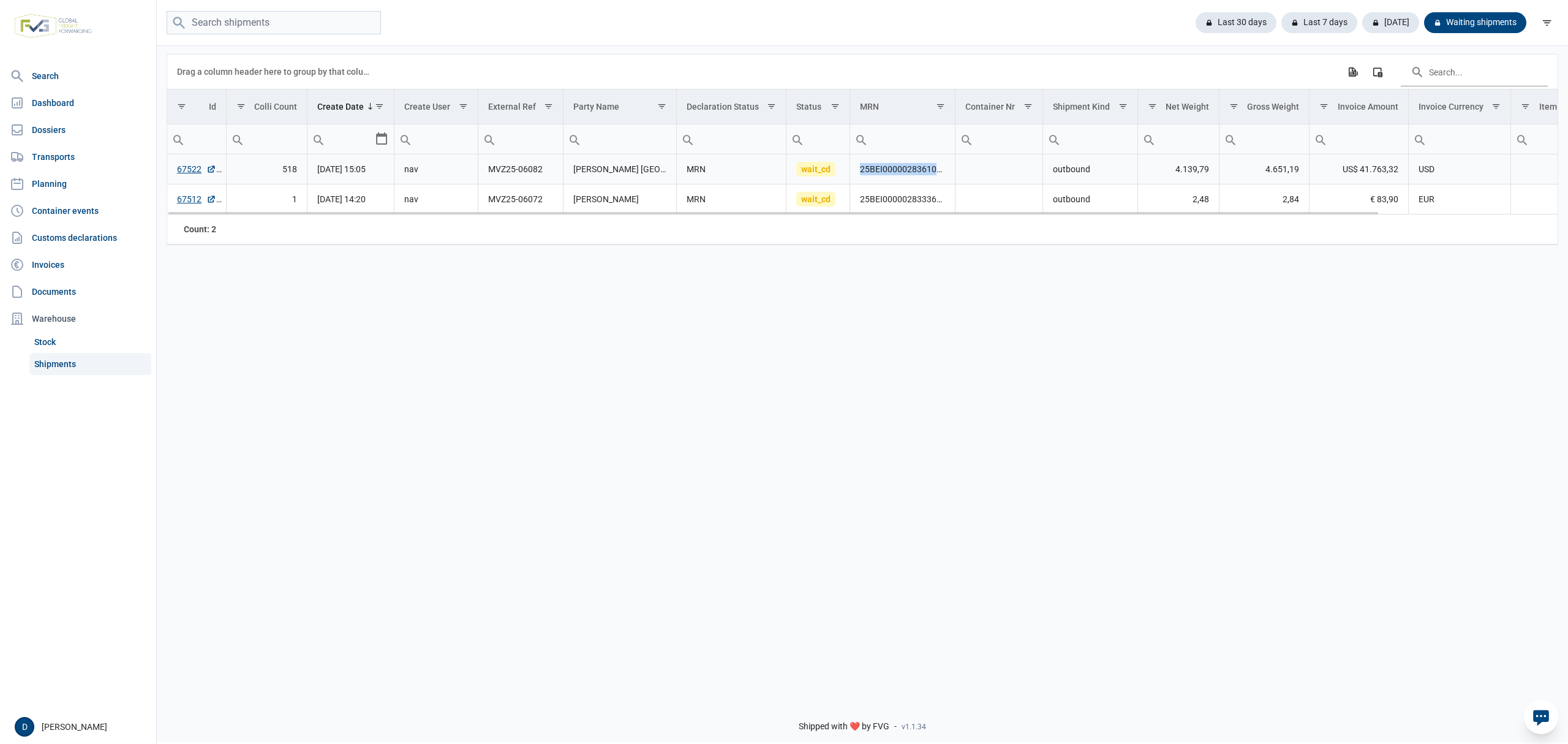
drag, startPoint x: 859, startPoint y: 170, endPoint x: 950, endPoint y: 175, distance: 91.1
click at [950, 175] on td "25BEI0000028361090" at bounding box center [903, 169] width 106 height 30
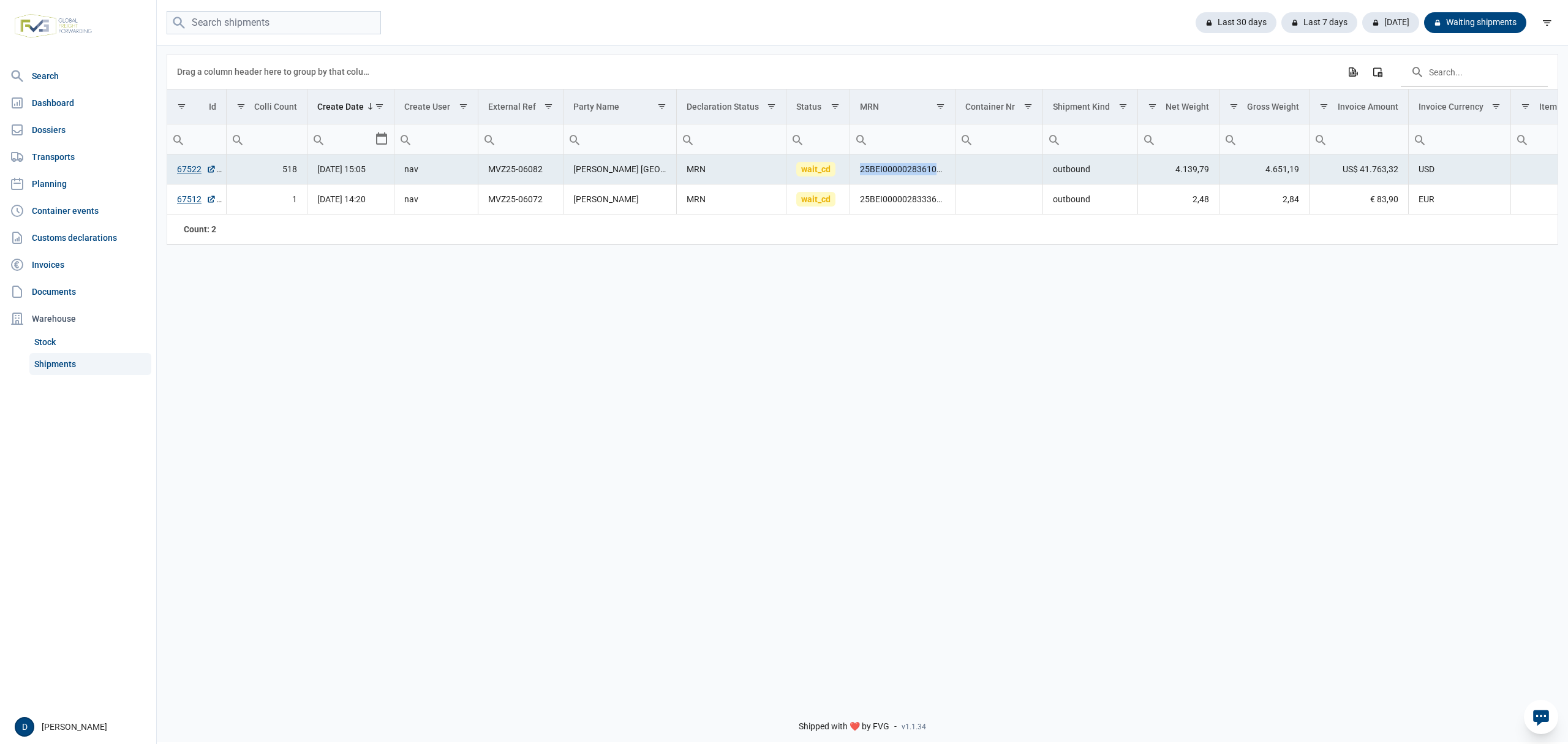
copy td "25BEI0000028361090"
click at [42, 130] on link "Dossiers" at bounding box center [77, 130] width 146 height 25
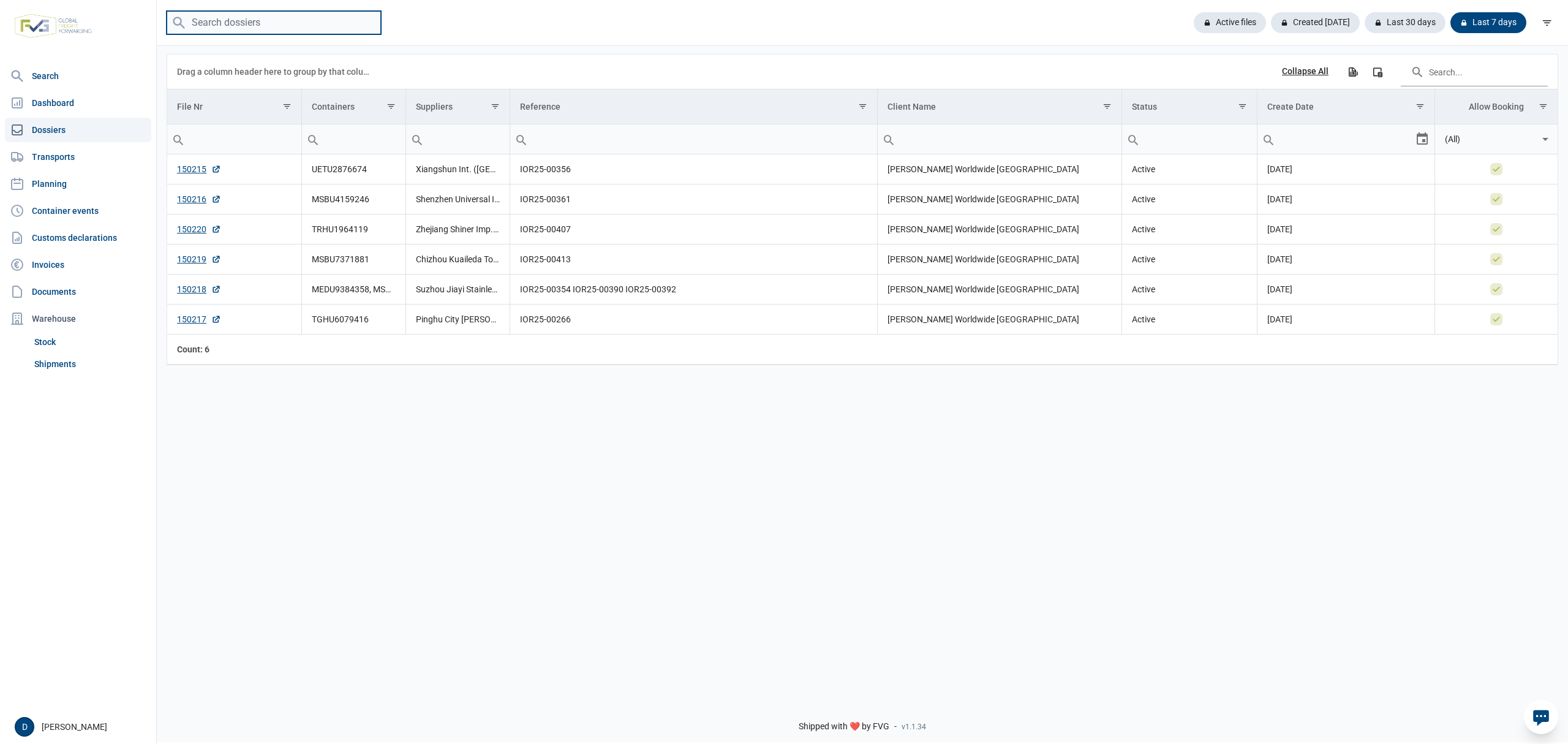
click at [260, 32] on input "search" at bounding box center [273, 23] width 214 height 24
paste input "SLSU8007424"
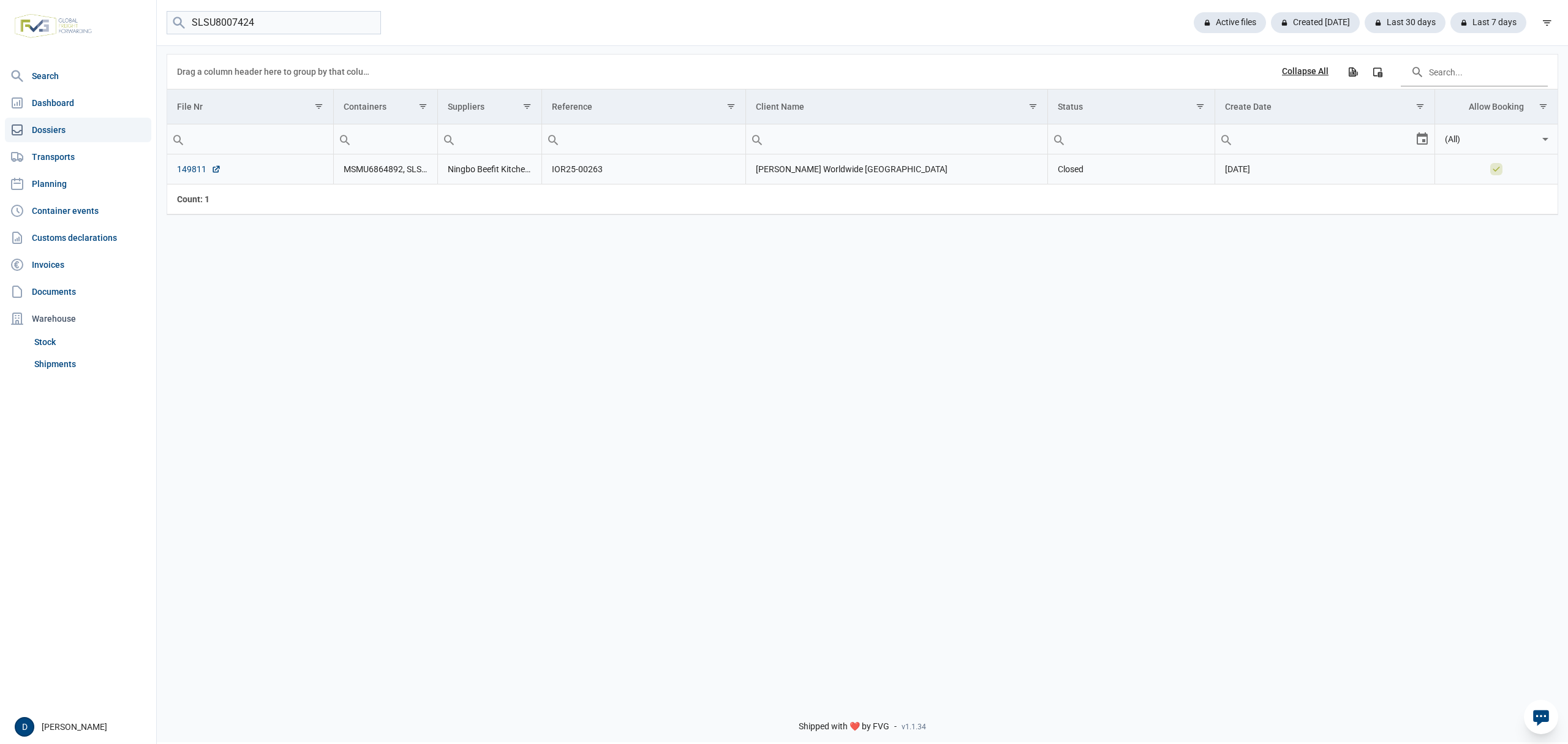
click at [180, 170] on link "149811" at bounding box center [198, 169] width 44 height 12
drag, startPoint x: 269, startPoint y: 18, endPoint x: 93, endPoint y: 32, distance: 176.6
click at [93, 32] on div "Search Dashboard Dossiers Transports Planning Container events Customs declarat…" at bounding box center [784, 370] width 1568 height 744
paste input "MSMU4522946"
type input "MSMU4522946"
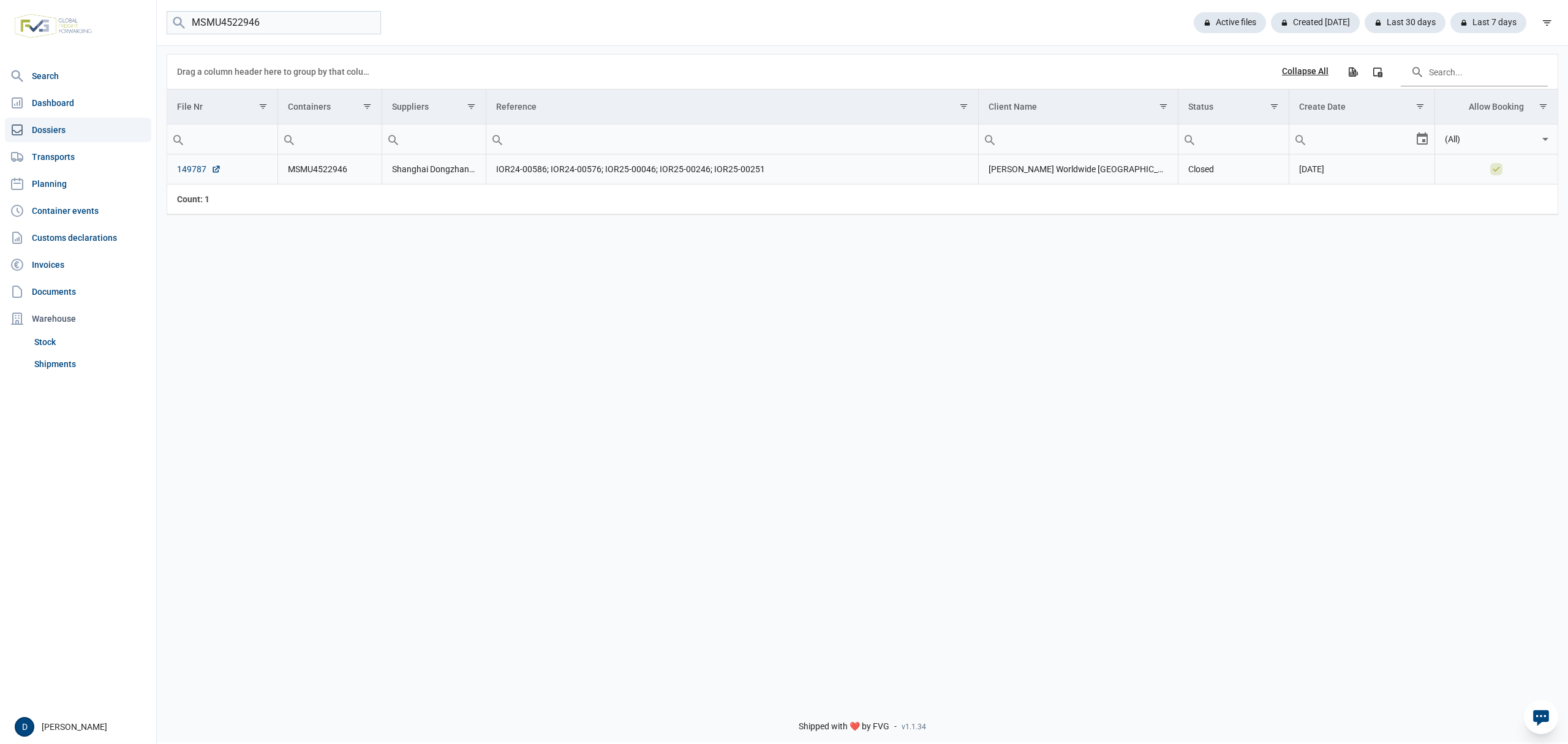
click at [194, 173] on link "149787" at bounding box center [198, 169] width 44 height 12
drag, startPoint x: 294, startPoint y: 27, endPoint x: 130, endPoint y: 27, distance: 164.0
click at [130, 27] on div "Search Dashboard Dossiers Transports Planning Container events Customs declarat…" at bounding box center [784, 370] width 1568 height 744
paste input "MSNU5209689"
type input "MSNU5209689"
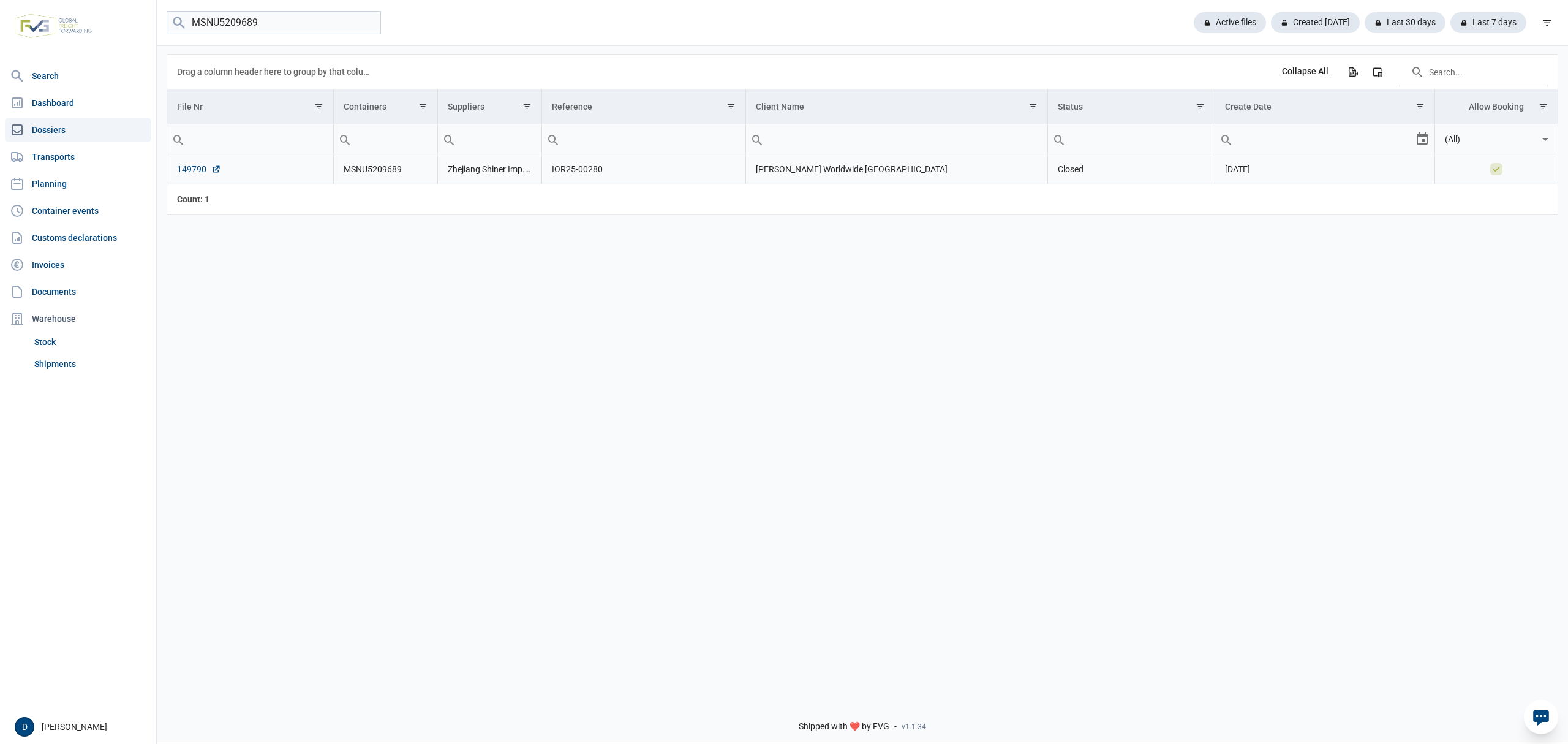
click at [196, 172] on link "149790" at bounding box center [198, 169] width 44 height 12
drag, startPoint x: 278, startPoint y: 20, endPoint x: 69, endPoint y: 18, distance: 209.0
click at [69, 18] on div "Search Dashboard Dossiers Transports Planning Container events Customs declarat…" at bounding box center [784, 370] width 1568 height 744
paste input "HMMU4129491"
type input "HMMU4129491"
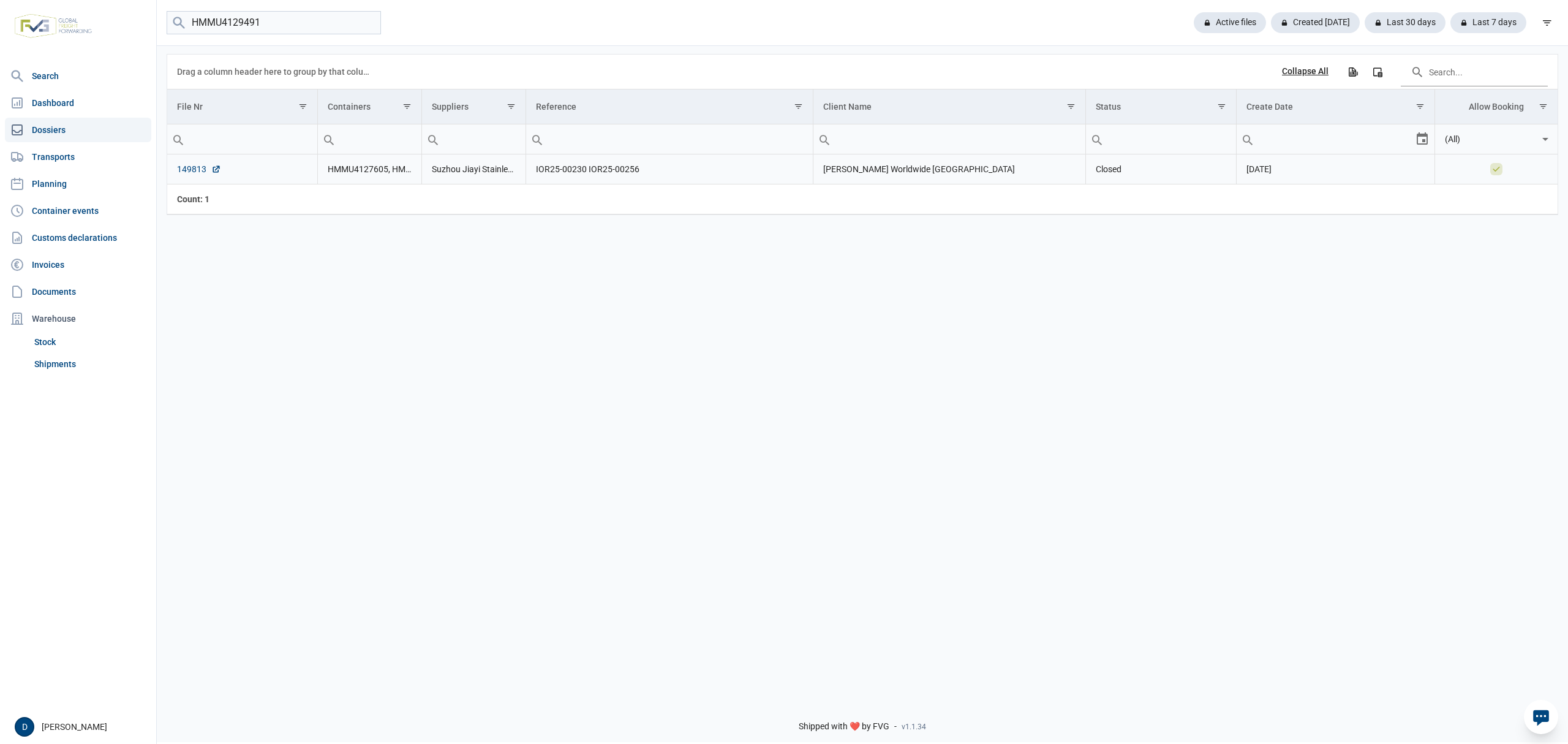
click at [185, 173] on link "149813" at bounding box center [198, 169] width 44 height 12
click at [49, 363] on link "Shipments" at bounding box center [90, 364] width 122 height 22
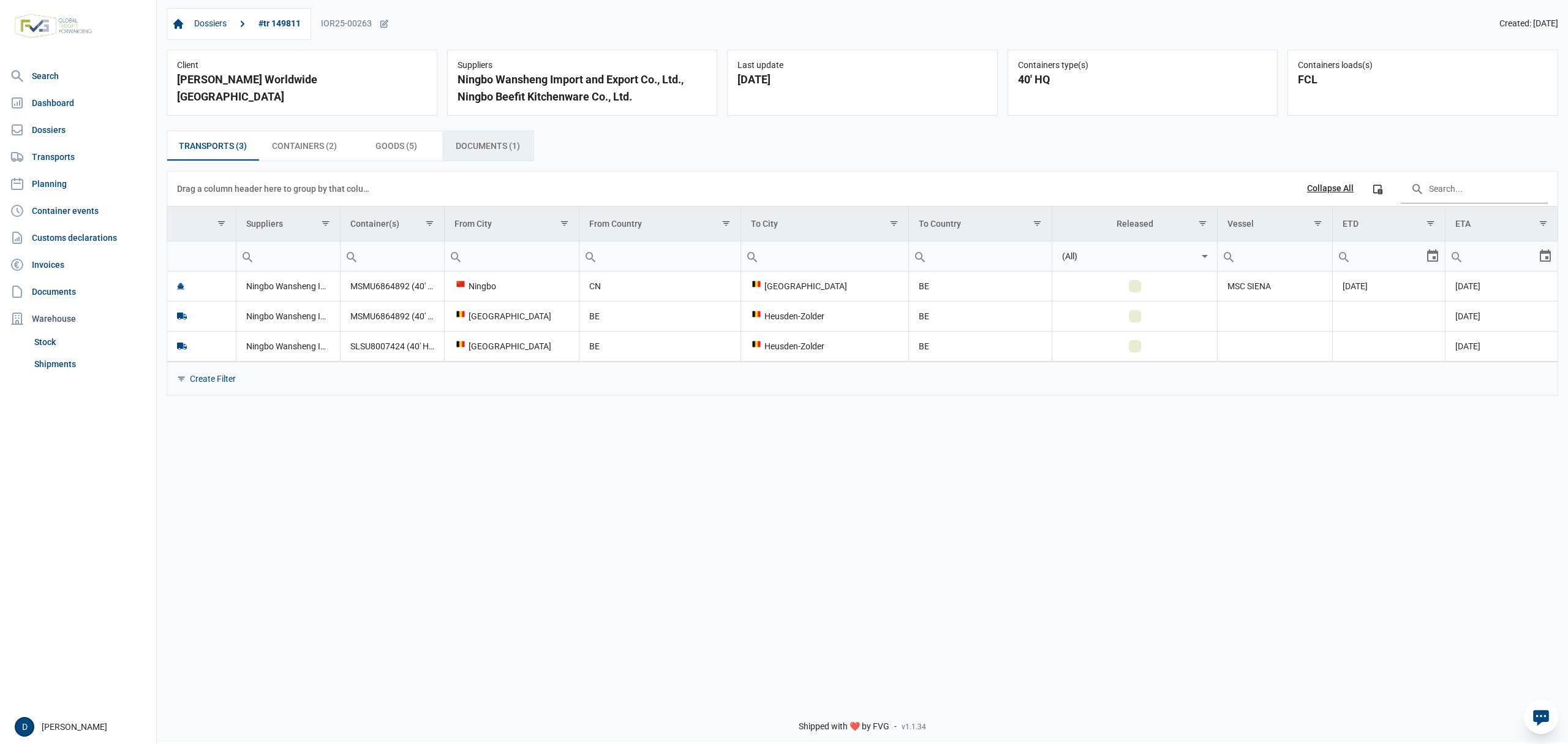
click at [482, 147] on span "Documents (1) Documents (1)" at bounding box center [488, 146] width 64 height 15
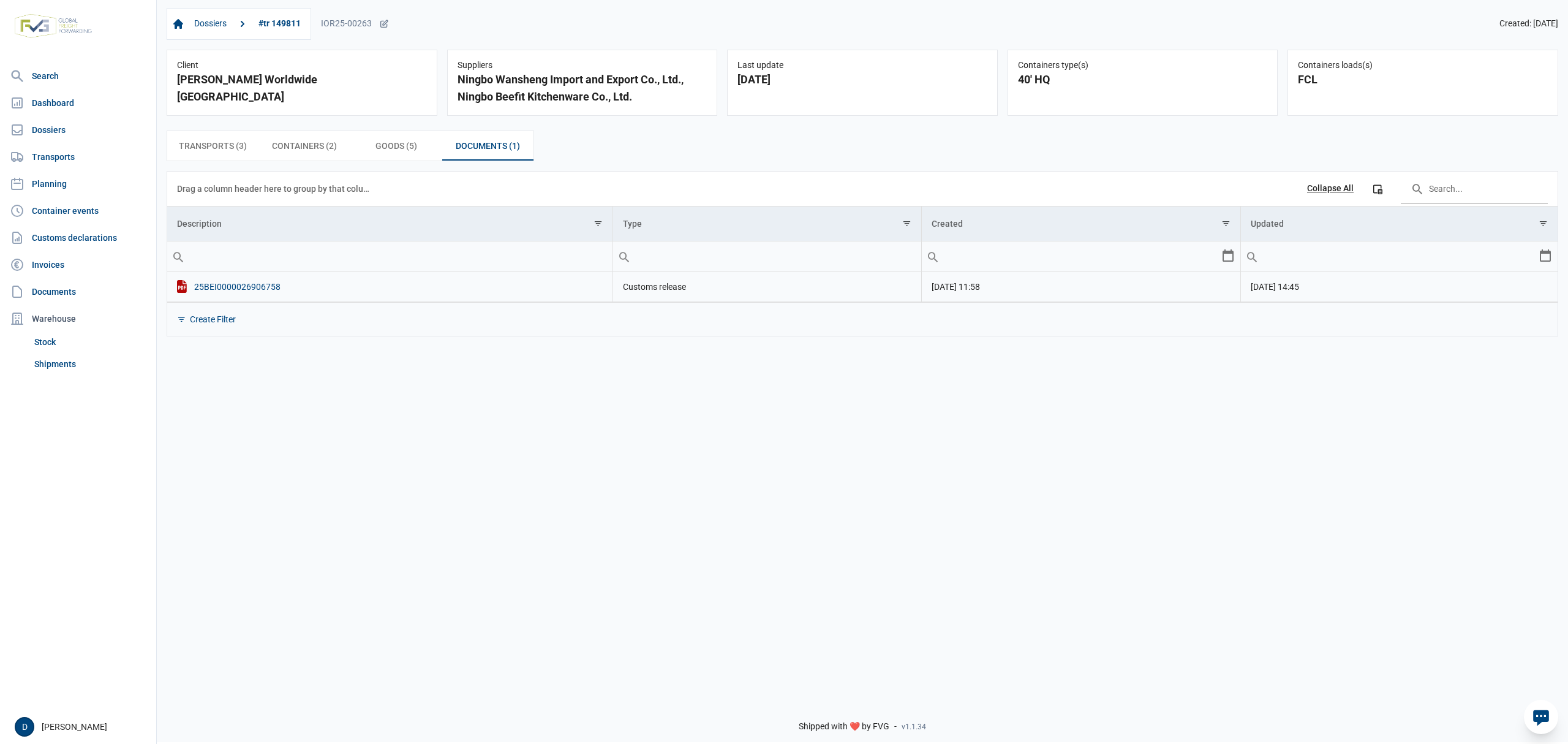
drag, startPoint x: 259, startPoint y: 288, endPoint x: 236, endPoint y: 289, distance: 23.0
click at [236, 289] on div "25BEI0000026906758" at bounding box center [389, 286] width 426 height 13
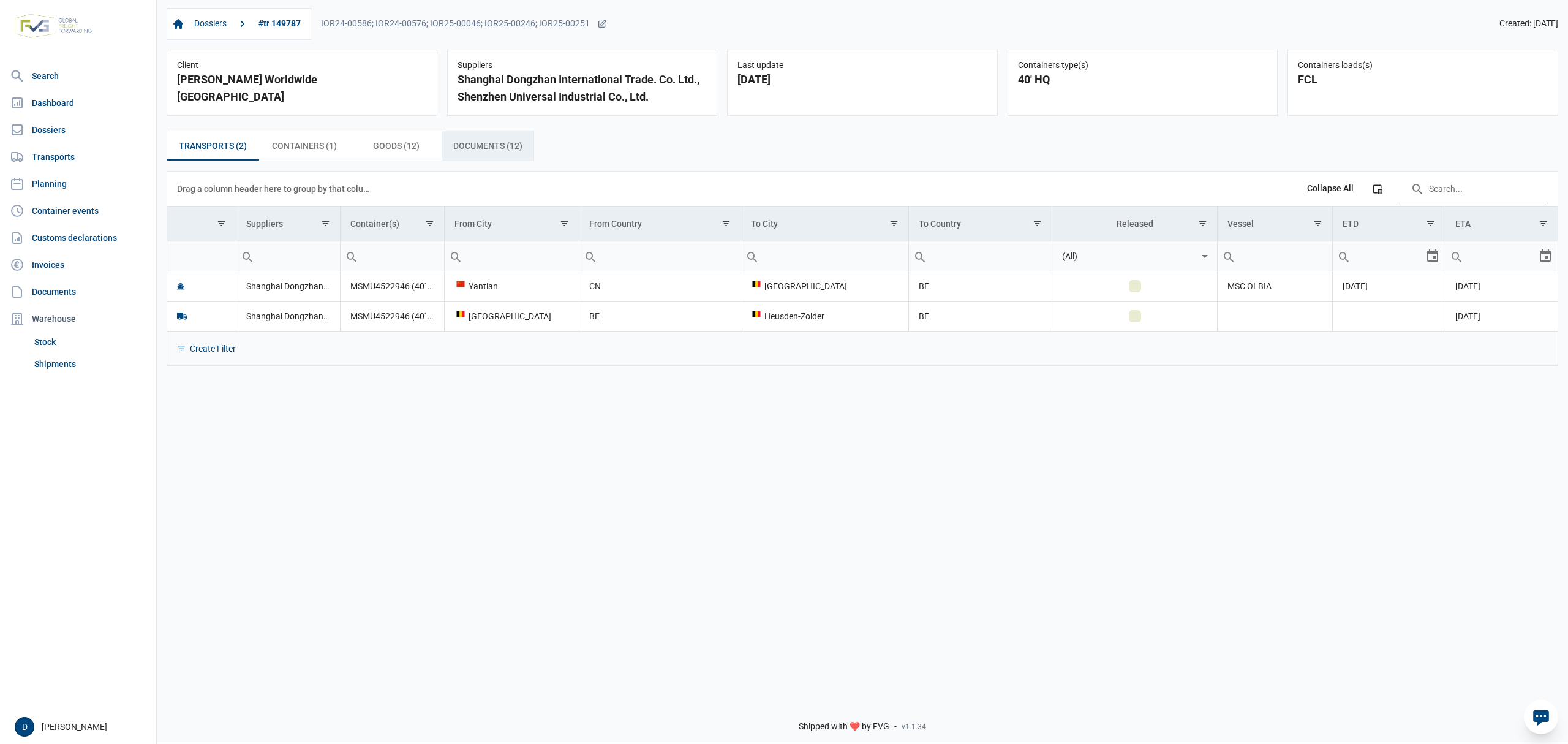
click at [478, 144] on span "Documents (12) Documents (12)" at bounding box center [487, 146] width 69 height 15
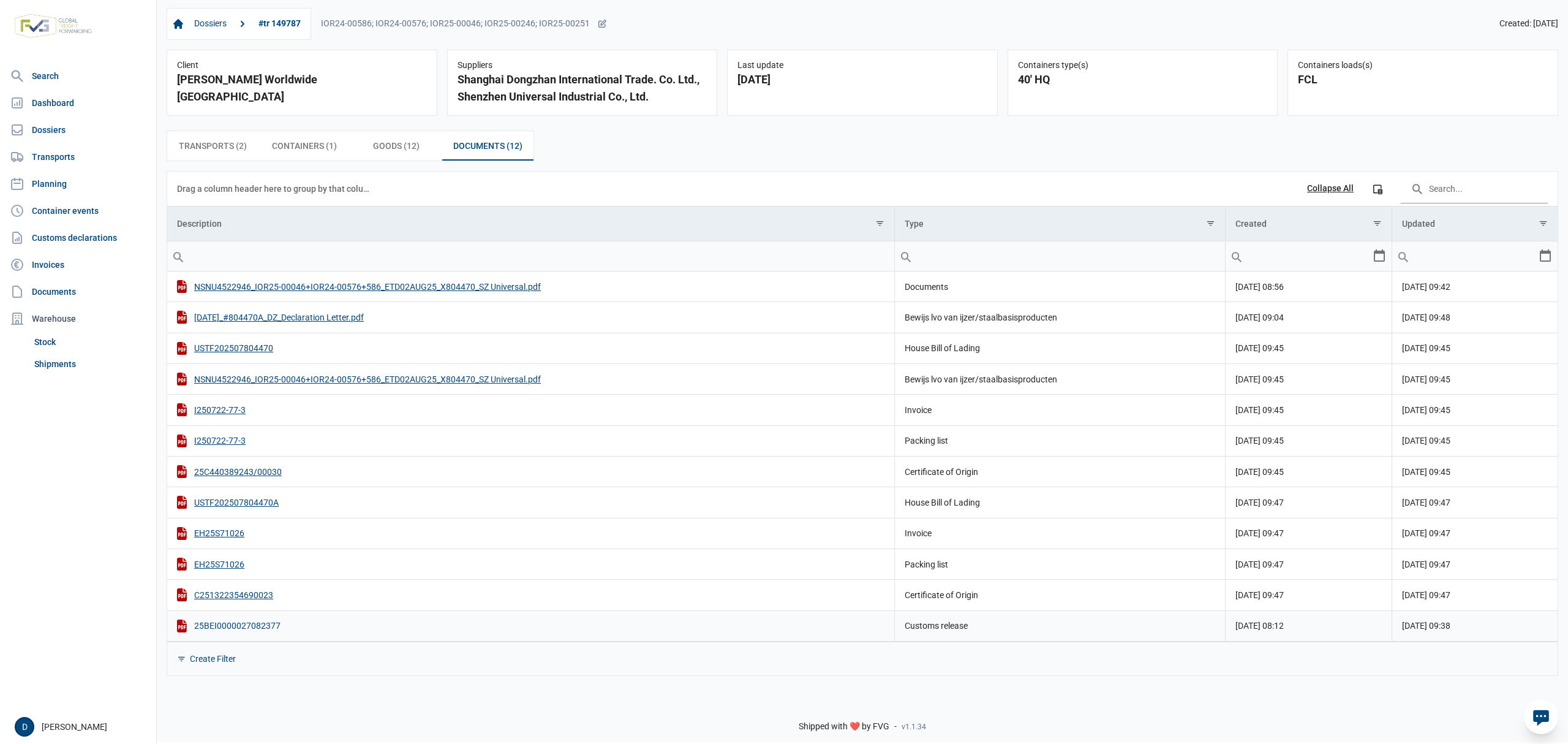
click at [239, 631] on div "25BEI0000027082377" at bounding box center [530, 626] width 707 height 13
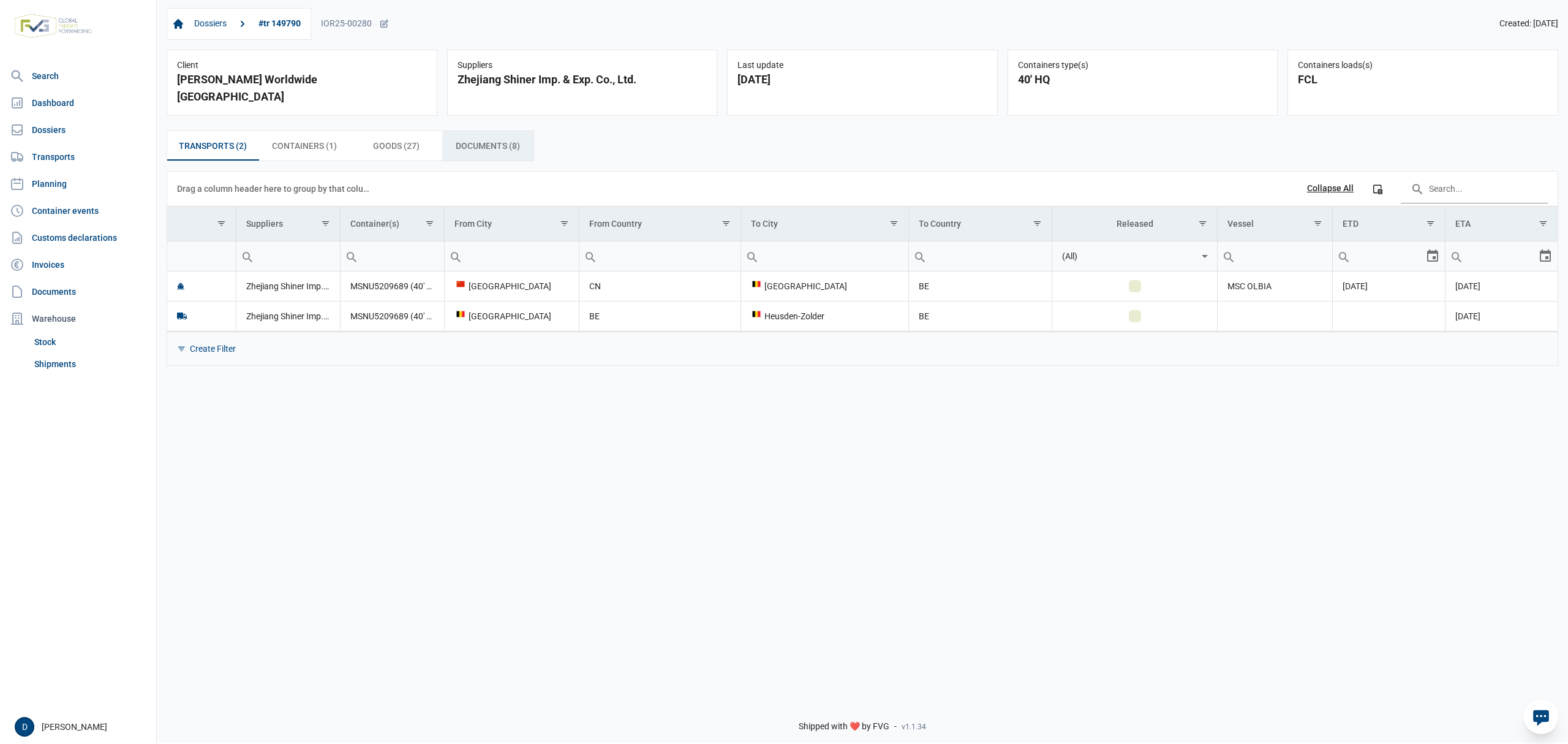
click at [489, 139] on span "Documents (8) Documents (8)" at bounding box center [488, 146] width 64 height 15
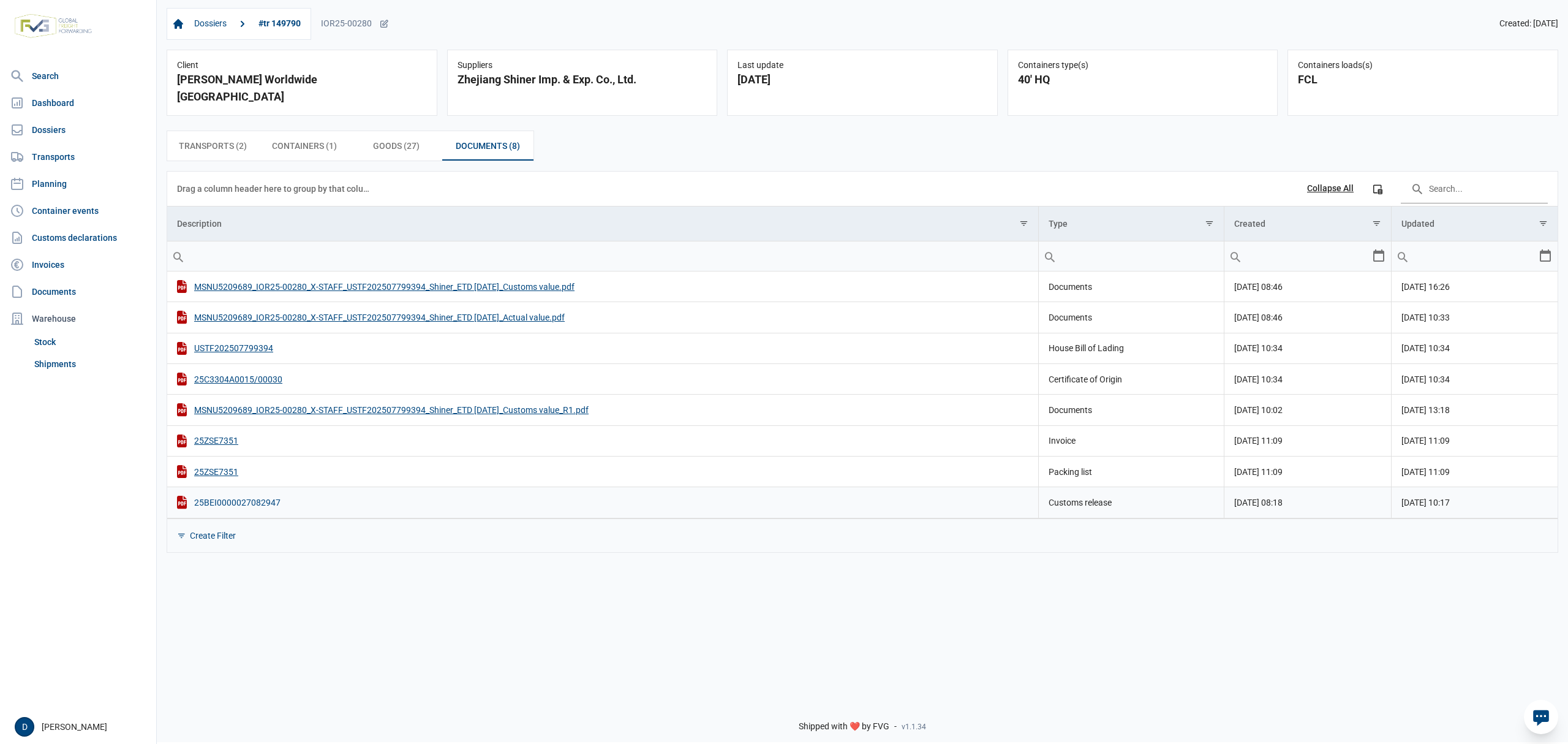
click at [252, 496] on div "25BEI0000027082947" at bounding box center [602, 502] width 851 height 13
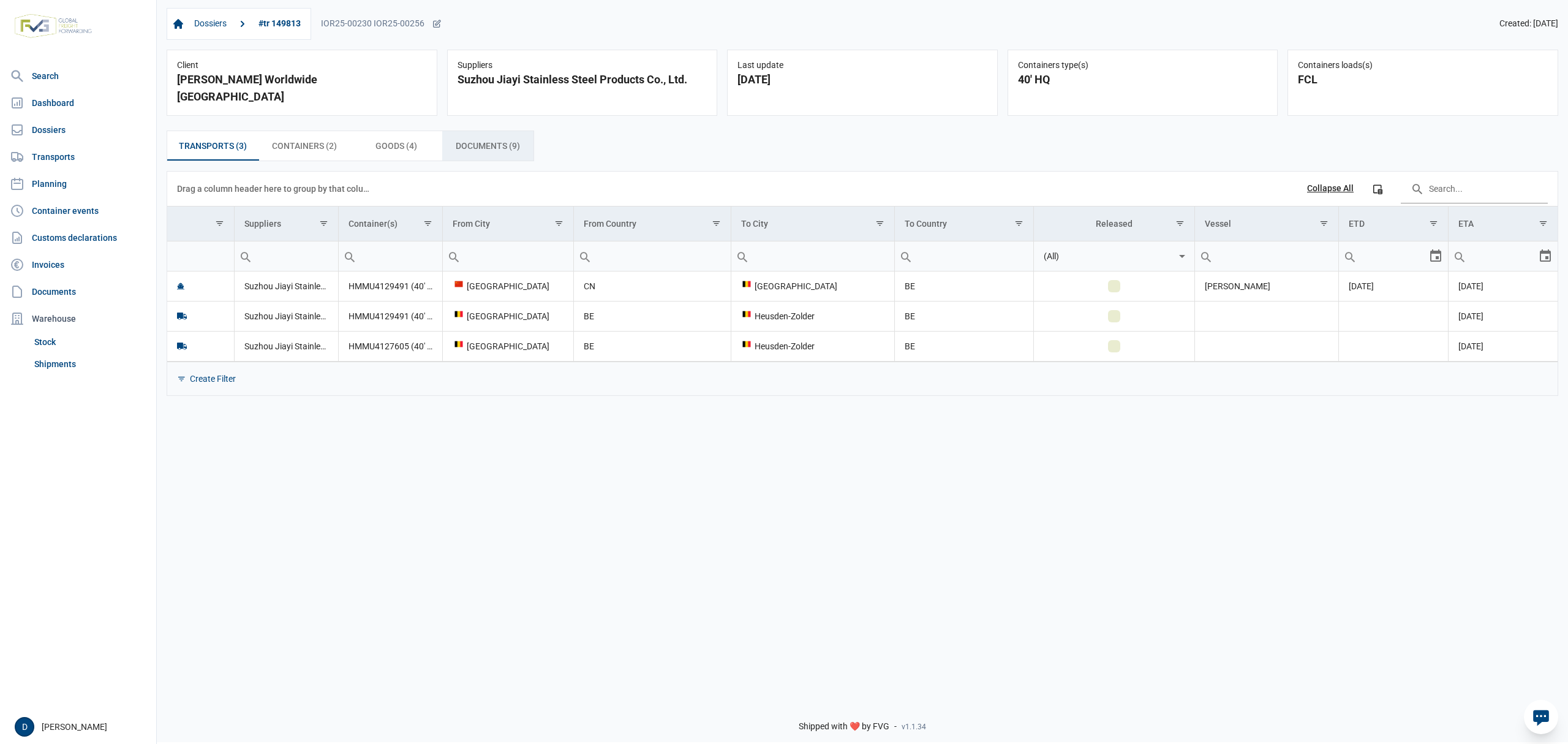
click at [474, 139] on span "Documents (9) Documents (9)" at bounding box center [488, 146] width 64 height 15
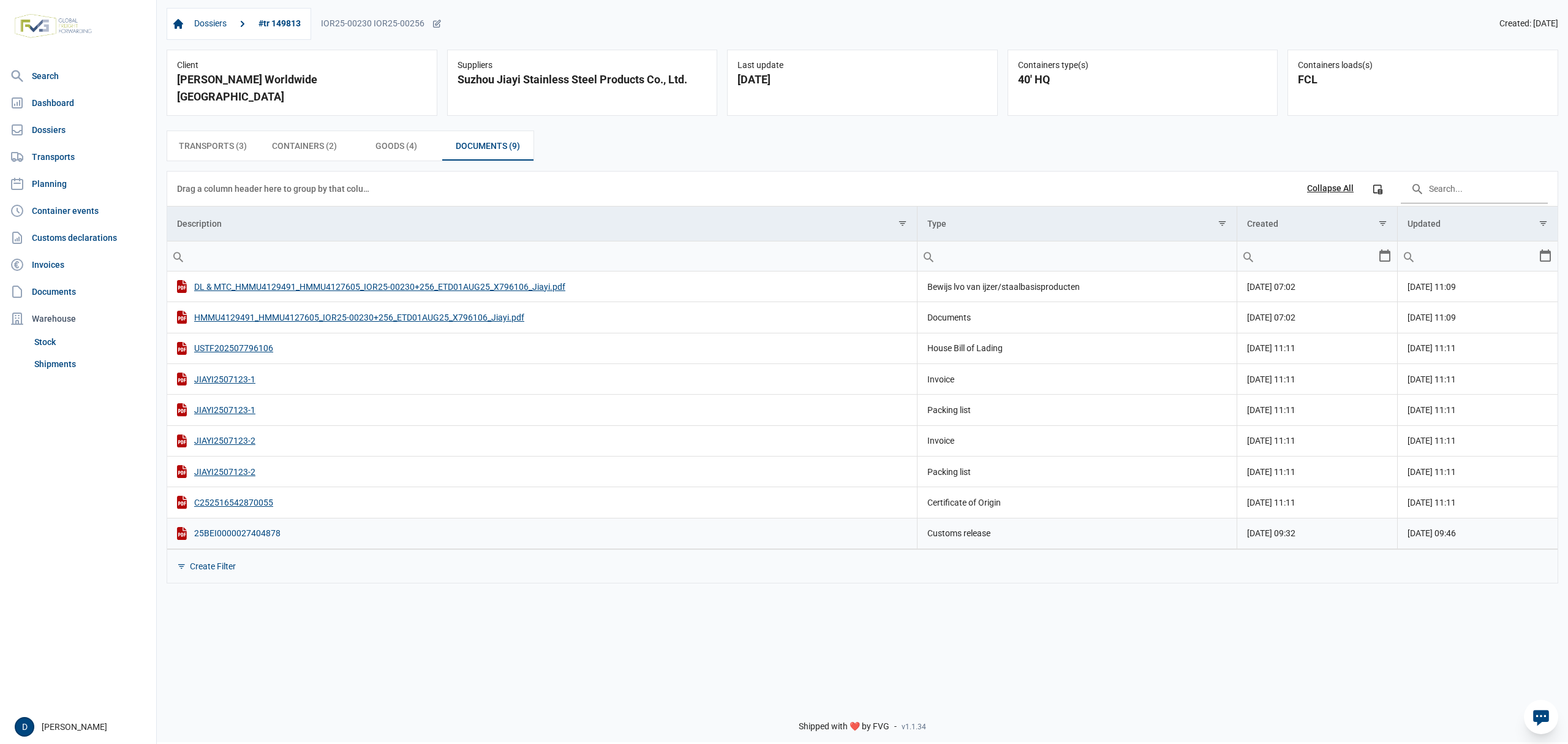
click at [236, 527] on div "25BEI0000027404878" at bounding box center [541, 533] width 730 height 13
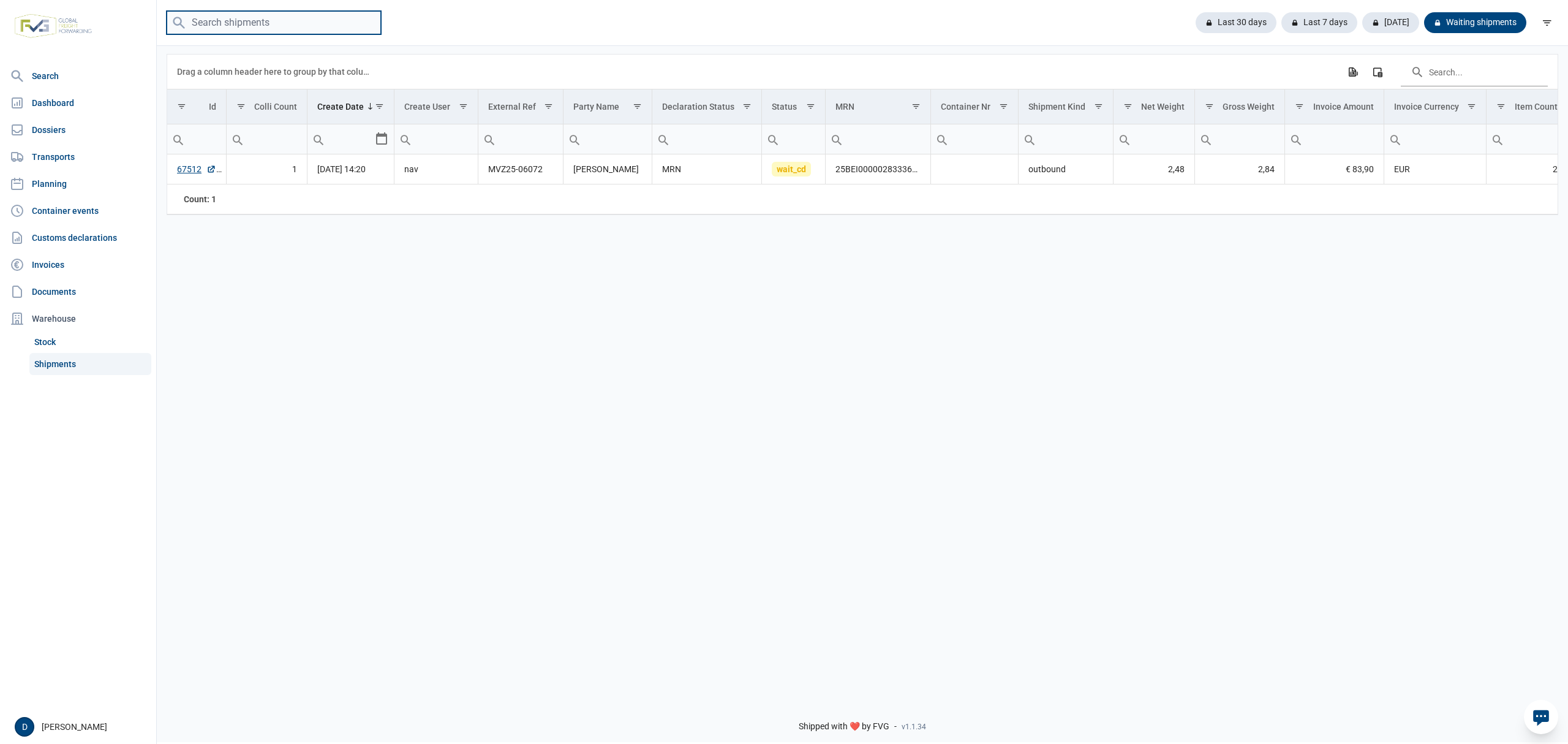
click at [201, 25] on input "search" at bounding box center [273, 23] width 214 height 24
paste input "TCNU1401282"
type input "TCNU1401282"
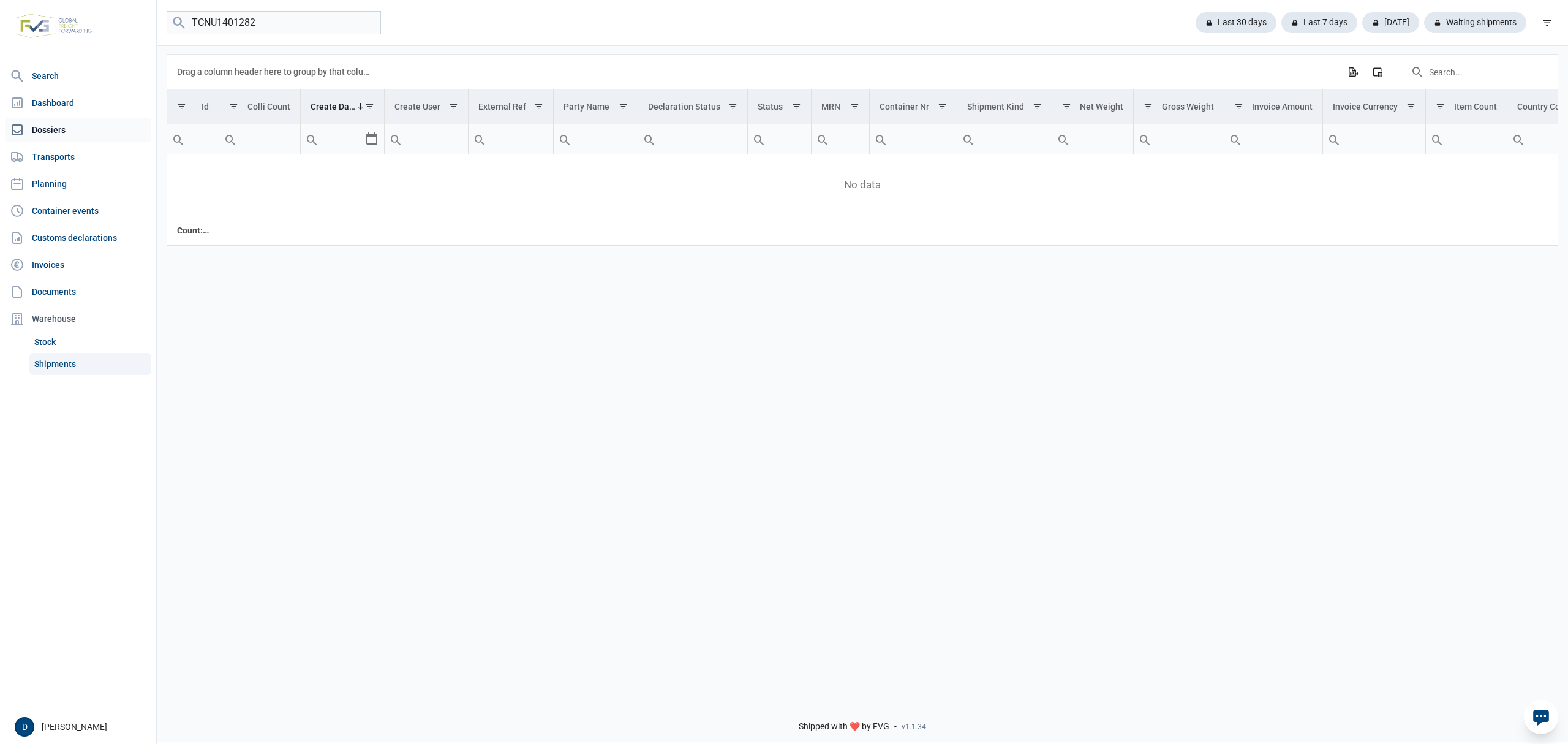
click at [47, 133] on link "Dossiers" at bounding box center [77, 130] width 146 height 25
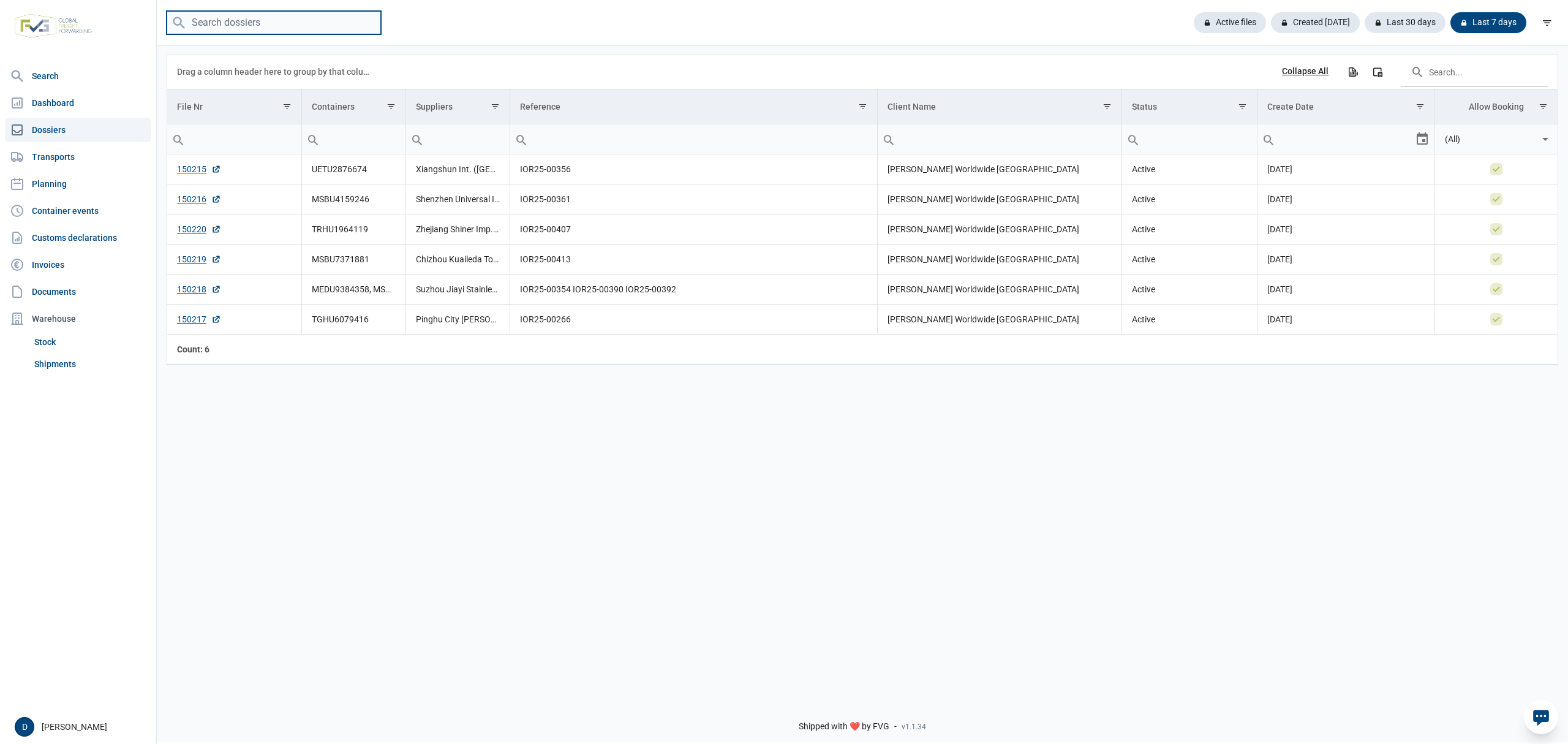
click at [263, 30] on input "search" at bounding box center [273, 23] width 214 height 24
paste input "TCNU1401282"
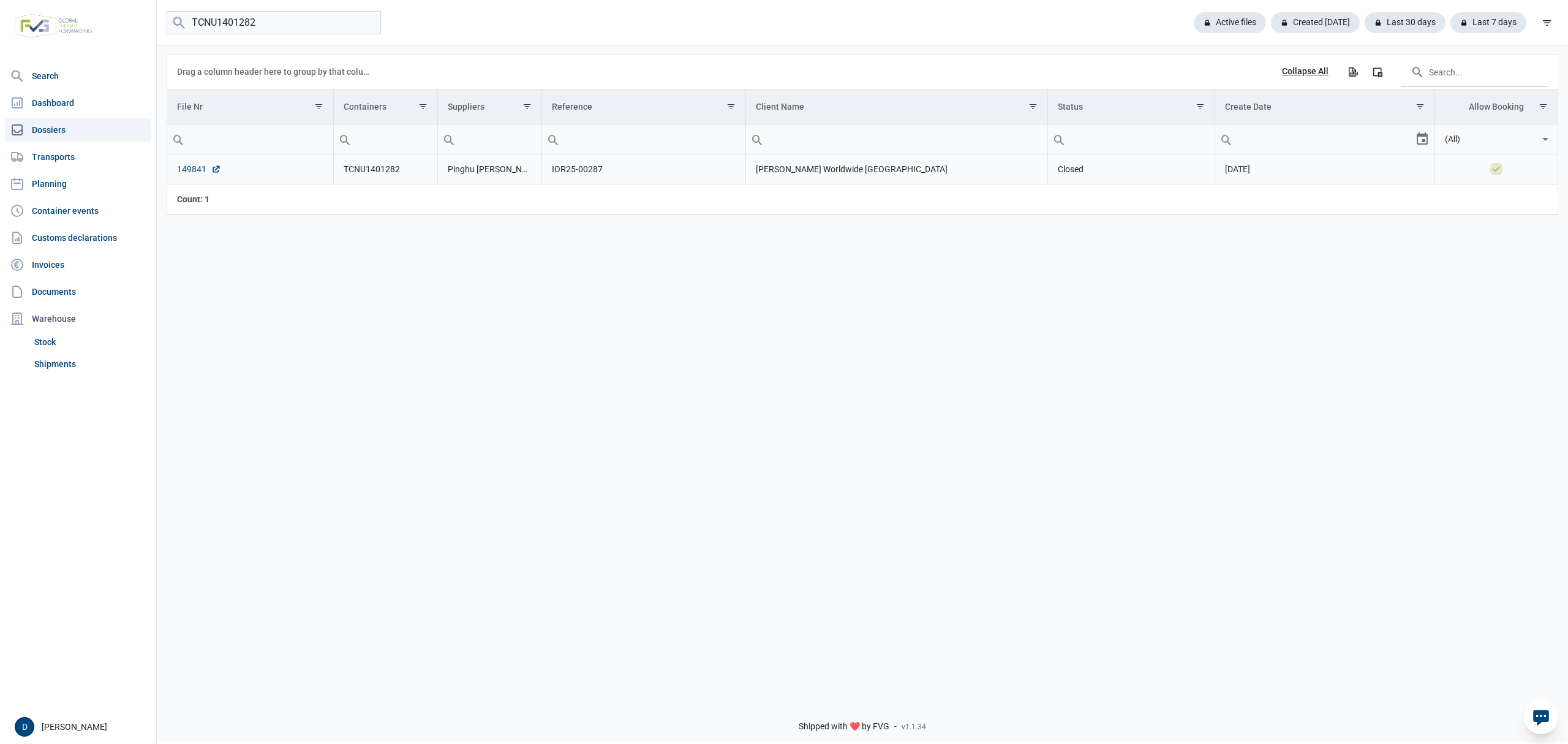
click at [180, 170] on link "149841" at bounding box center [198, 169] width 44 height 12
drag, startPoint x: 273, startPoint y: 29, endPoint x: 110, endPoint y: 40, distance: 163.4
click at [110, 40] on div "Search Dashboard Dossiers Transports Planning Container events Customs declarat…" at bounding box center [784, 370] width 1568 height 744
paste input "GHU8975411"
type input "TGHU8975411"
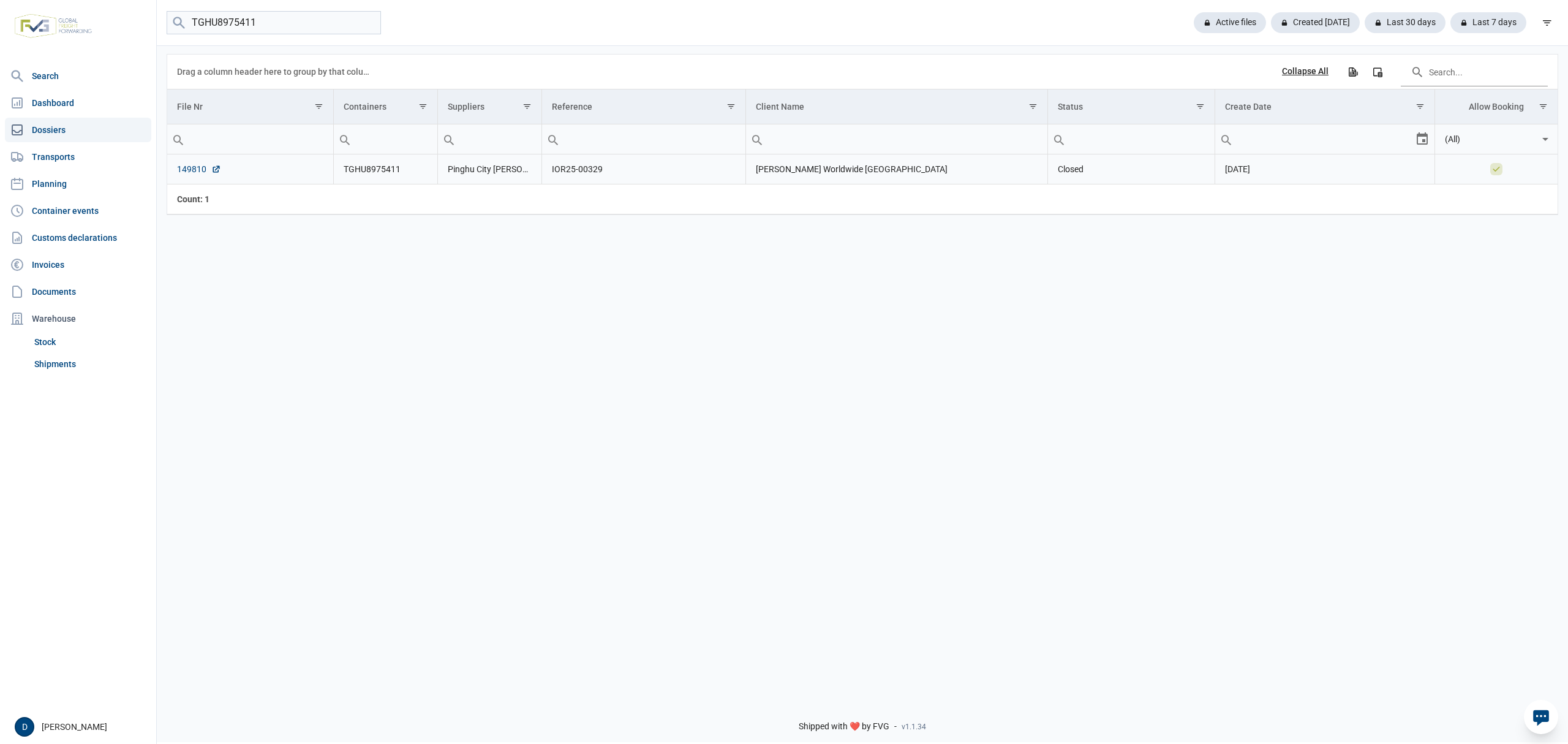
click at [184, 175] on link "149810" at bounding box center [198, 169] width 44 height 12
drag, startPoint x: 292, startPoint y: 20, endPoint x: 132, endPoint y: 27, distance: 160.2
click at [132, 27] on div "Search Dashboard Dossiers Transports Planning Container events Customs declarat…" at bounding box center [784, 370] width 1568 height 744
paste input "FCIU4878530"
type input "FCIU4878530"
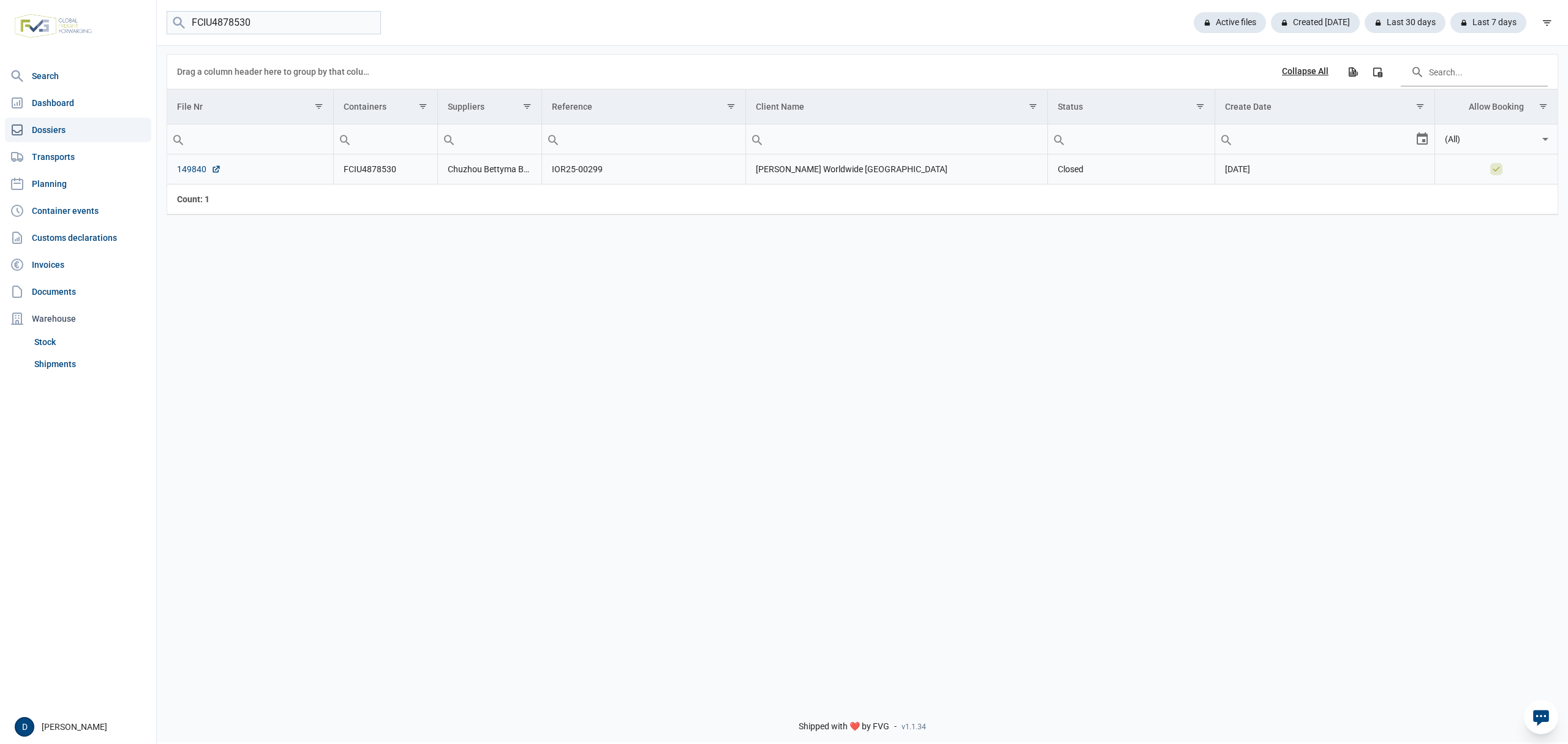
click at [194, 172] on link "149840" at bounding box center [198, 169] width 44 height 12
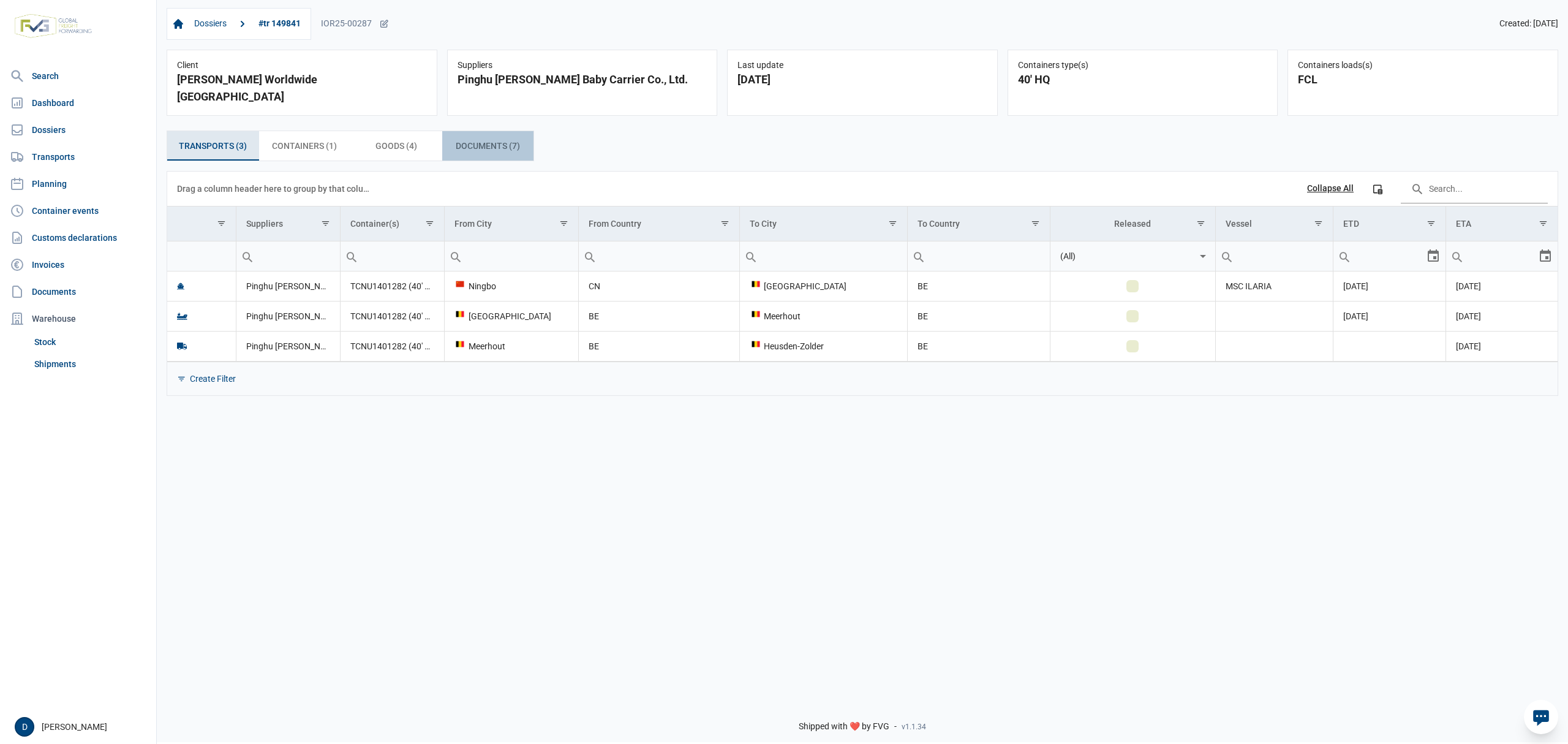
click at [482, 139] on span "Documents (7) Documents (7)" at bounding box center [488, 146] width 64 height 15
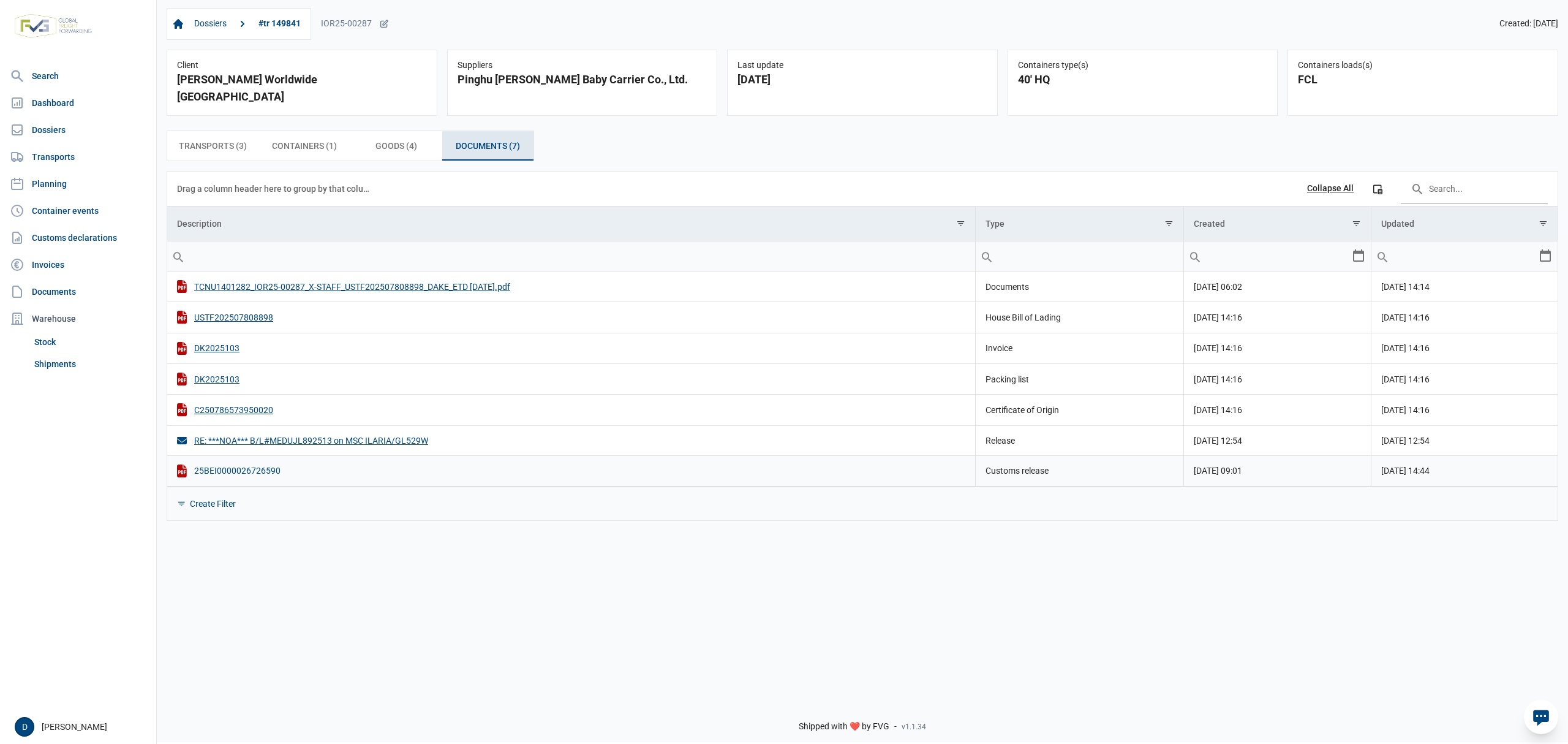
click at [228, 465] on div "25BEI0000026726590" at bounding box center [570, 471] width 788 height 13
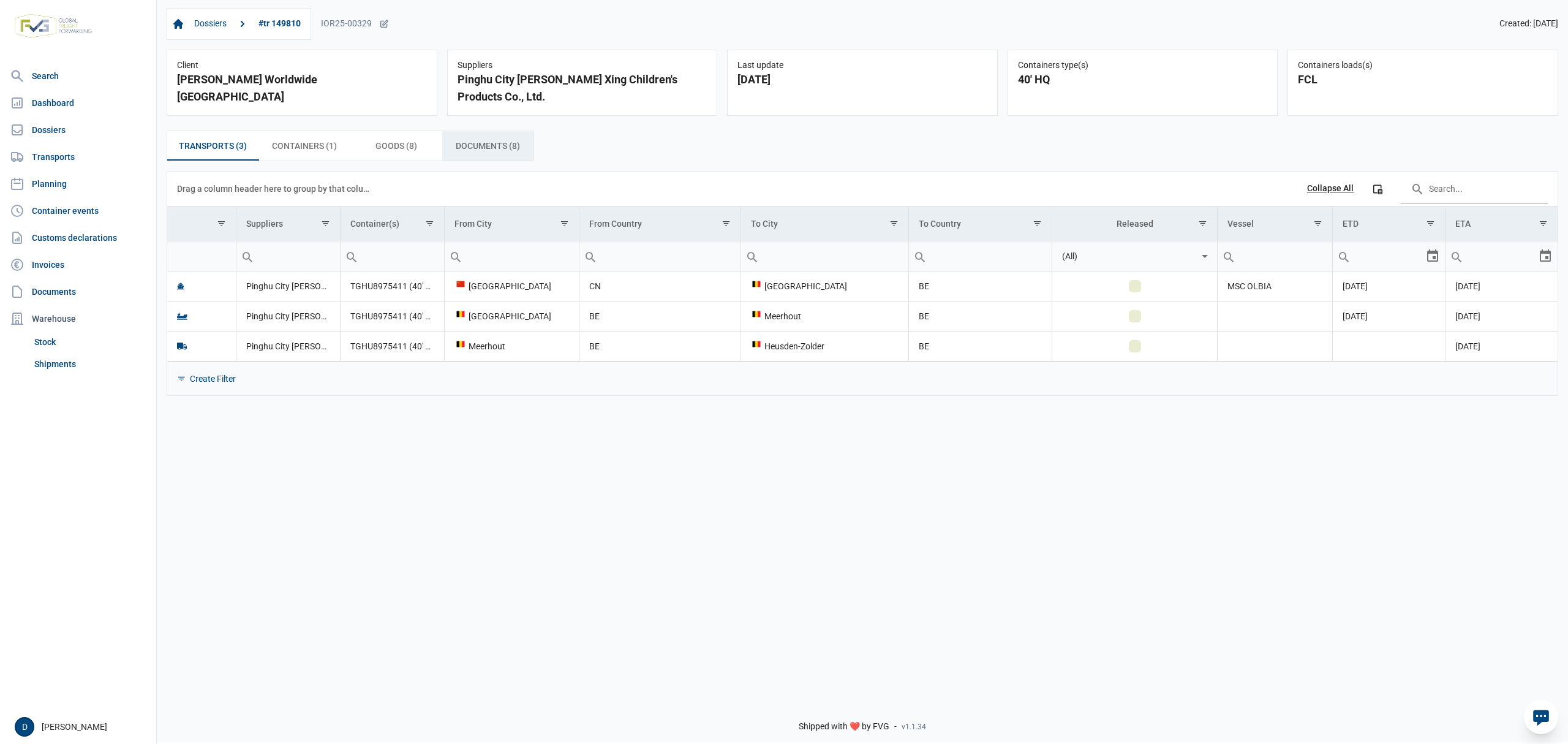
click at [482, 145] on span "Documents (8) Documents (8)" at bounding box center [488, 146] width 64 height 15
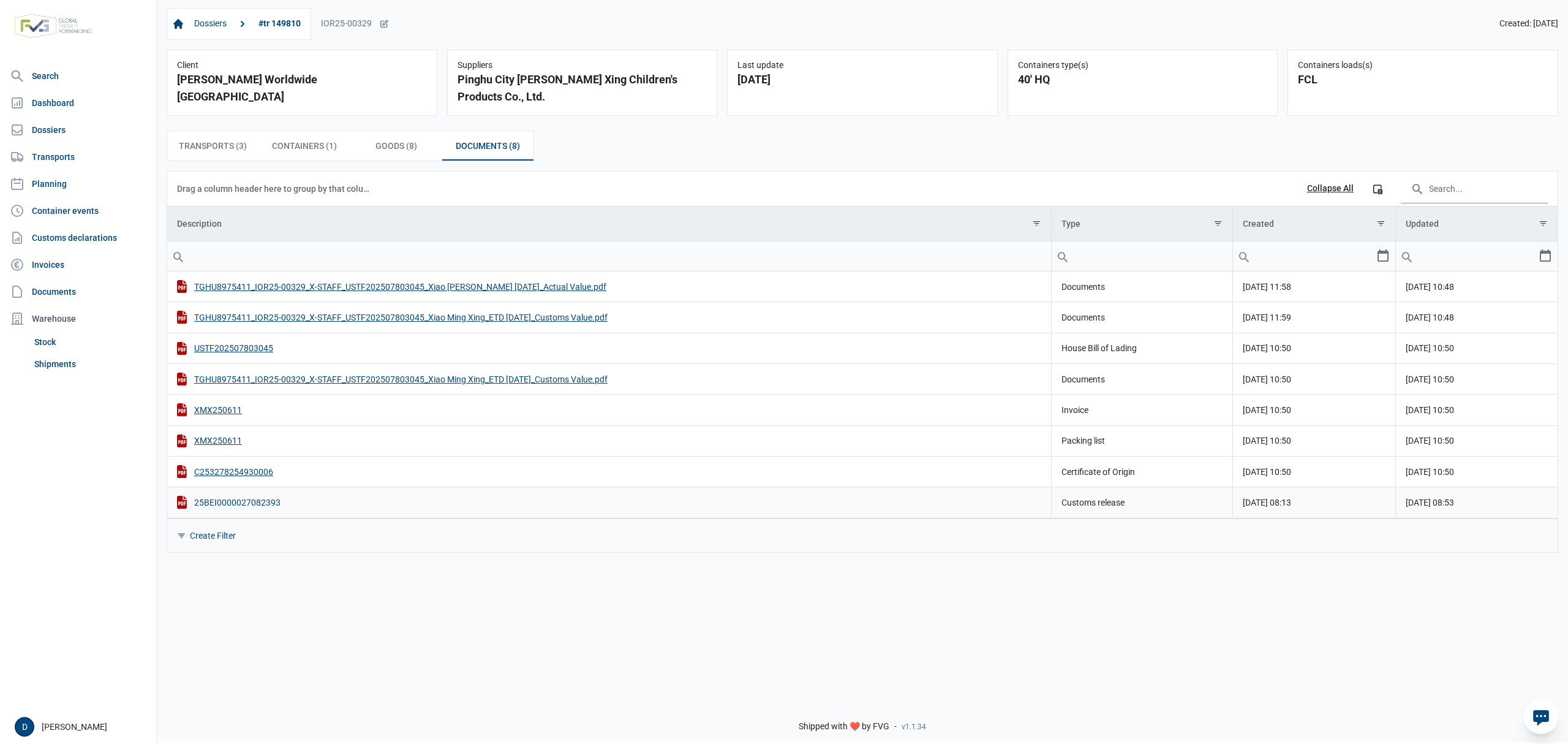
click at [233, 508] on div "25BEI0000027082393" at bounding box center [608, 502] width 864 height 13
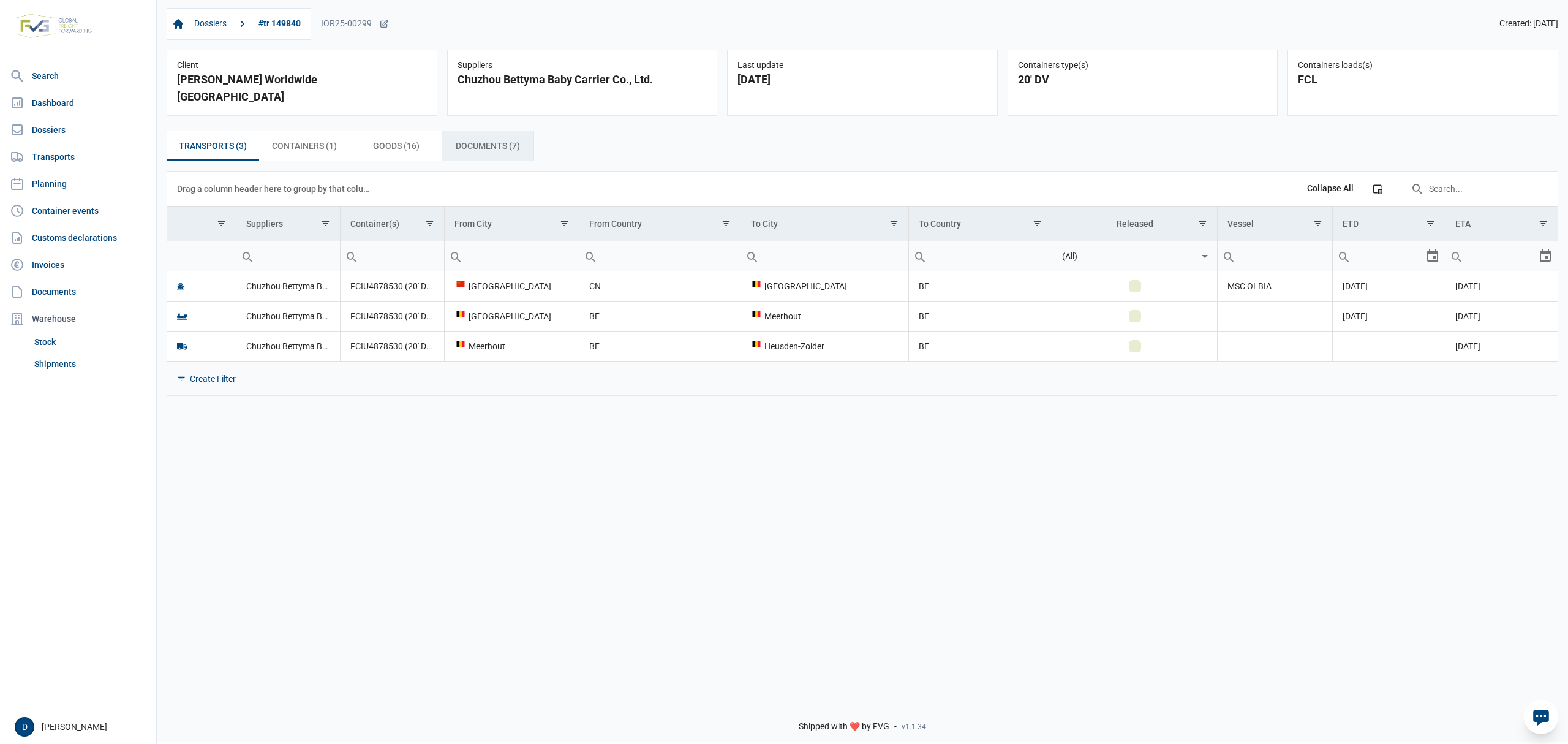
click at [488, 139] on span "Documents (7) Documents (7)" at bounding box center [488, 146] width 64 height 15
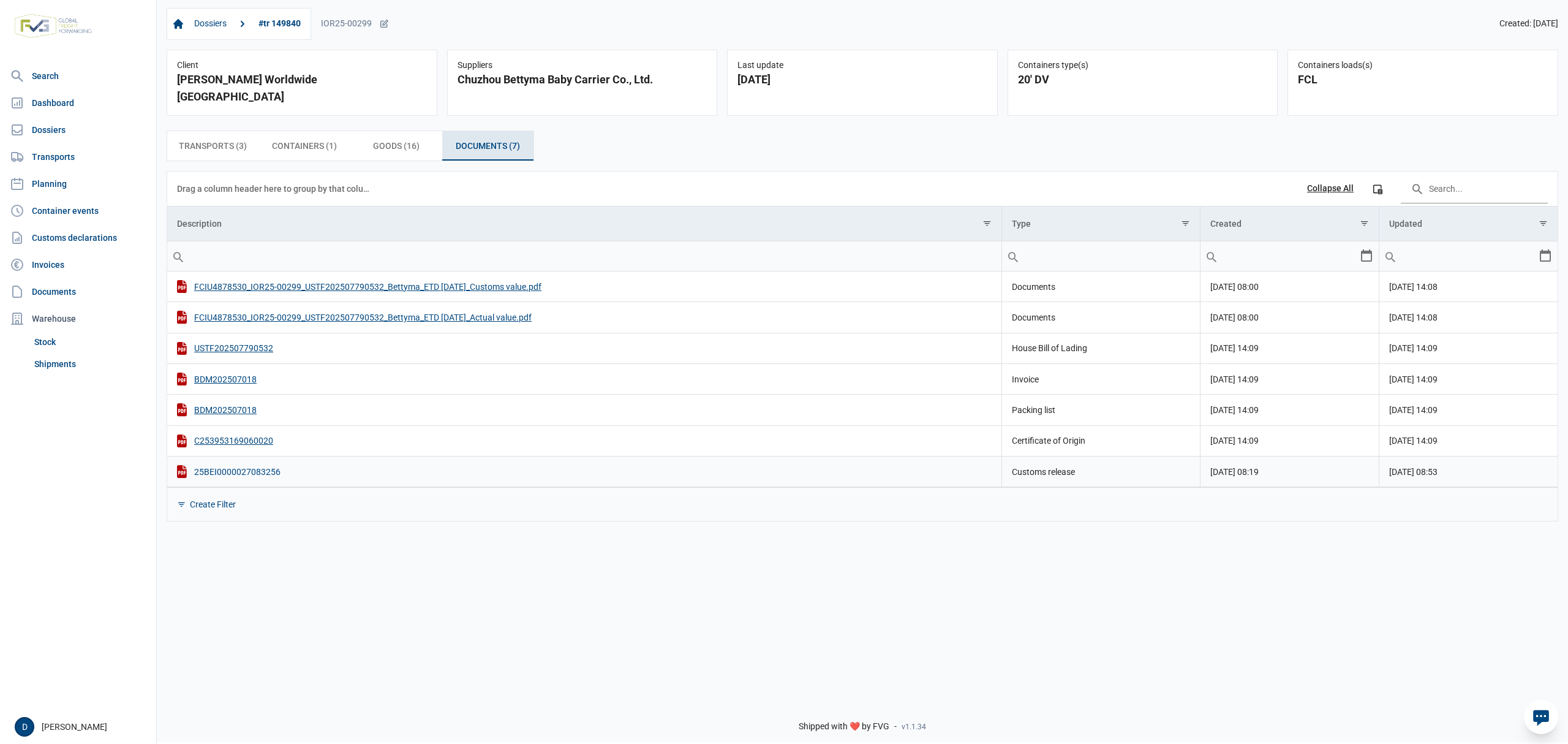
click at [242, 465] on div "25BEI0000027083256" at bounding box center [583, 471] width 815 height 13
